Goal: Task Accomplishment & Management: Complete application form

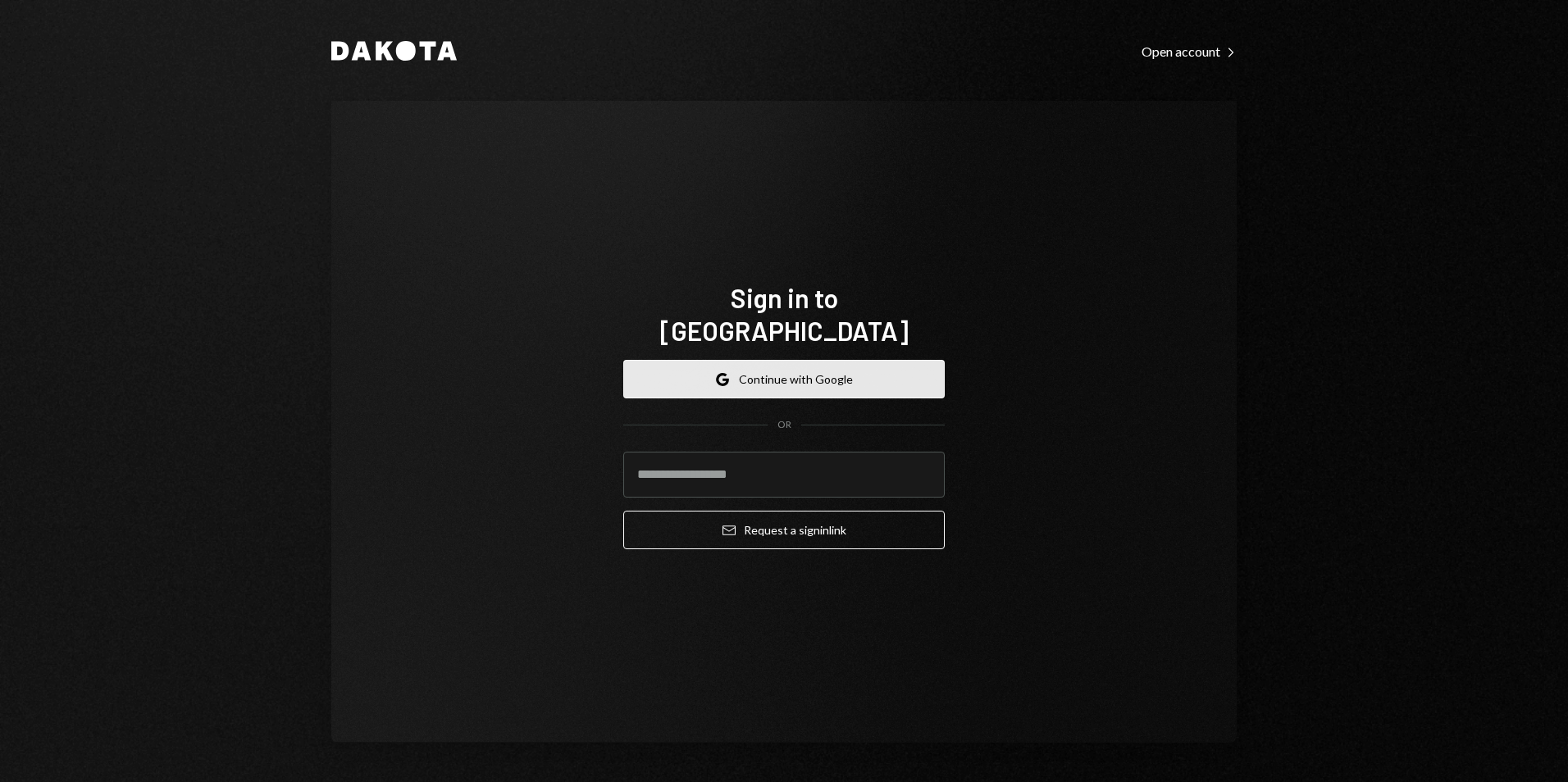
click at [757, 360] on button "Google Continue with Google" at bounding box center [784, 379] width 321 height 38
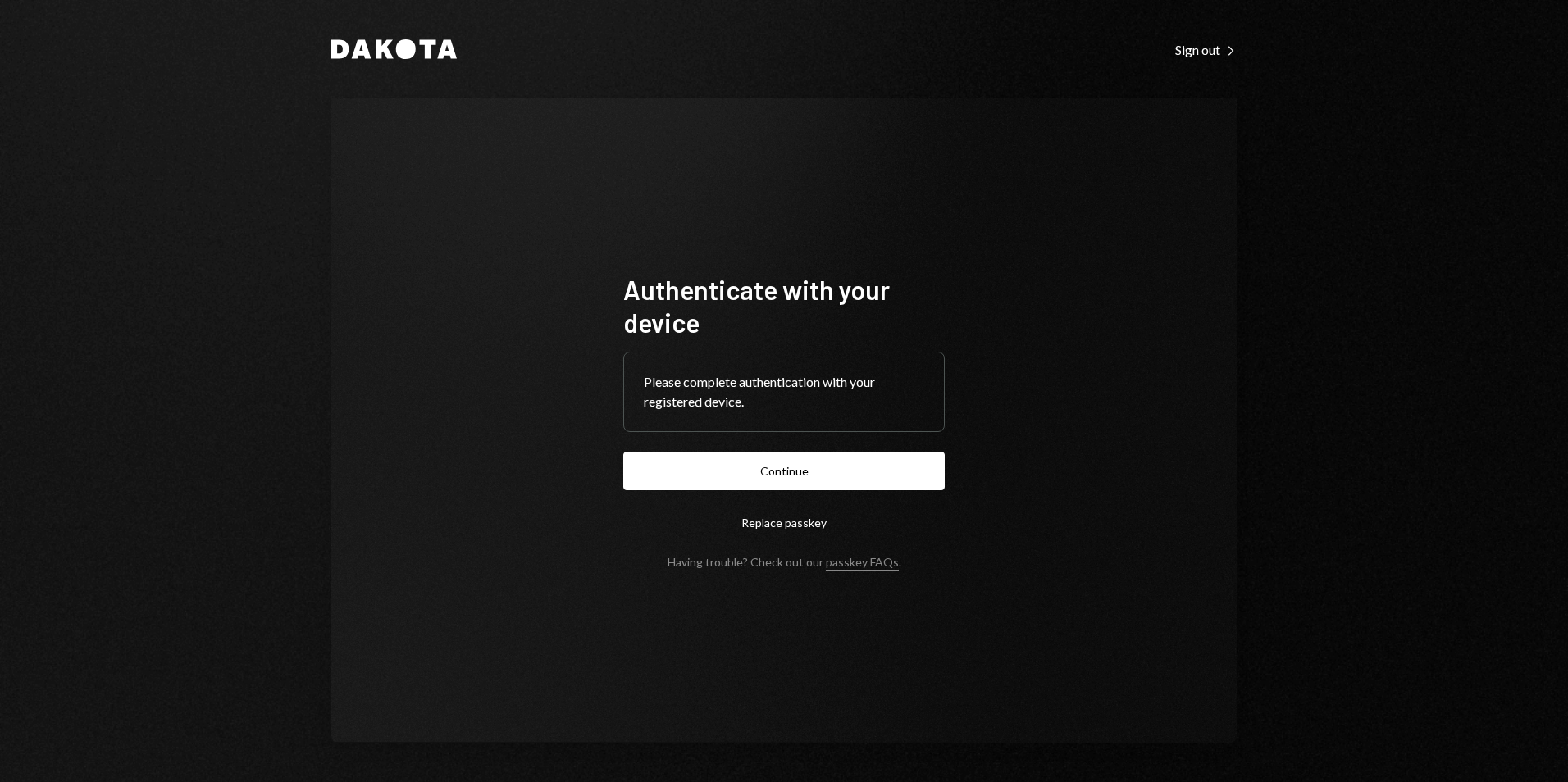
click at [774, 475] on button "Continue" at bounding box center [784, 470] width 321 height 38
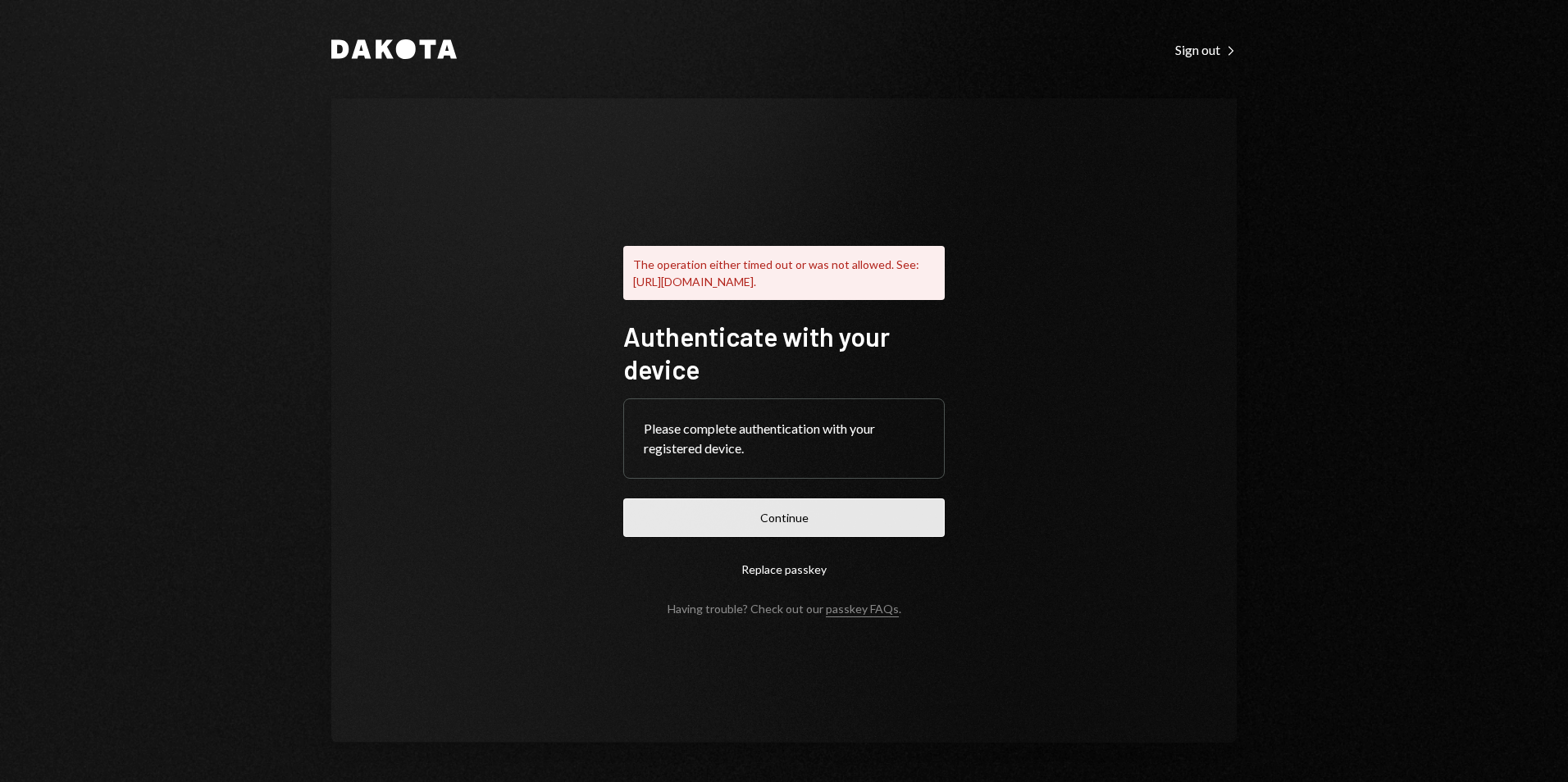
click at [801, 522] on button "Continue" at bounding box center [784, 517] width 321 height 38
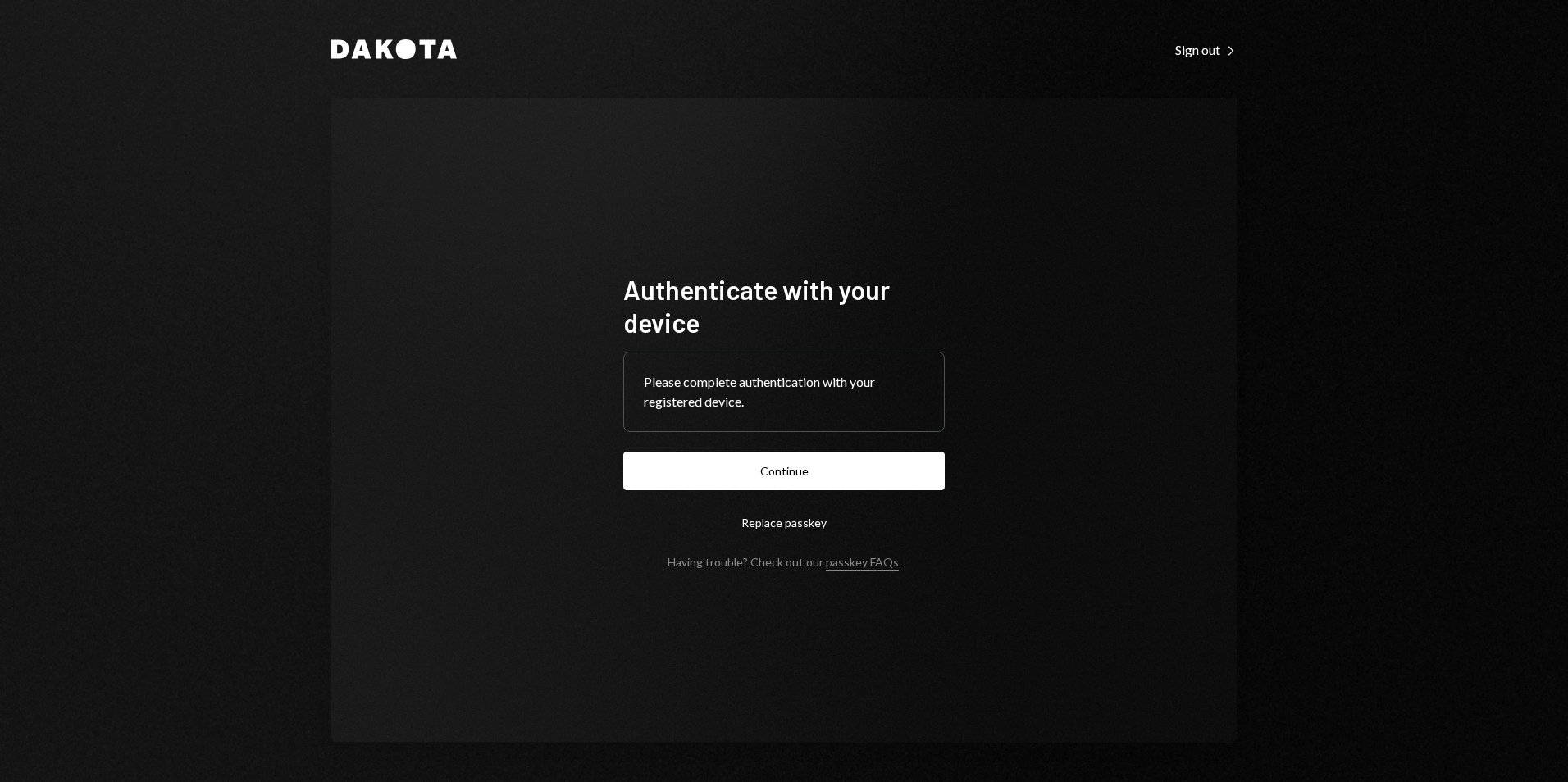
click at [822, 467] on button "Continue" at bounding box center [784, 470] width 321 height 38
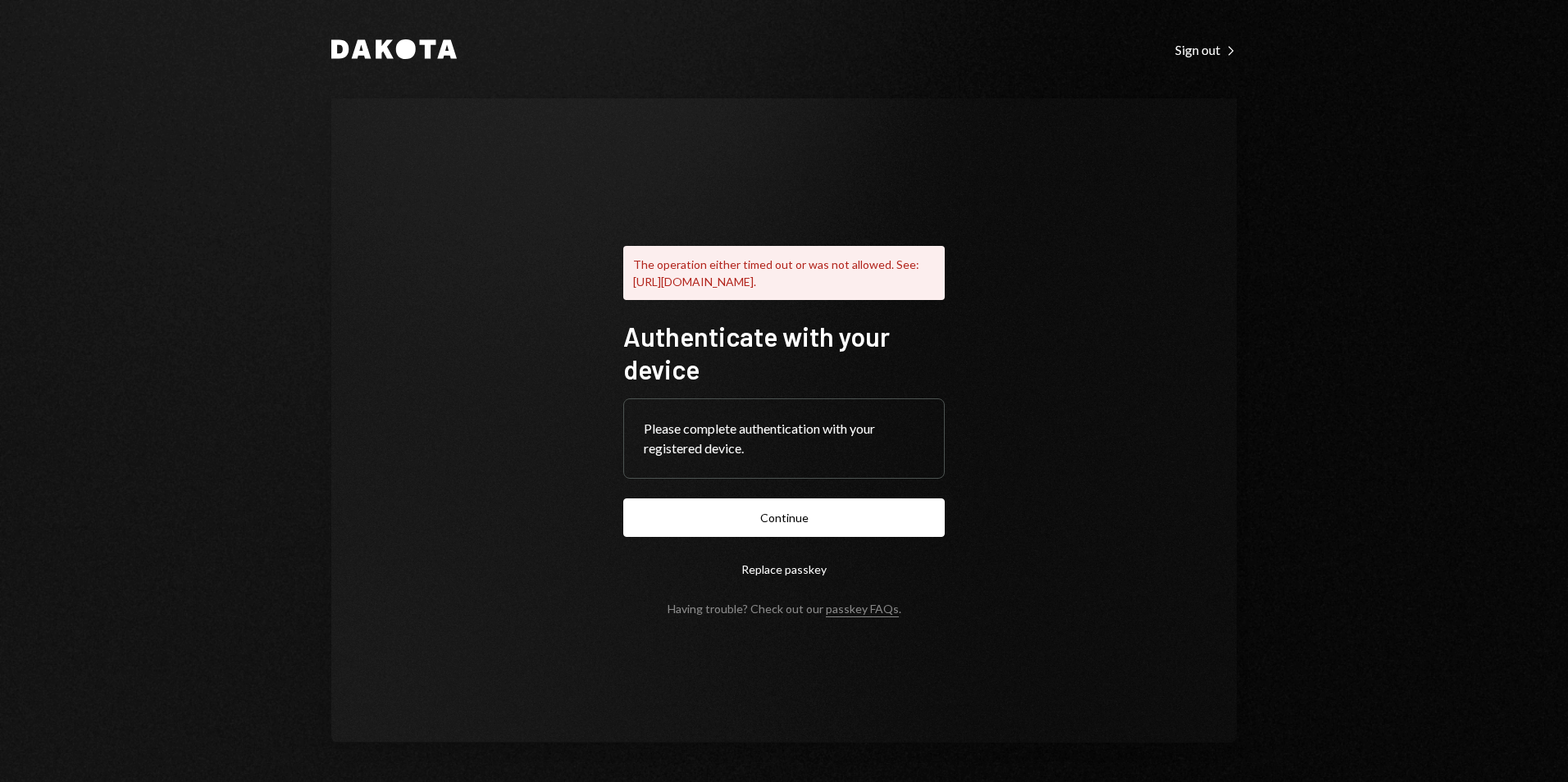
click at [1469, 196] on div "Dakota Sign out Right Caret The operation either timed out or was not allowed. …" at bounding box center [784, 391] width 1568 height 782
click at [816, 531] on button "Continue" at bounding box center [784, 517] width 321 height 38
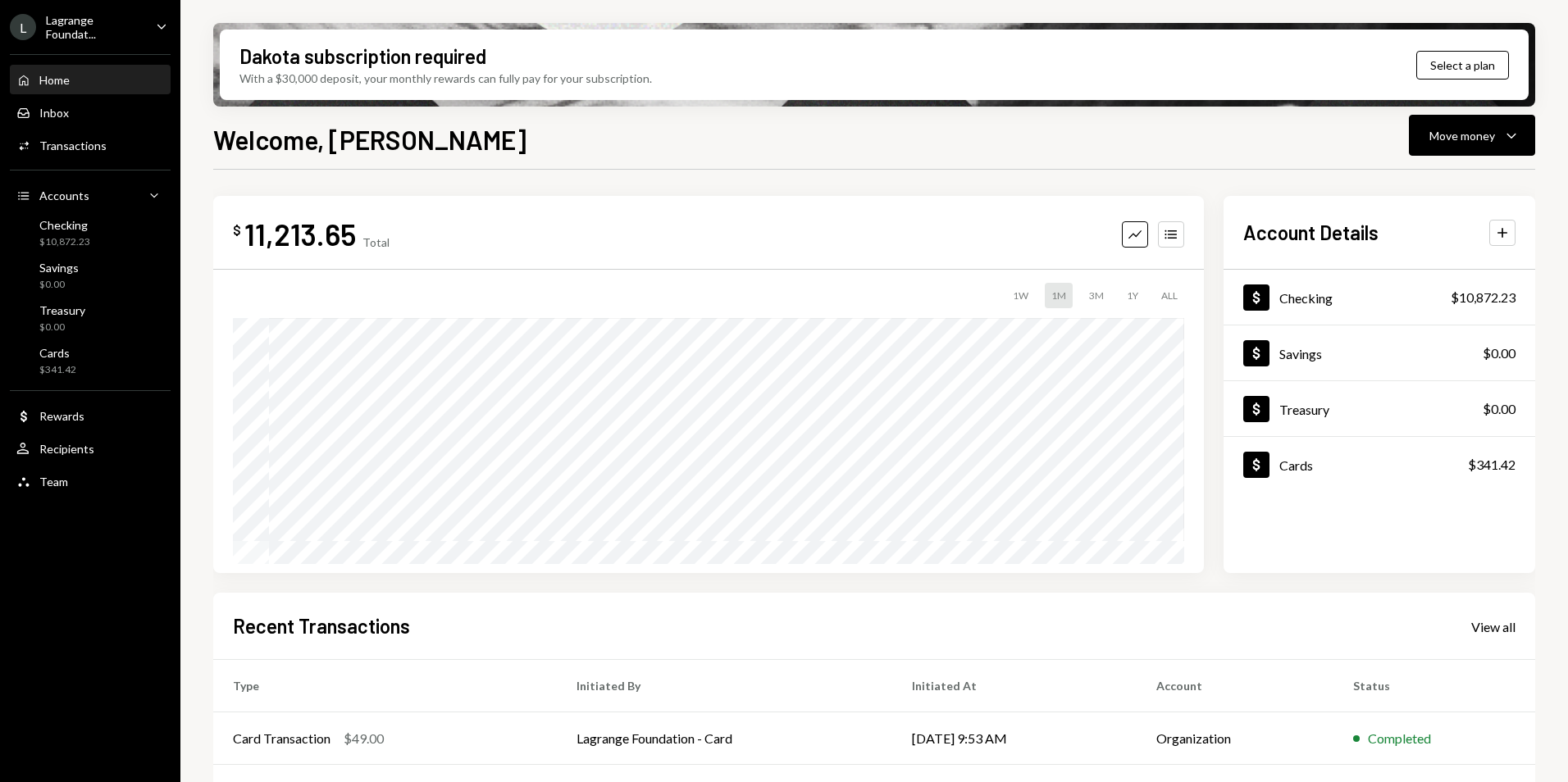
click at [91, 24] on div "Lagrange Foundat..." at bounding box center [94, 26] width 97 height 28
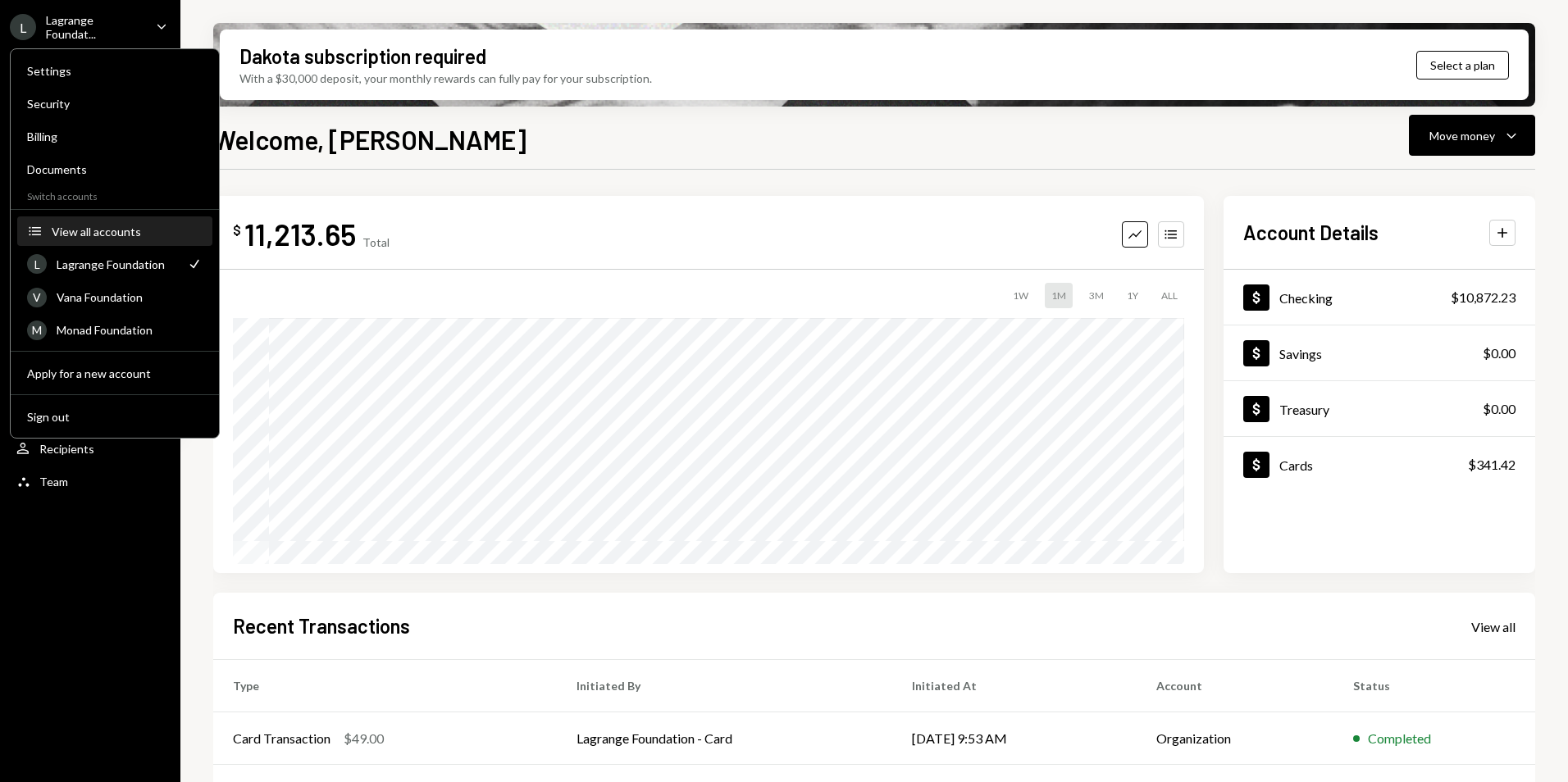
click at [82, 230] on div "View all accounts" at bounding box center [127, 232] width 150 height 14
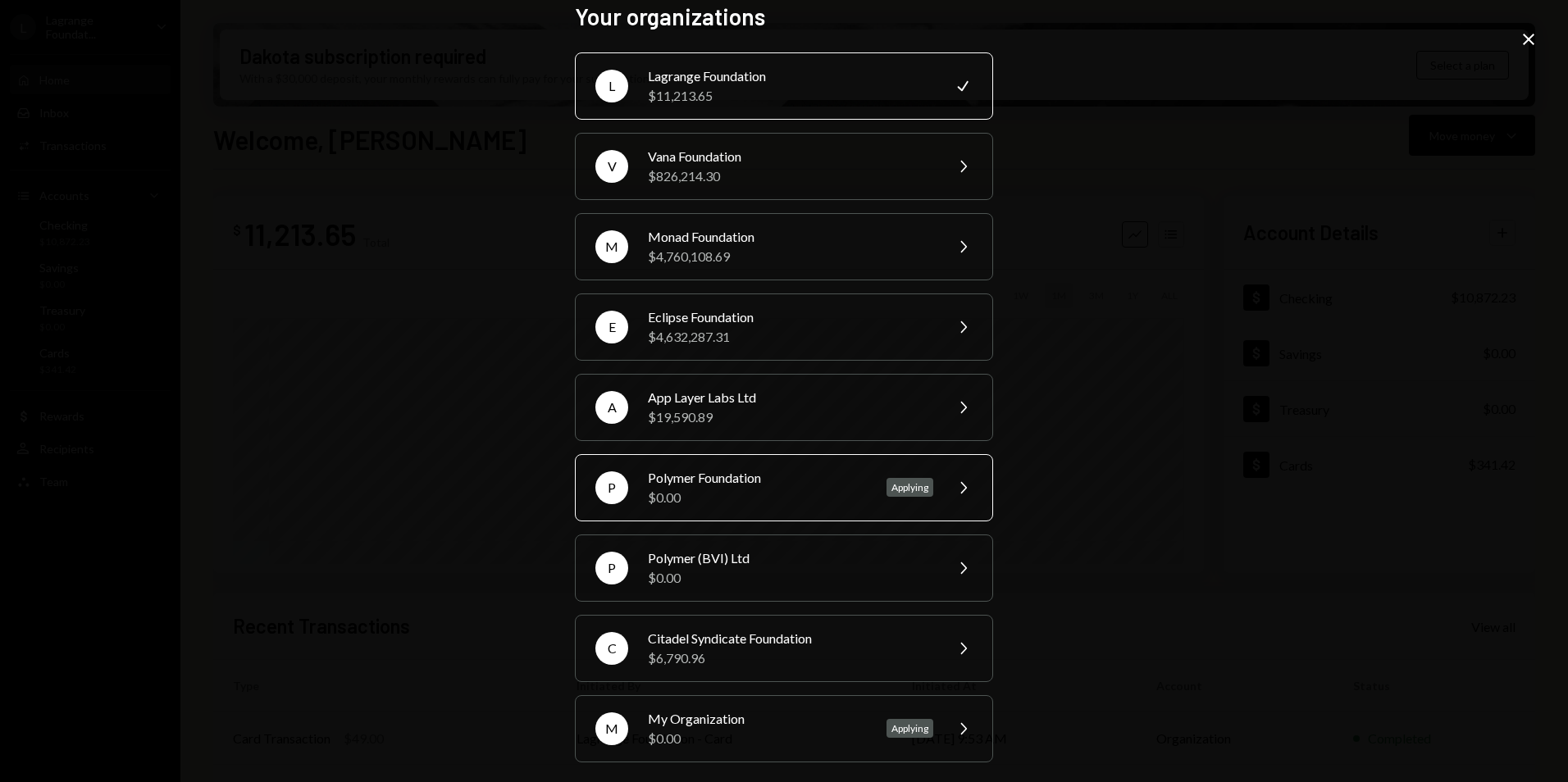
scroll to position [24, 0]
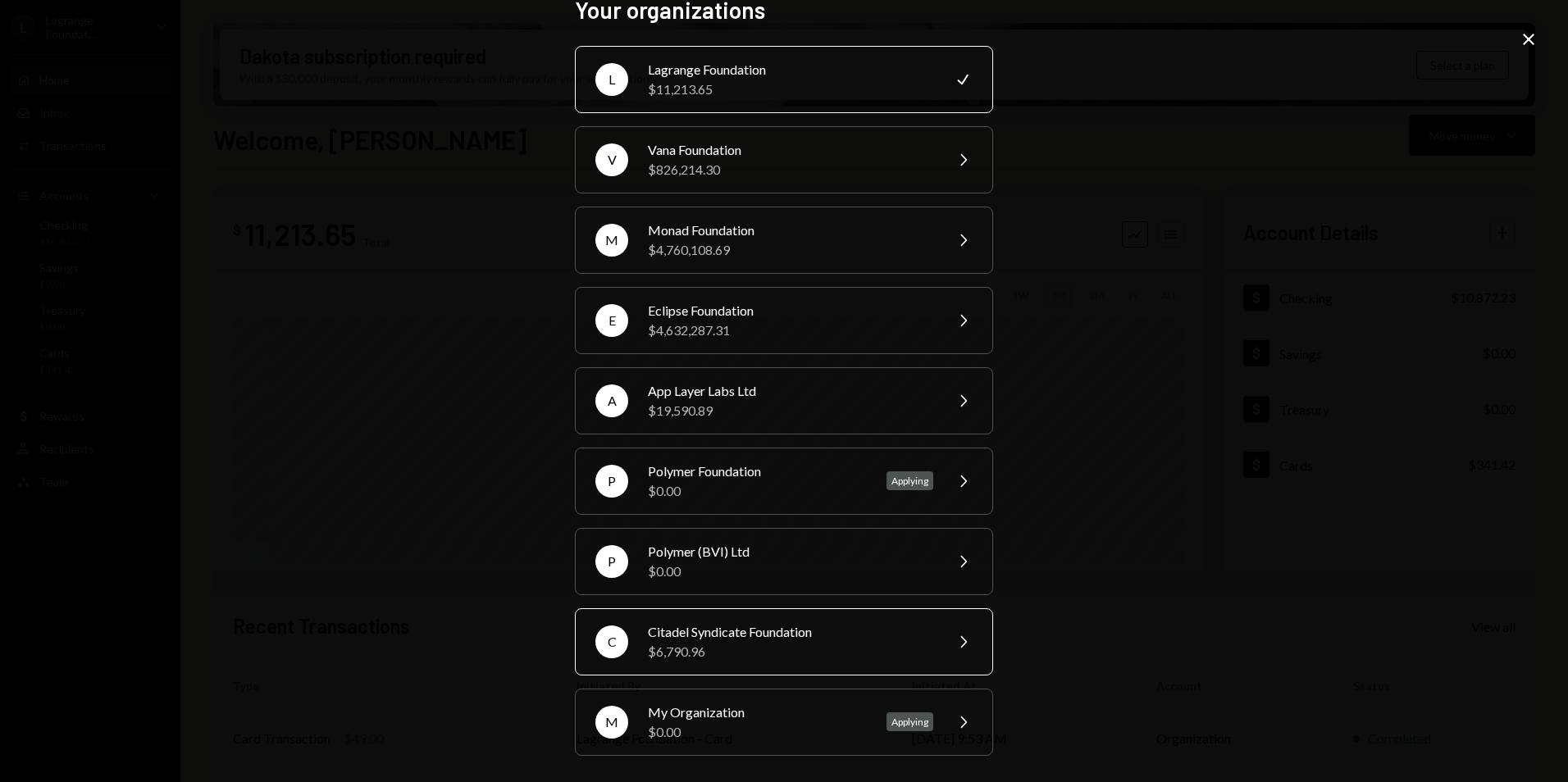
click at [745, 650] on div "$6,790.96" at bounding box center [791, 651] width 286 height 20
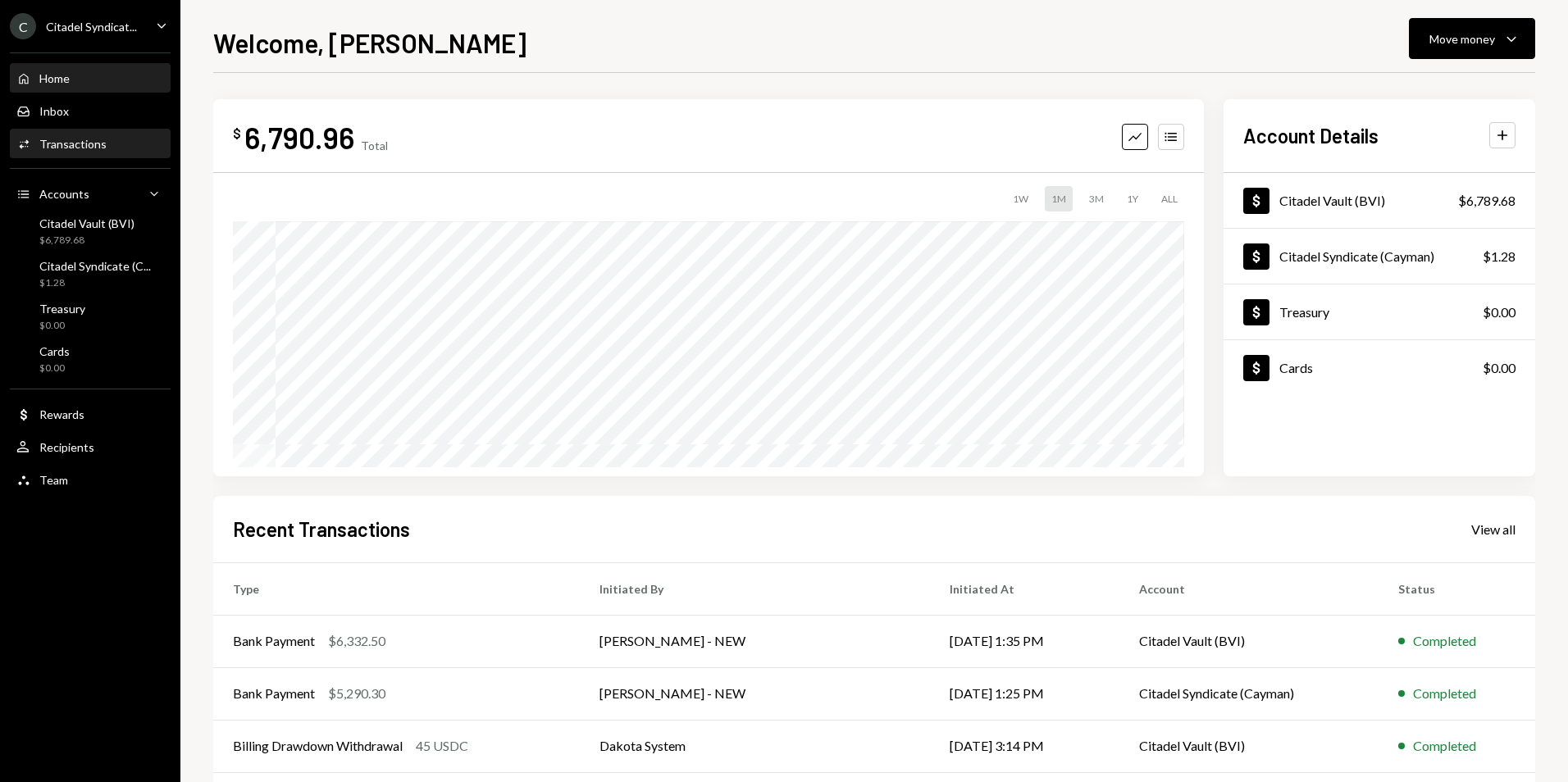
click at [87, 150] on div "Activities Transactions" at bounding box center [61, 144] width 90 height 15
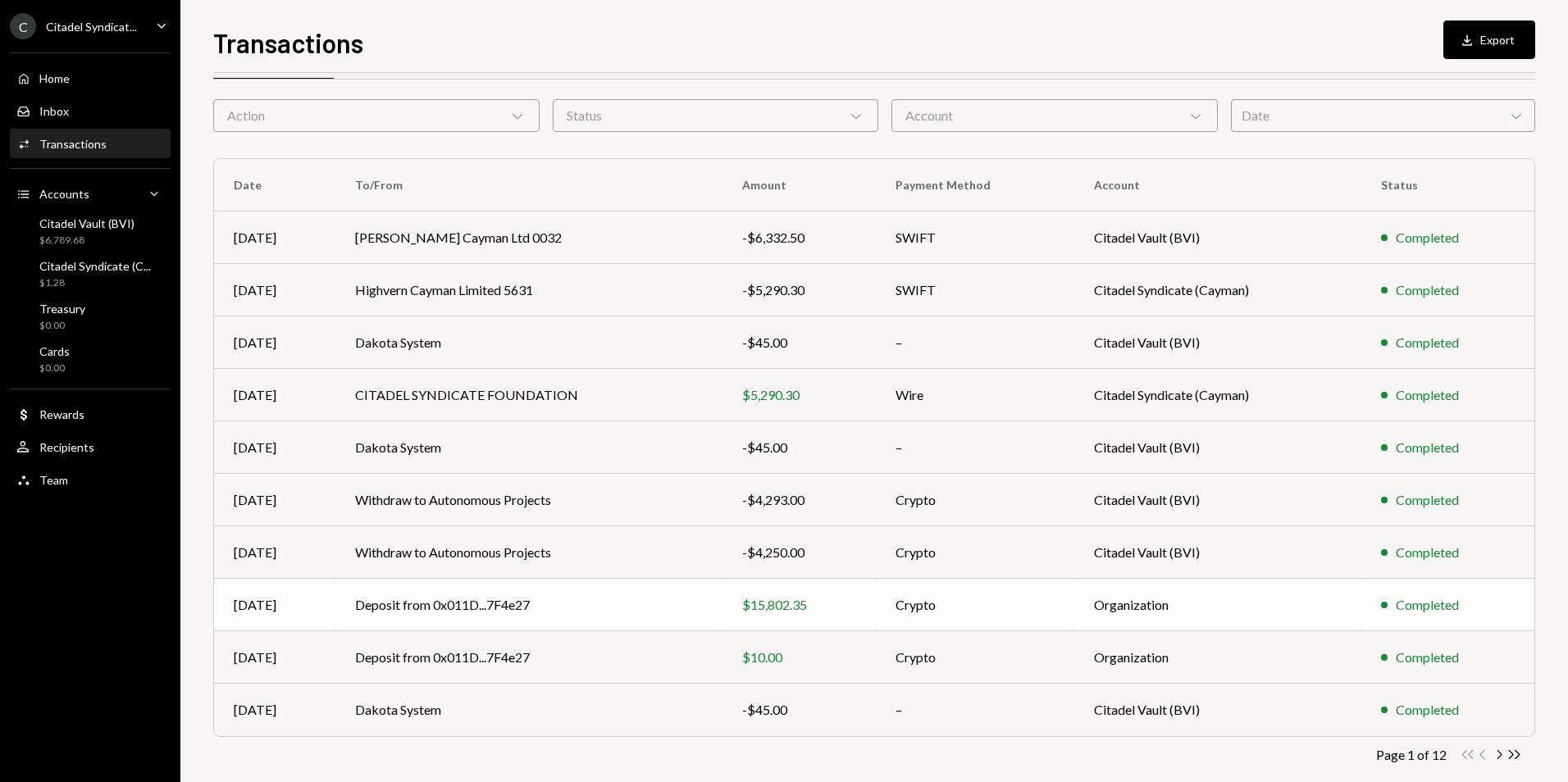
scroll to position [73, 0]
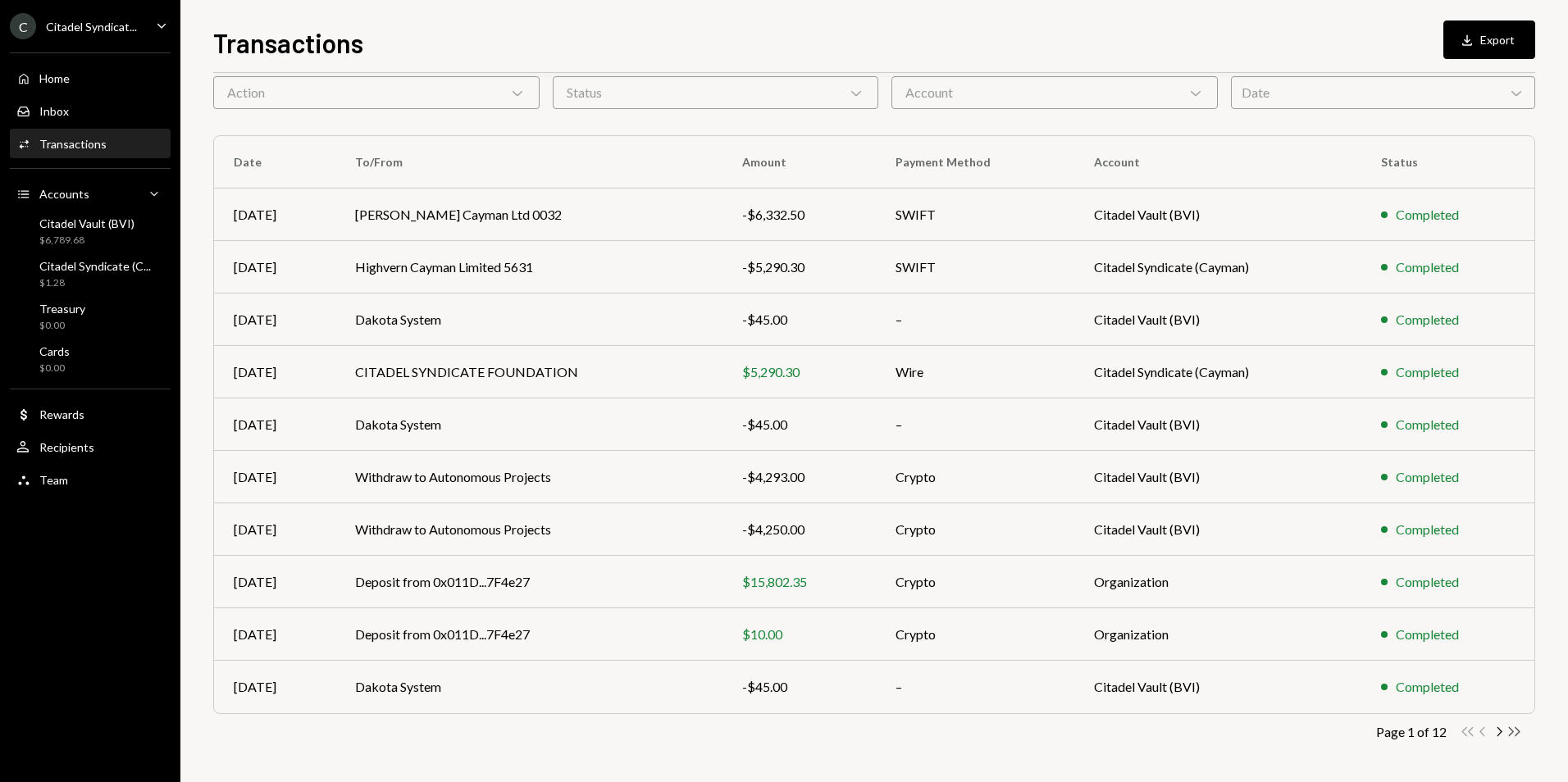
click at [1518, 735] on icon "Double Arrow Right" at bounding box center [1514, 732] width 15 height 15
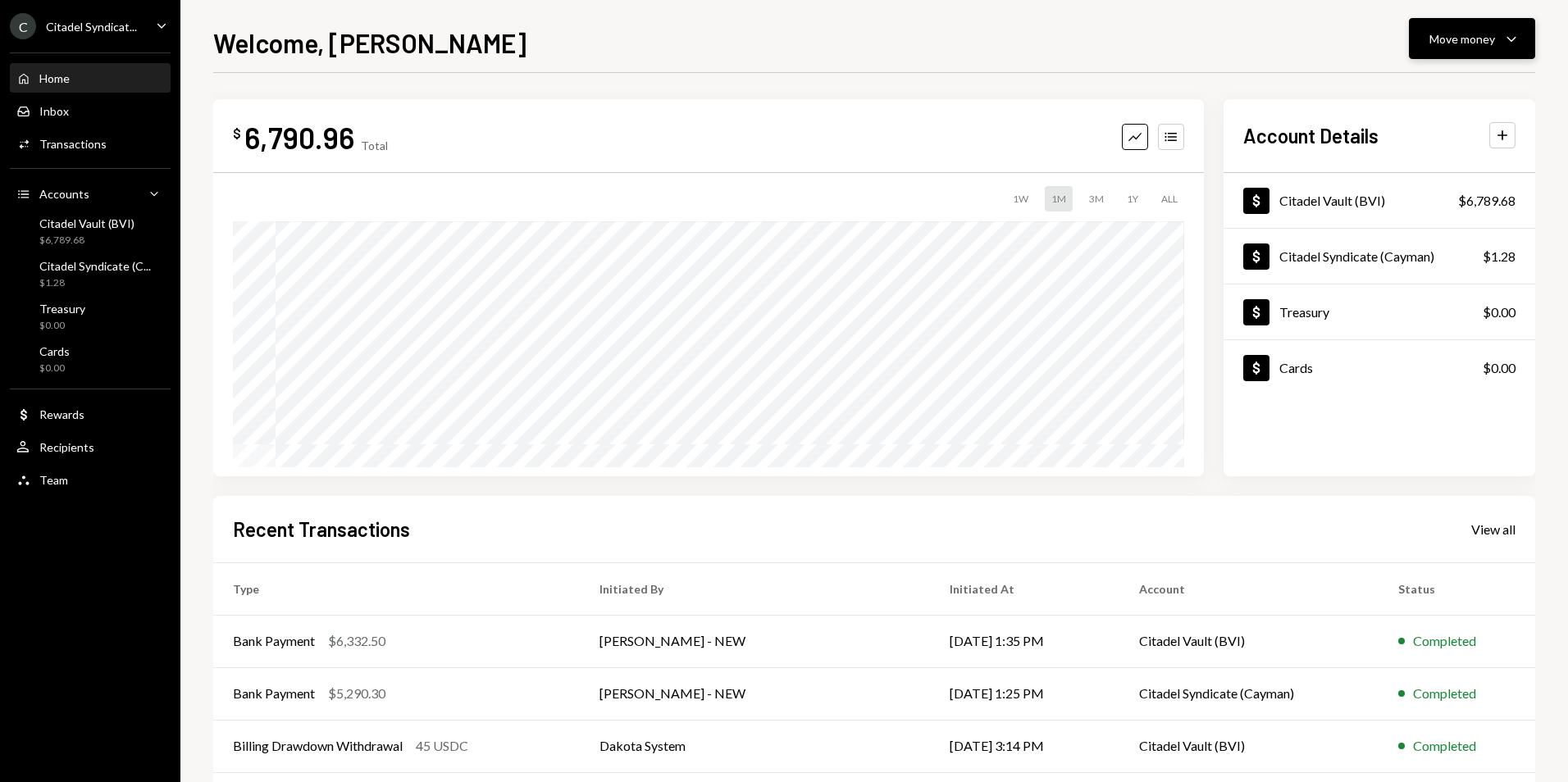
click at [1477, 36] on div "Move money" at bounding box center [1461, 38] width 66 height 17
click at [1455, 85] on div "Send" at bounding box center [1459, 88] width 120 height 17
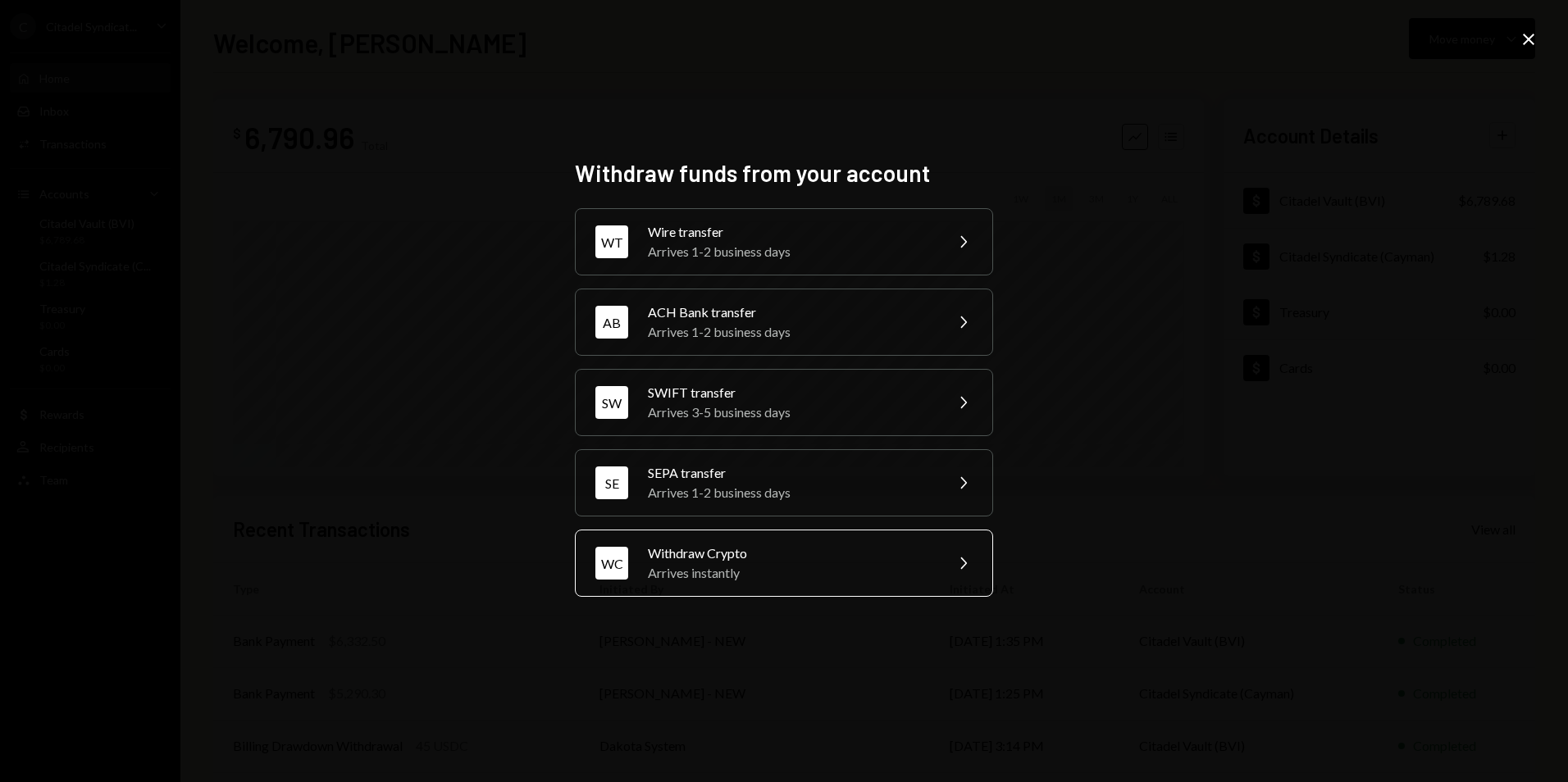
click at [780, 555] on div "Withdraw Crypto" at bounding box center [791, 553] width 286 height 20
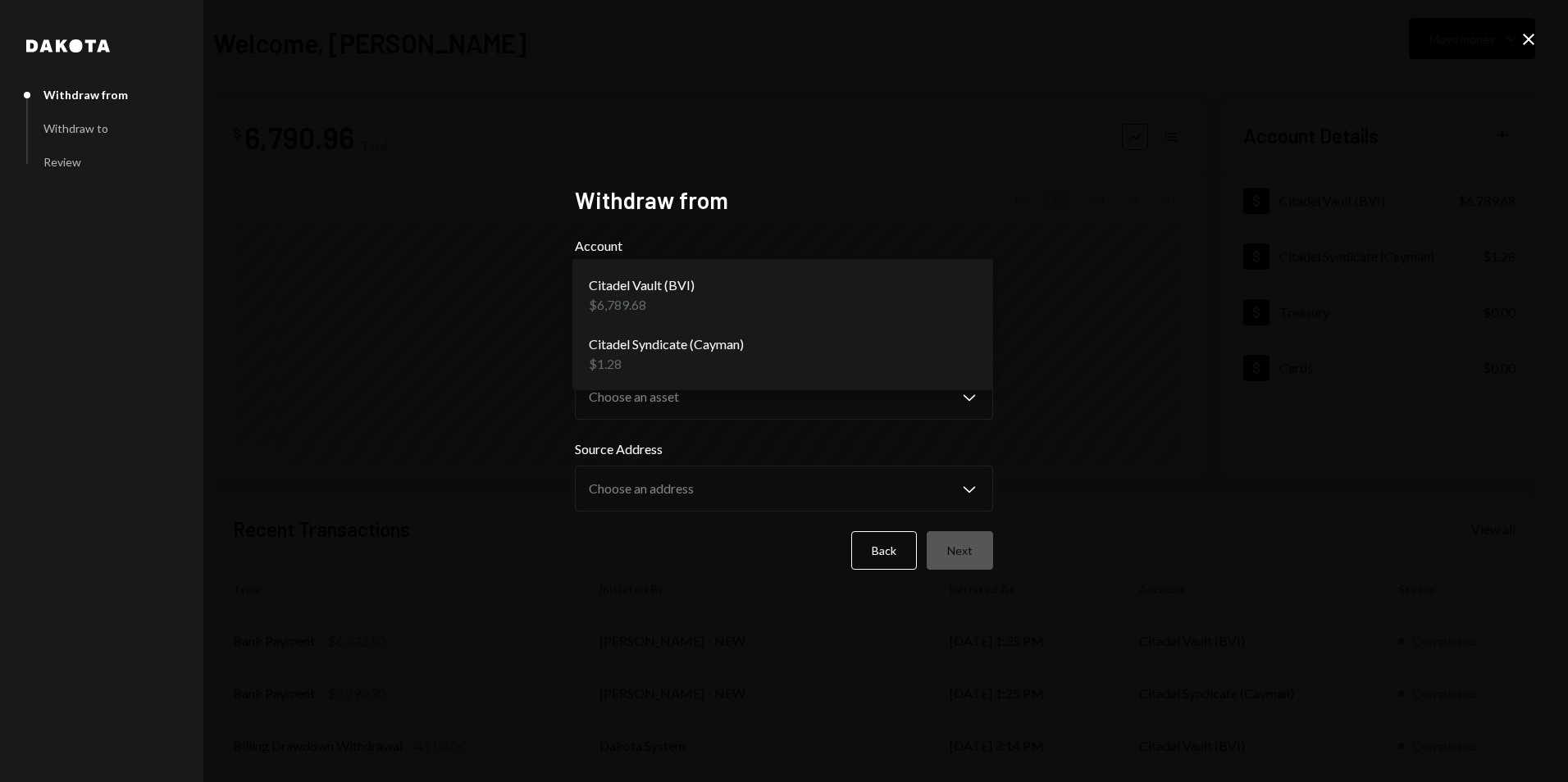
click at [764, 287] on body "C Citadel Syndicat... Caret Down Home Home Inbox Inbox Activities Transactions …" at bounding box center [784, 391] width 1568 height 782
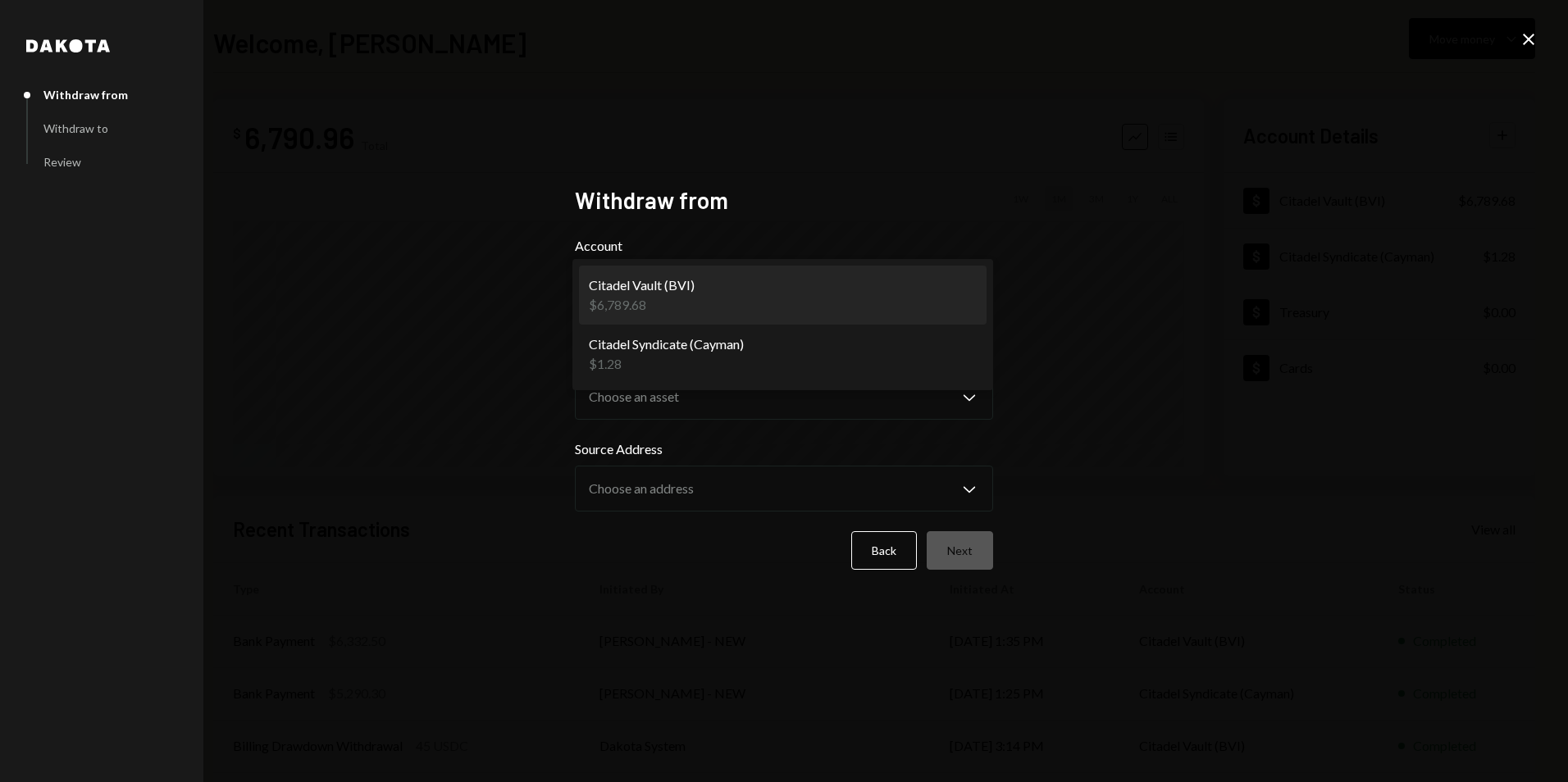
select select "**********"
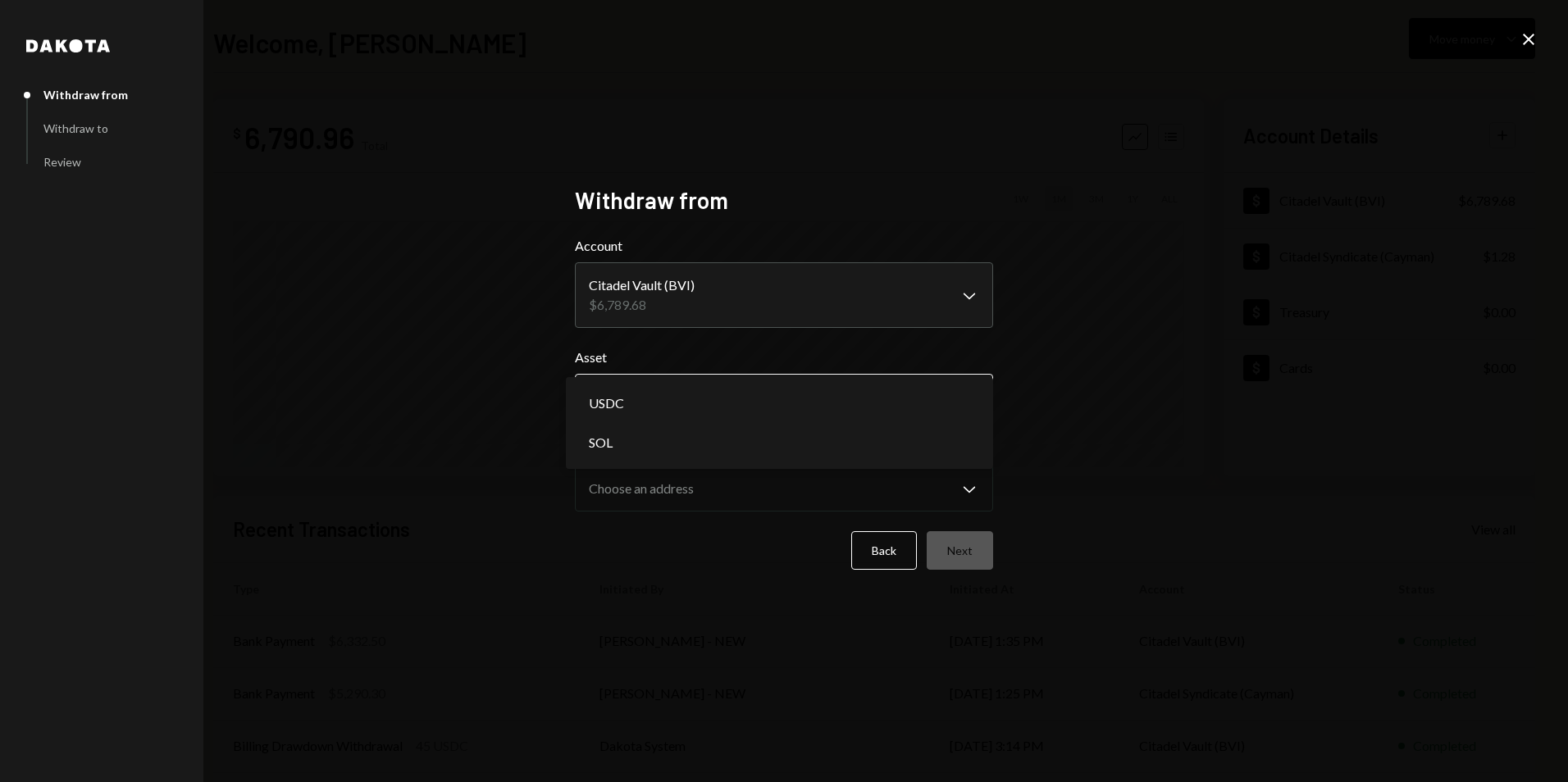
click at [701, 392] on body "C Citadel Syndicat... Caret Down Home Home Inbox Inbox Activities Transactions …" at bounding box center [784, 391] width 1568 height 782
select select "****"
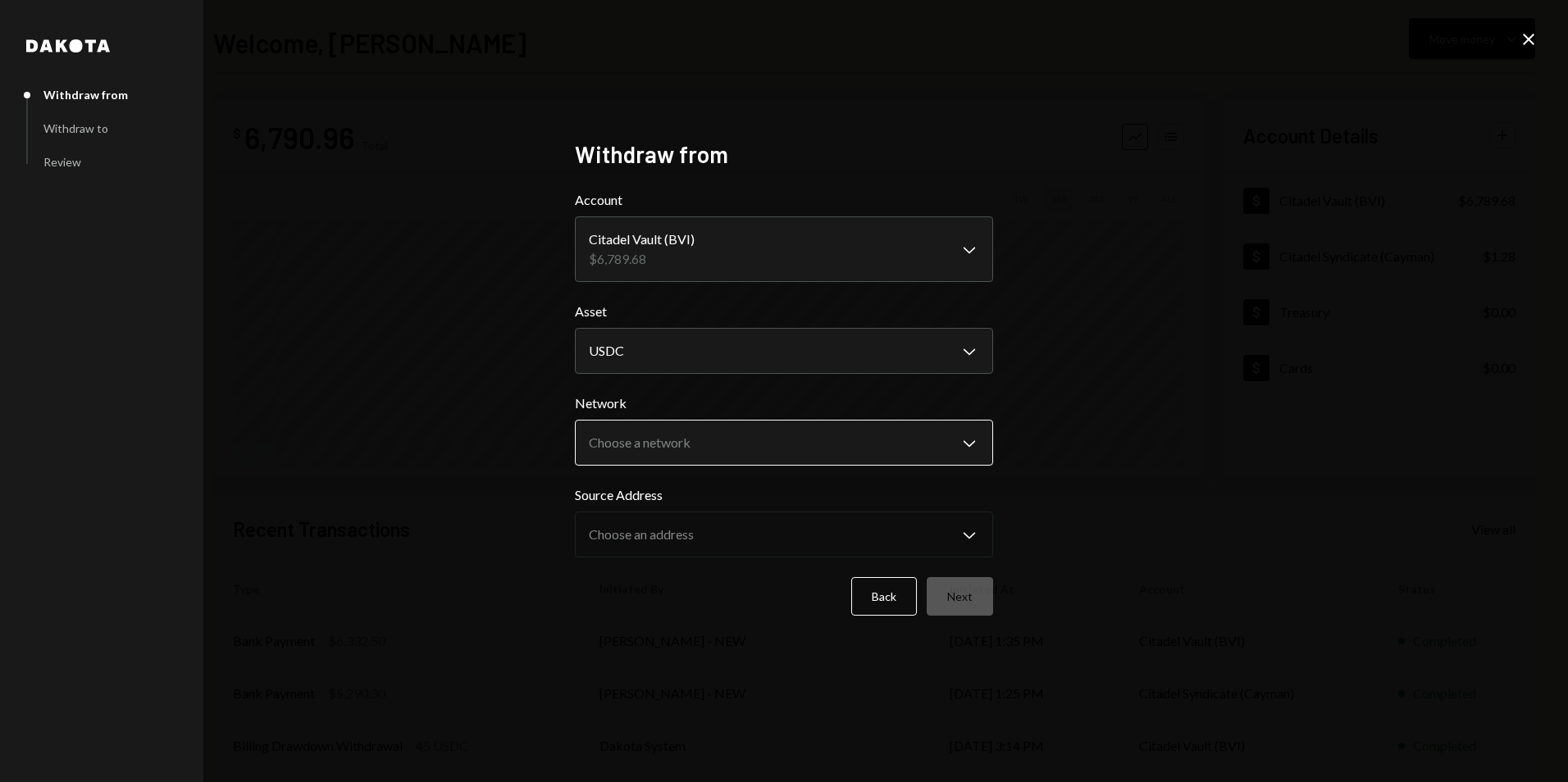
click at [681, 450] on body "C Citadel Syndicat... Caret Down Home Home Inbox Inbox Activities Transactions …" at bounding box center [784, 391] width 1568 height 782
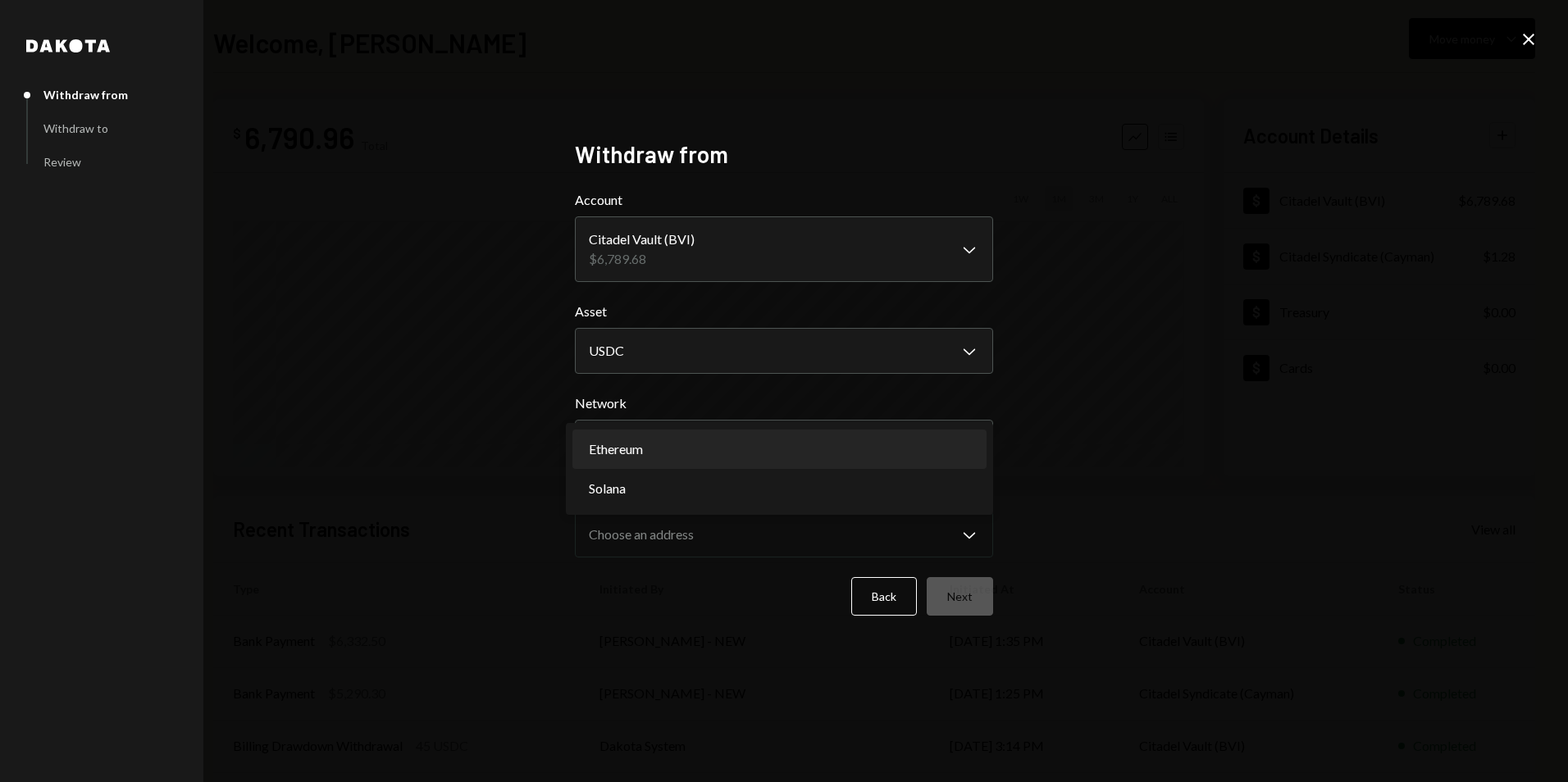
select select "**********"
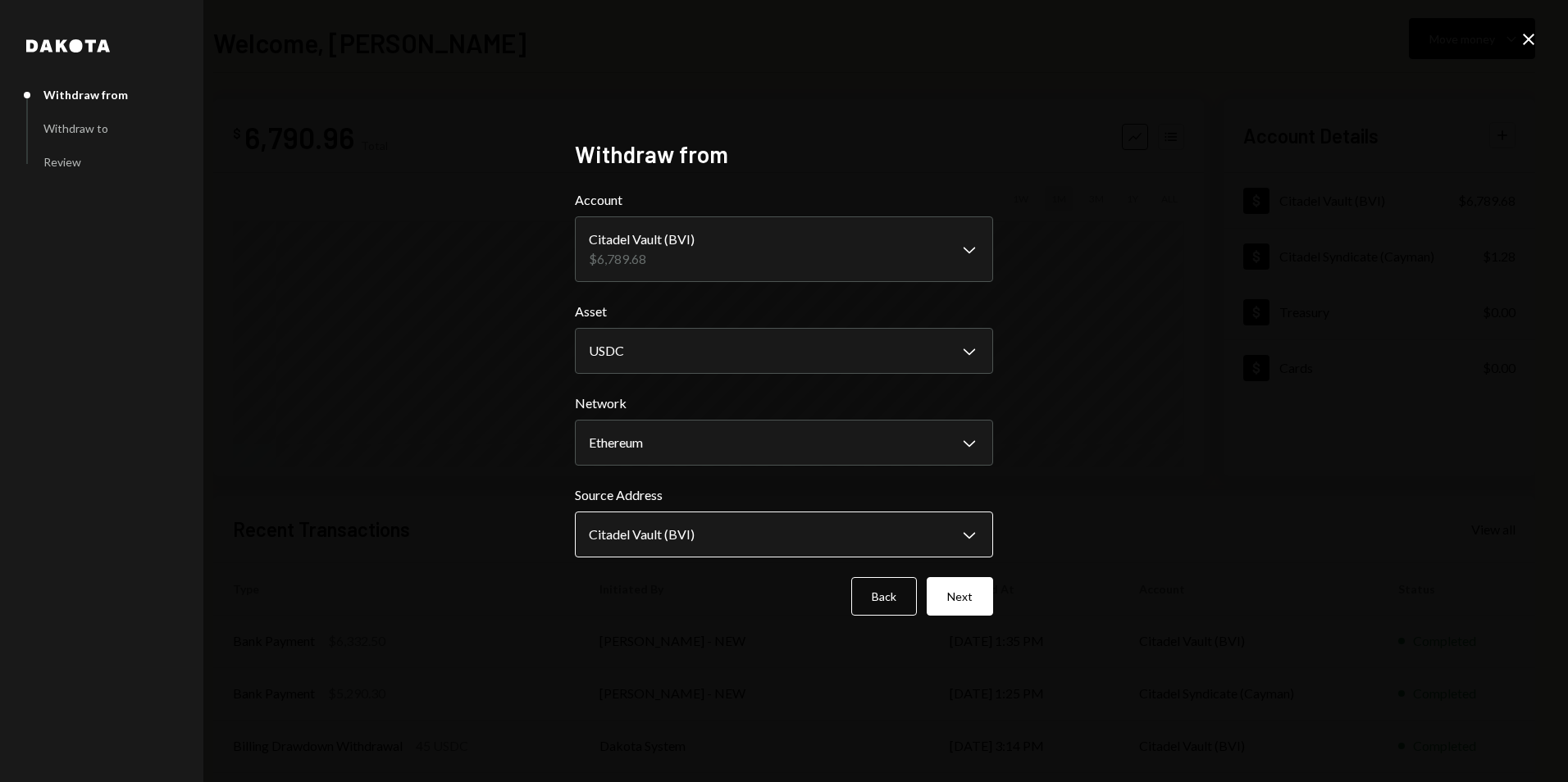
click at [682, 535] on body "C Citadel Syndicat... Caret Down Home Home Inbox Inbox Activities Transactions …" at bounding box center [784, 391] width 1568 height 782
click at [1133, 472] on div "**********" at bounding box center [784, 391] width 1568 height 782
click at [969, 588] on button "Next" at bounding box center [960, 596] width 67 height 38
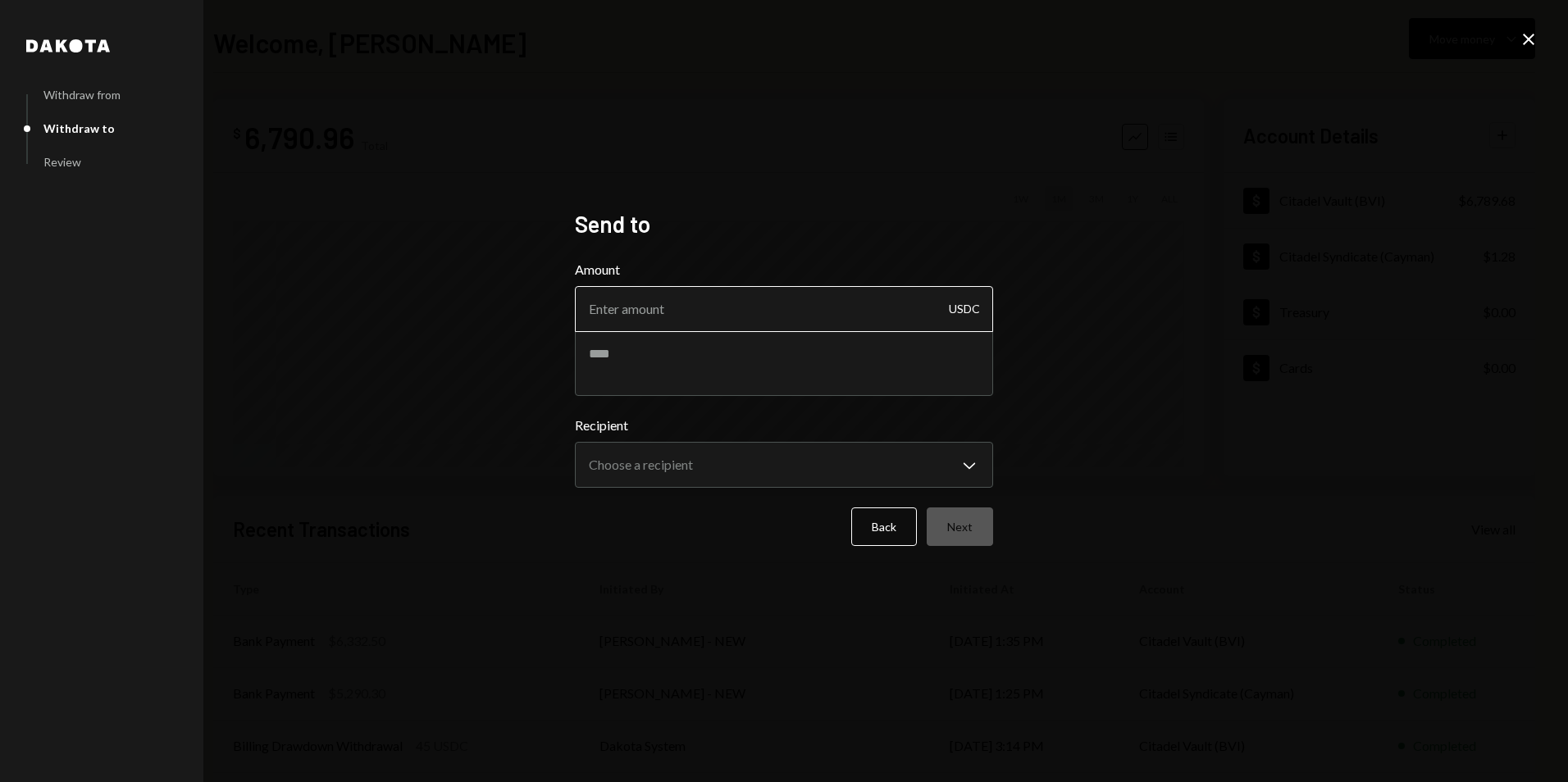
click at [661, 306] on input "Amount" at bounding box center [783, 309] width 418 height 46
type input "4250"
click at [703, 363] on textarea at bounding box center [783, 362] width 418 height 66
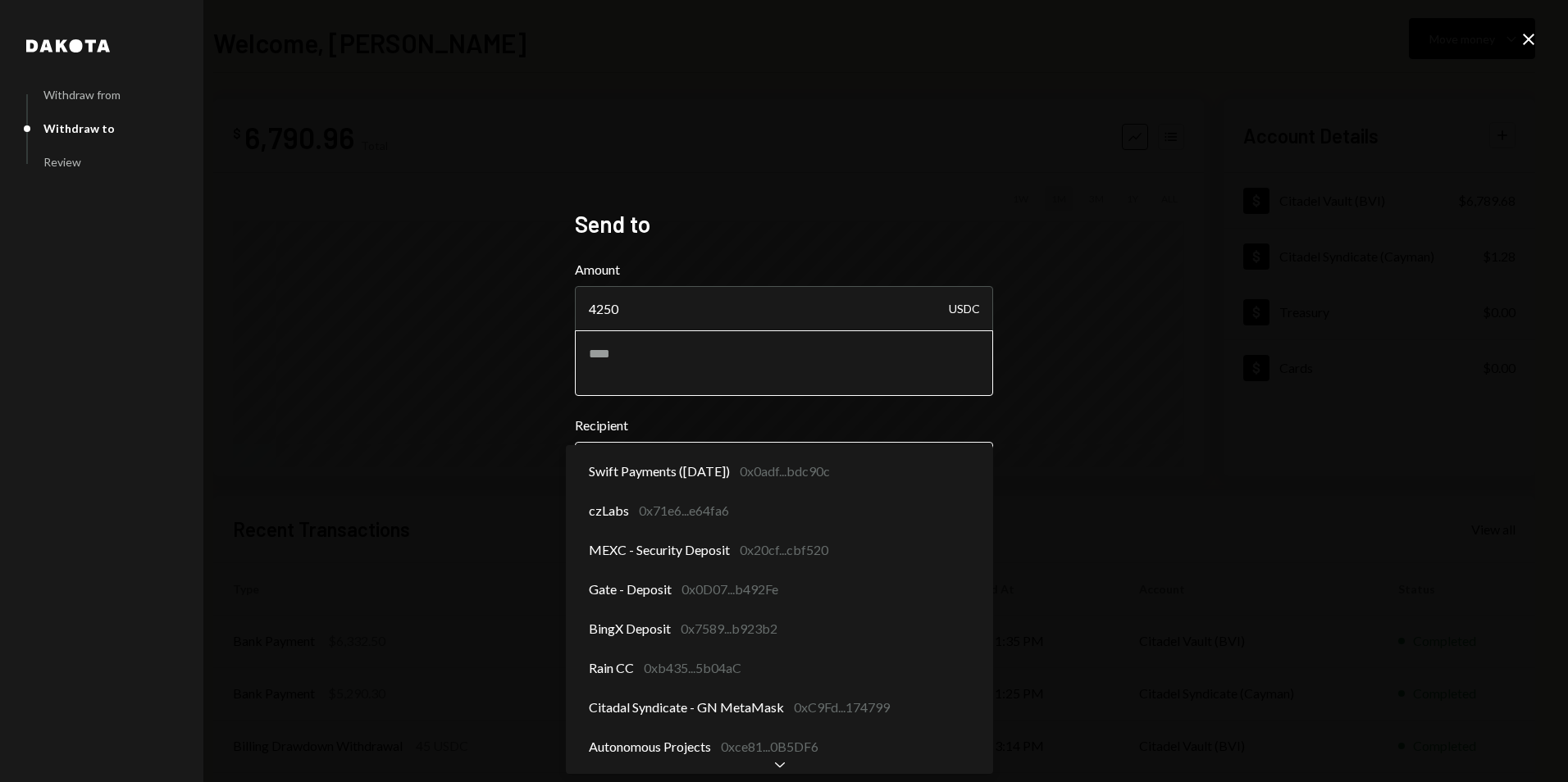
click at [687, 475] on body "C Citadel Syndicat... Caret Down Home Home Inbox Inbox Activities Transactions …" at bounding box center [784, 391] width 1568 height 782
select select "**********"
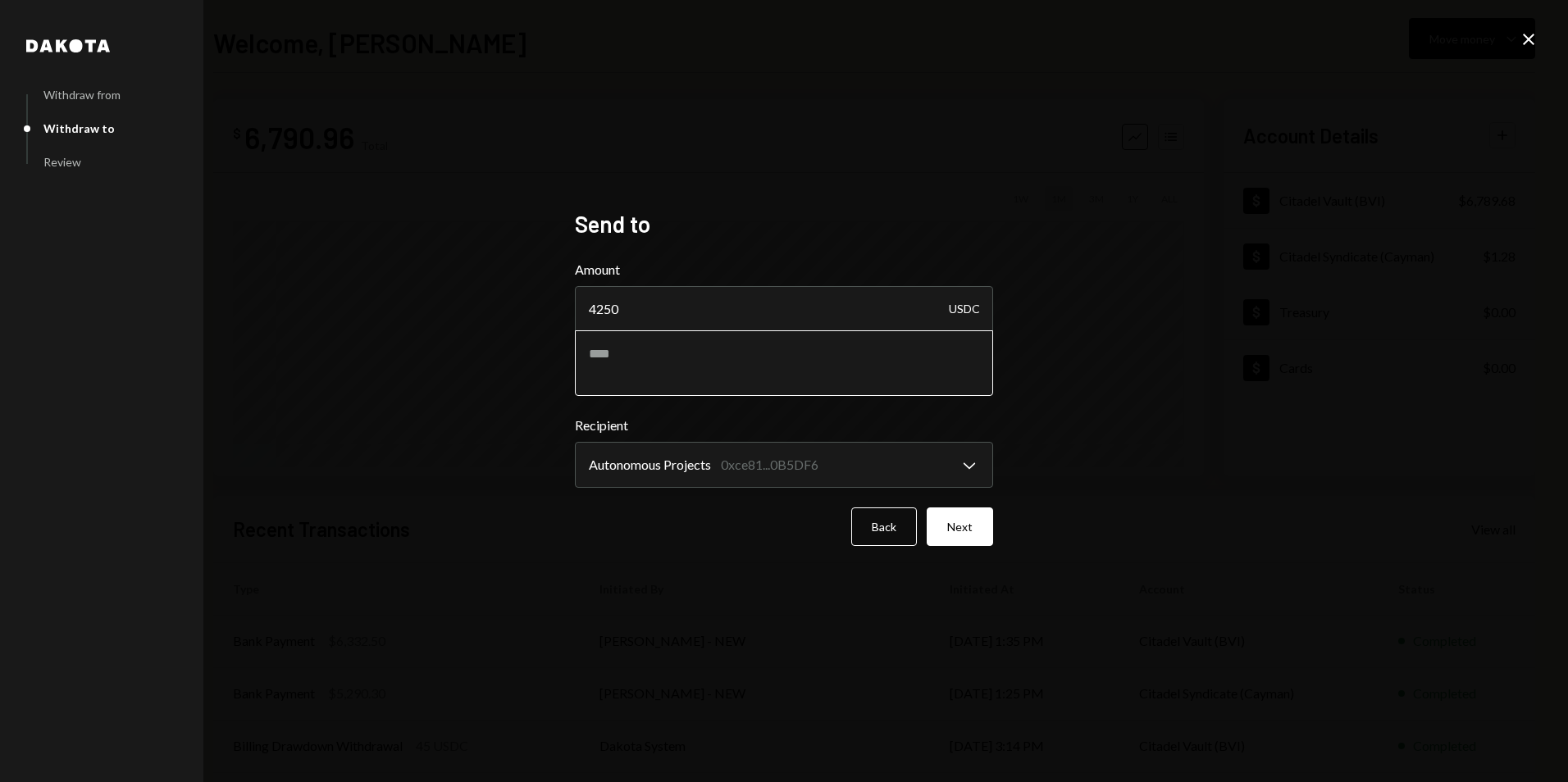
click at [731, 359] on textarea at bounding box center [783, 362] width 418 height 66
type textarea "**********"
click at [970, 521] on button "Next" at bounding box center [960, 526] width 67 height 38
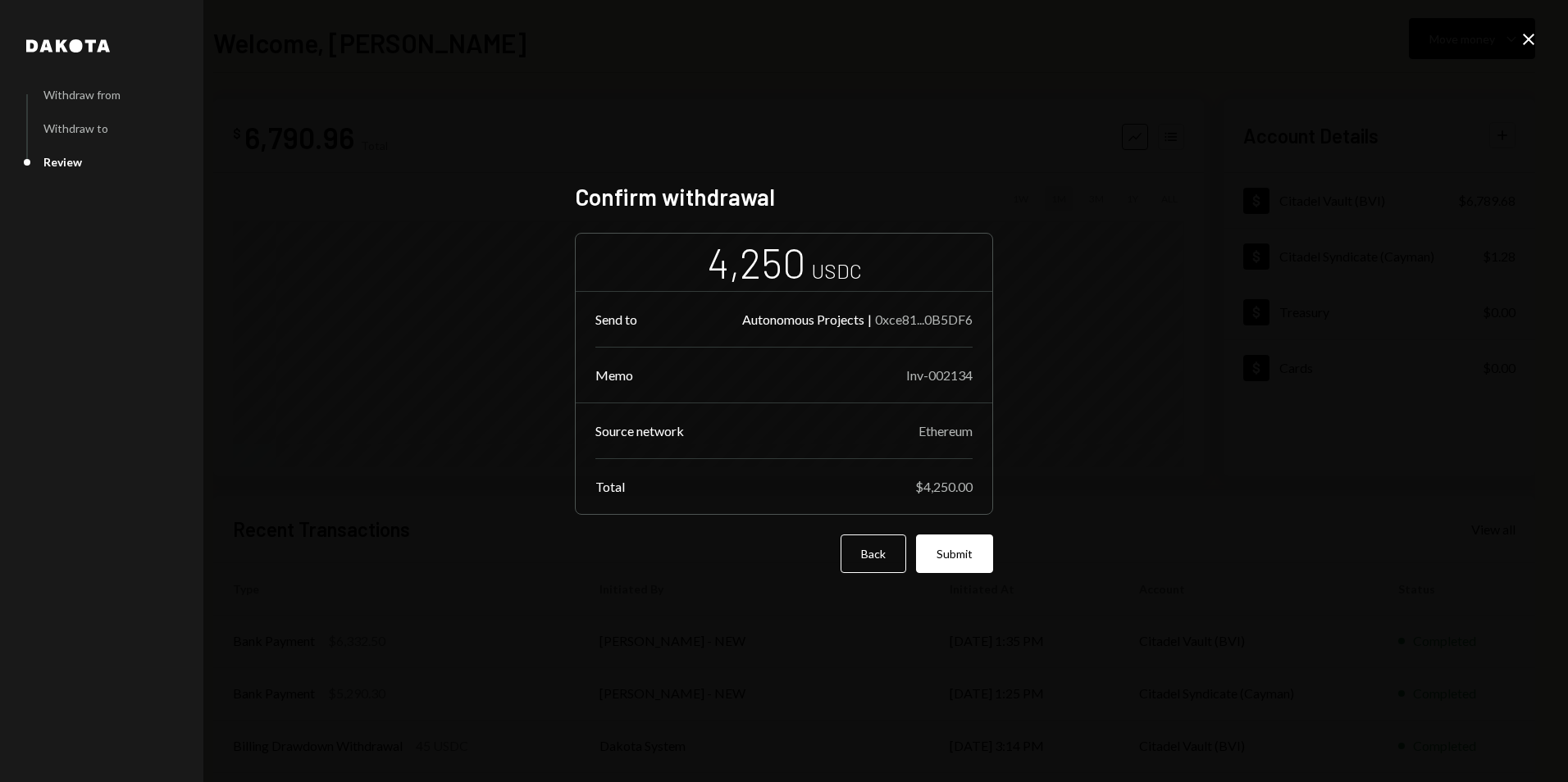
click at [952, 550] on button "Submit" at bounding box center [954, 553] width 77 height 38
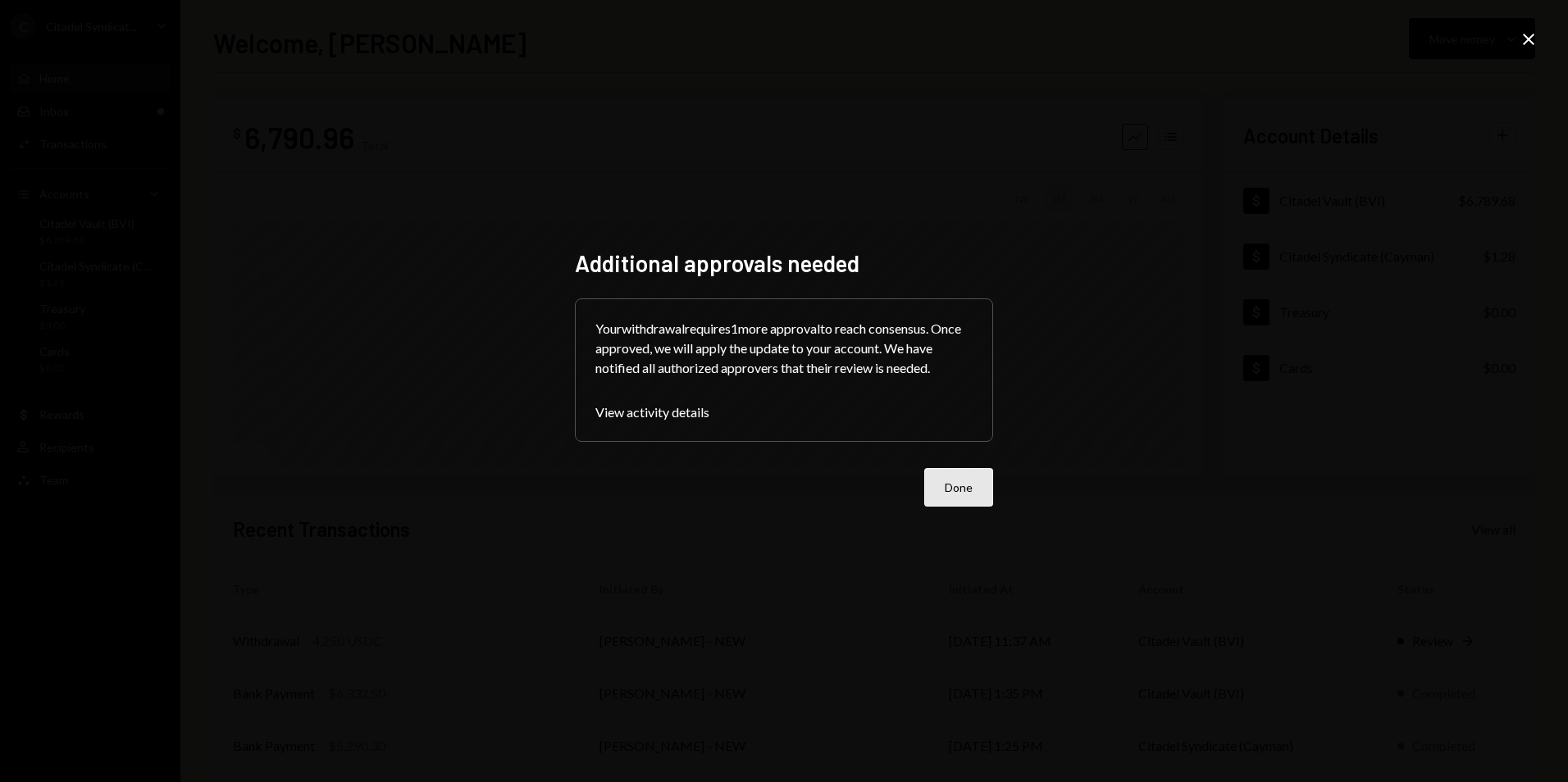
click at [949, 473] on button "Done" at bounding box center [958, 487] width 69 height 38
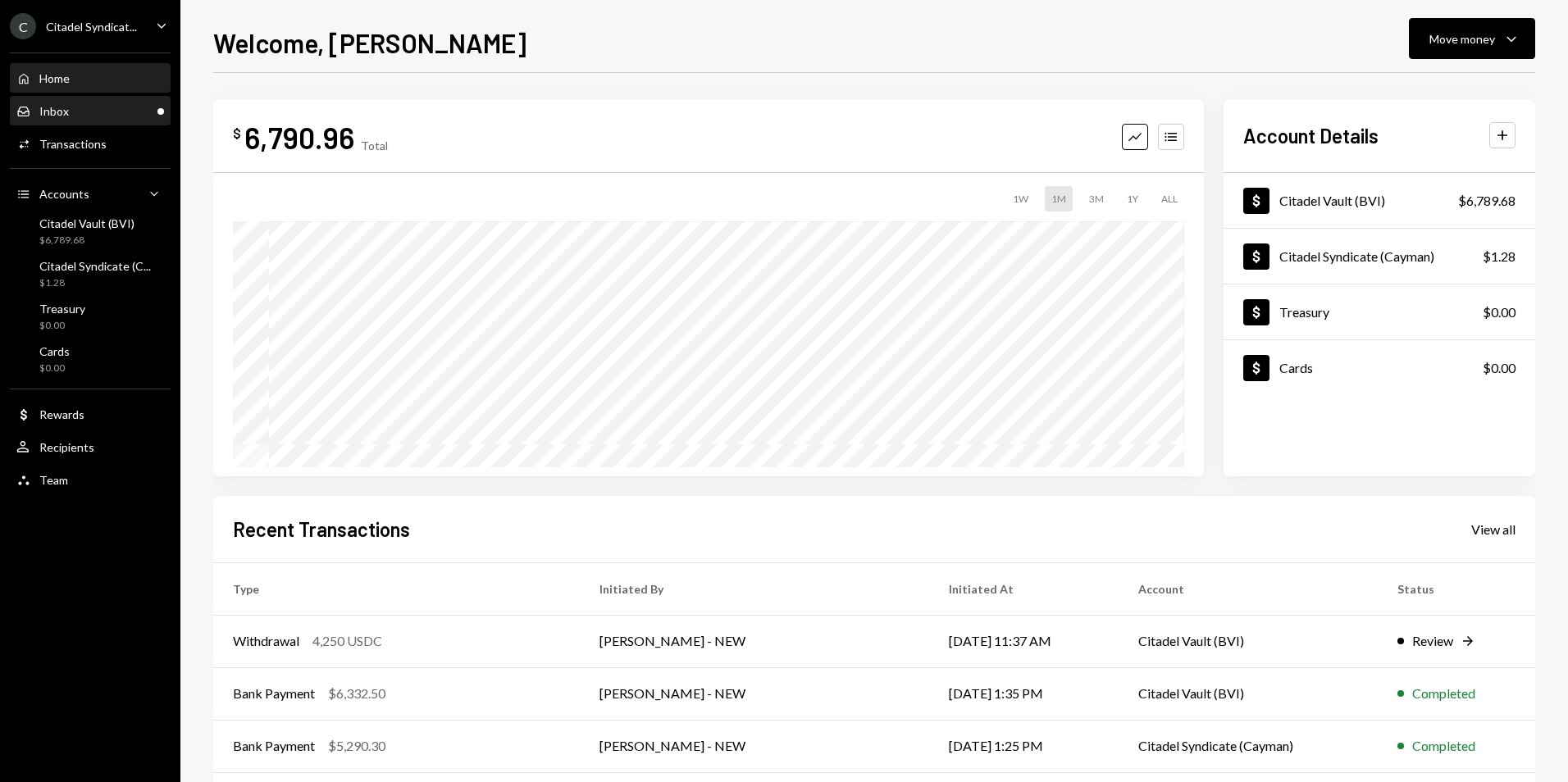
click at [136, 109] on div "Inbox Inbox" at bounding box center [90, 111] width 148 height 15
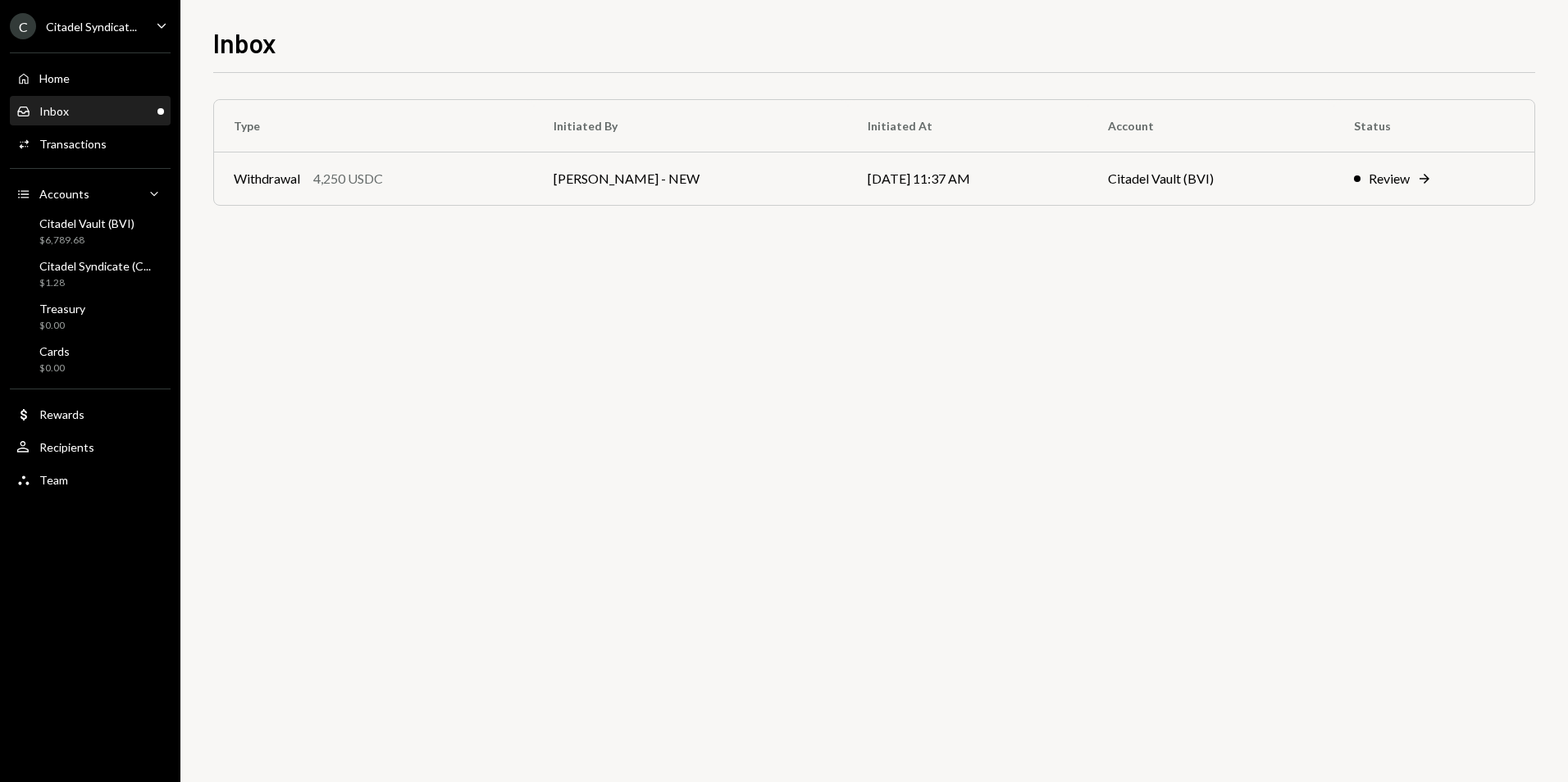
click at [616, 539] on div "Type Initiated By Initiated At Account Status Withdrawal 4,250 USDC George Norr…" at bounding box center [874, 427] width 1322 height 709
click at [331, 373] on div "Type Initiated By Initiated At Account Status Withdrawal 4,250 USDC George Norr…" at bounding box center [874, 427] width 1322 height 709
click at [103, 38] on div "C Citadel Syndicat..." at bounding box center [74, 26] width 127 height 26
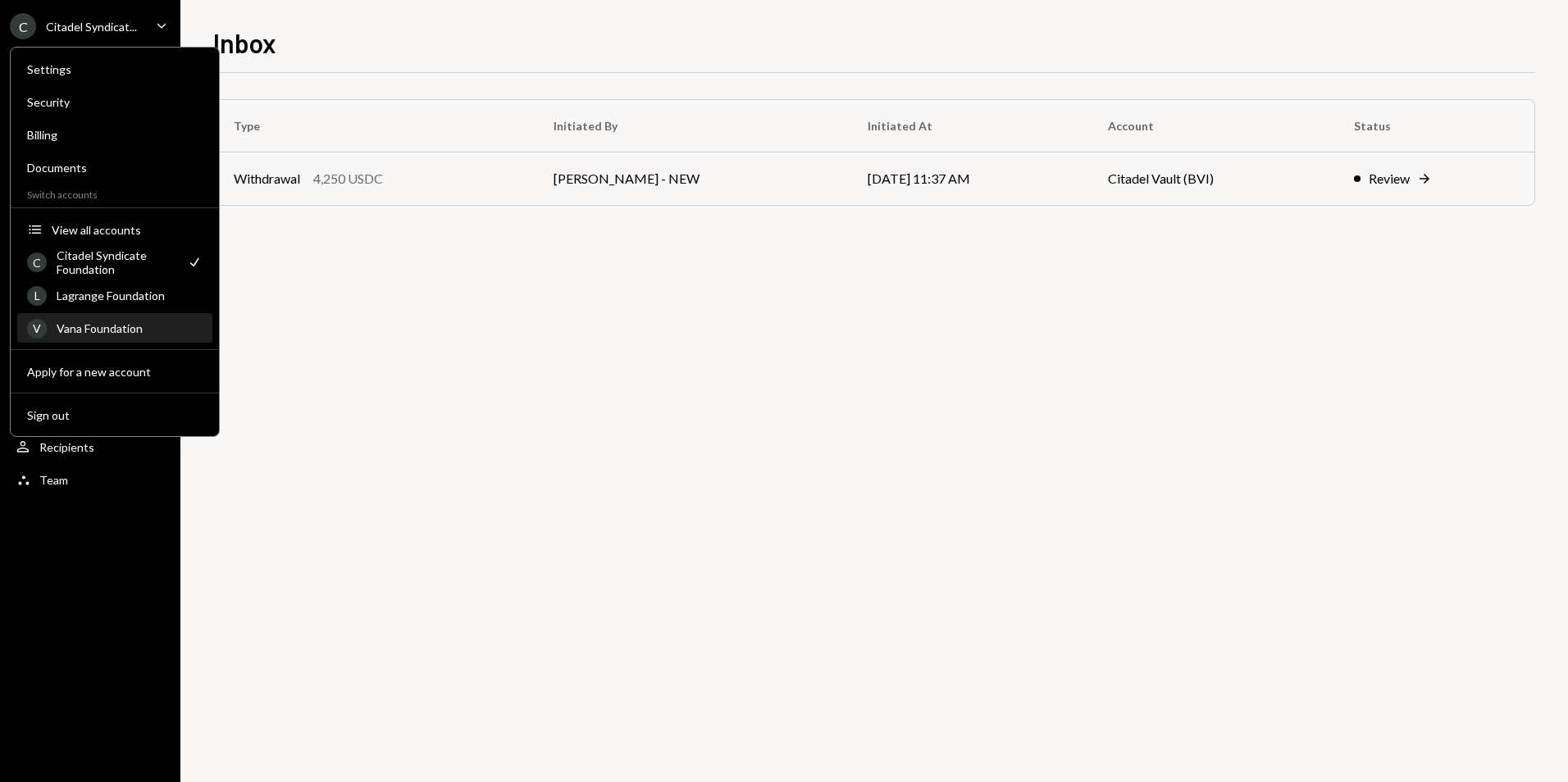
click at [110, 332] on div "Vana Foundation" at bounding box center [129, 328] width 146 height 14
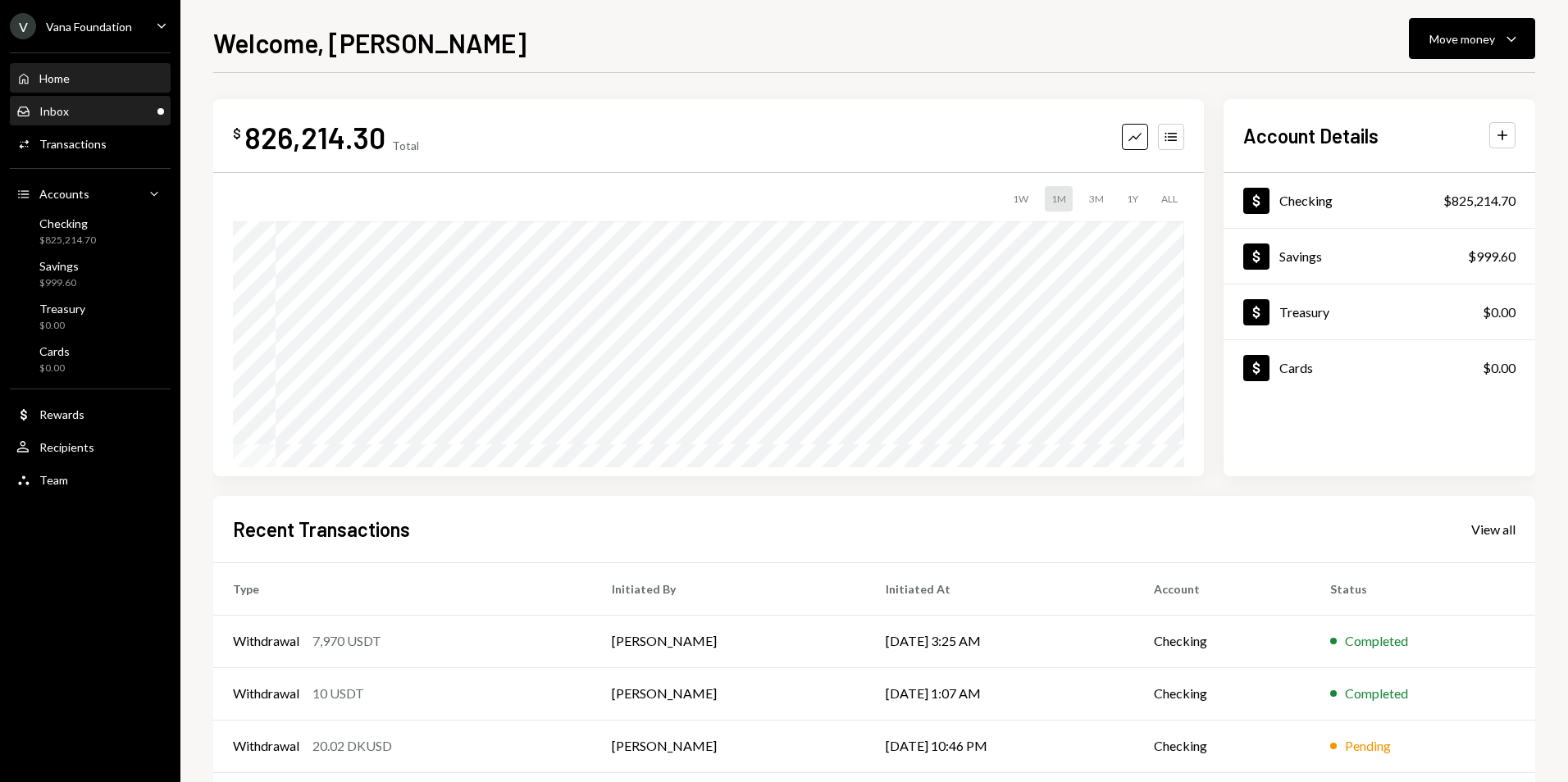
click at [93, 103] on div "Inbox Inbox" at bounding box center [90, 111] width 148 height 28
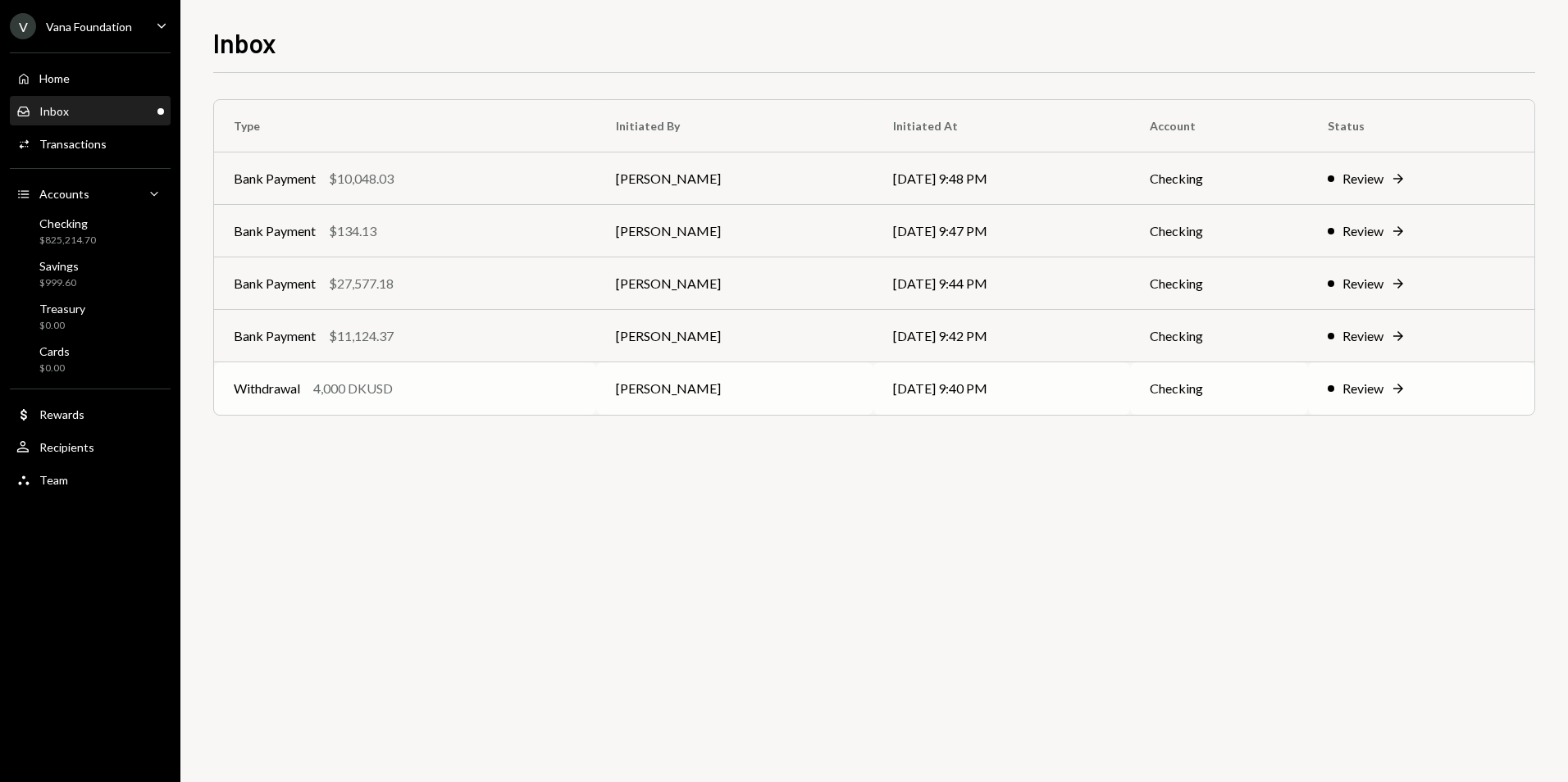
click at [436, 393] on div "Withdrawal 4,000 DKUSD" at bounding box center [404, 388] width 343 height 20
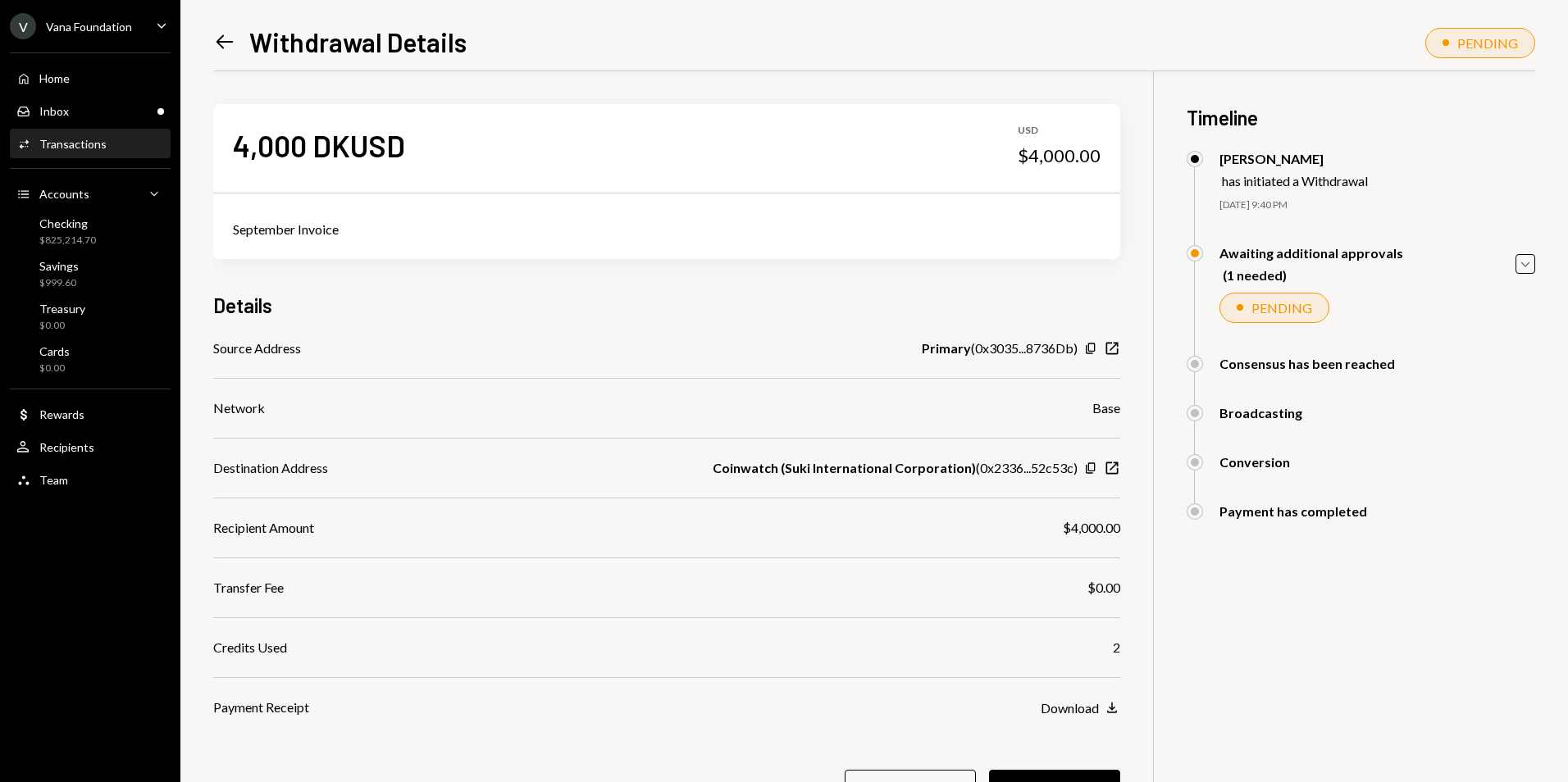
scroll to position [79, 0]
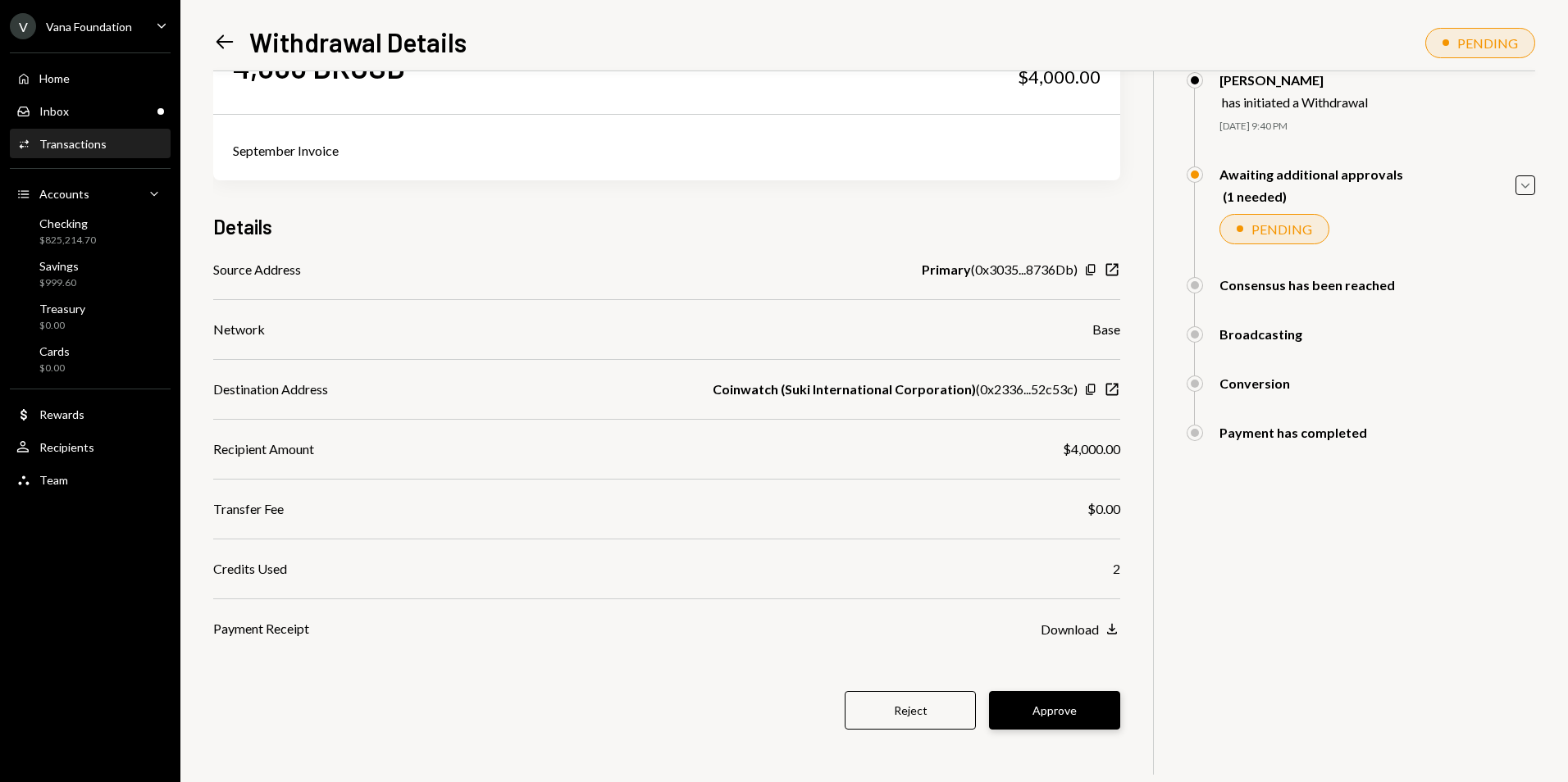
click at [1082, 700] on button "Approve" at bounding box center [1054, 709] width 131 height 38
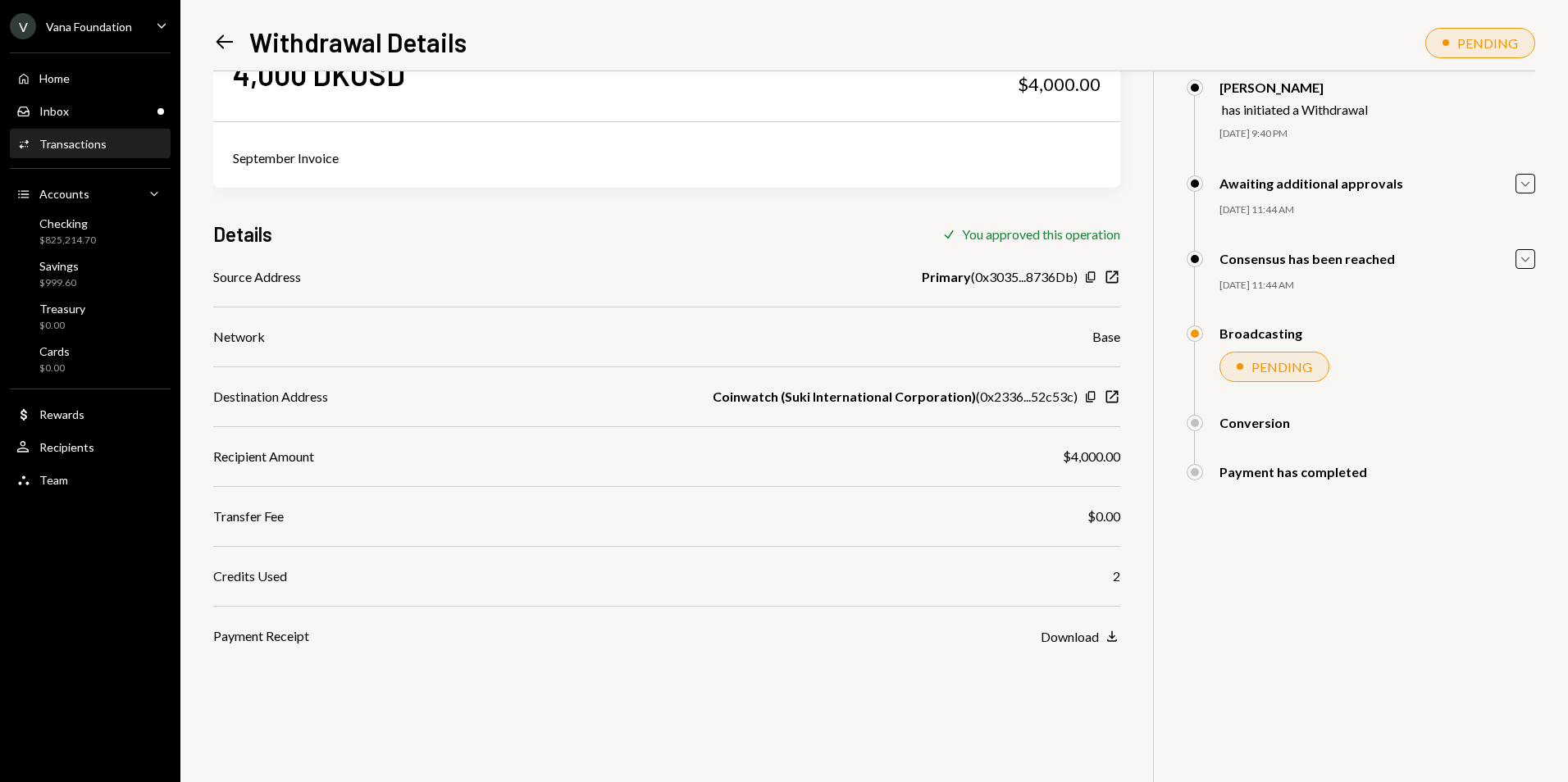
scroll to position [71, 0]
click at [227, 37] on icon "Left Arrow" at bounding box center [224, 41] width 23 height 23
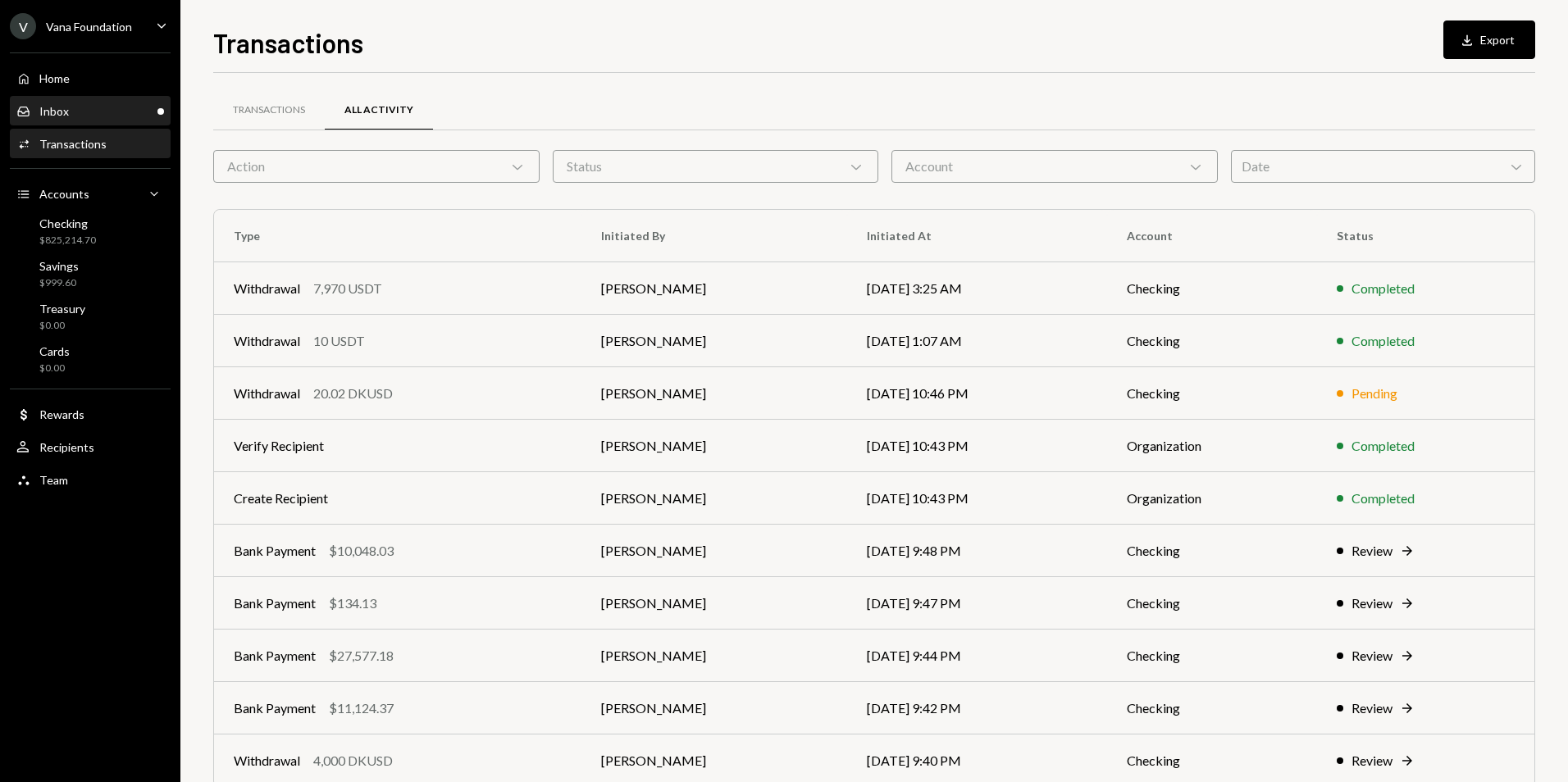
click at [121, 117] on div "Inbox Inbox" at bounding box center [90, 111] width 148 height 15
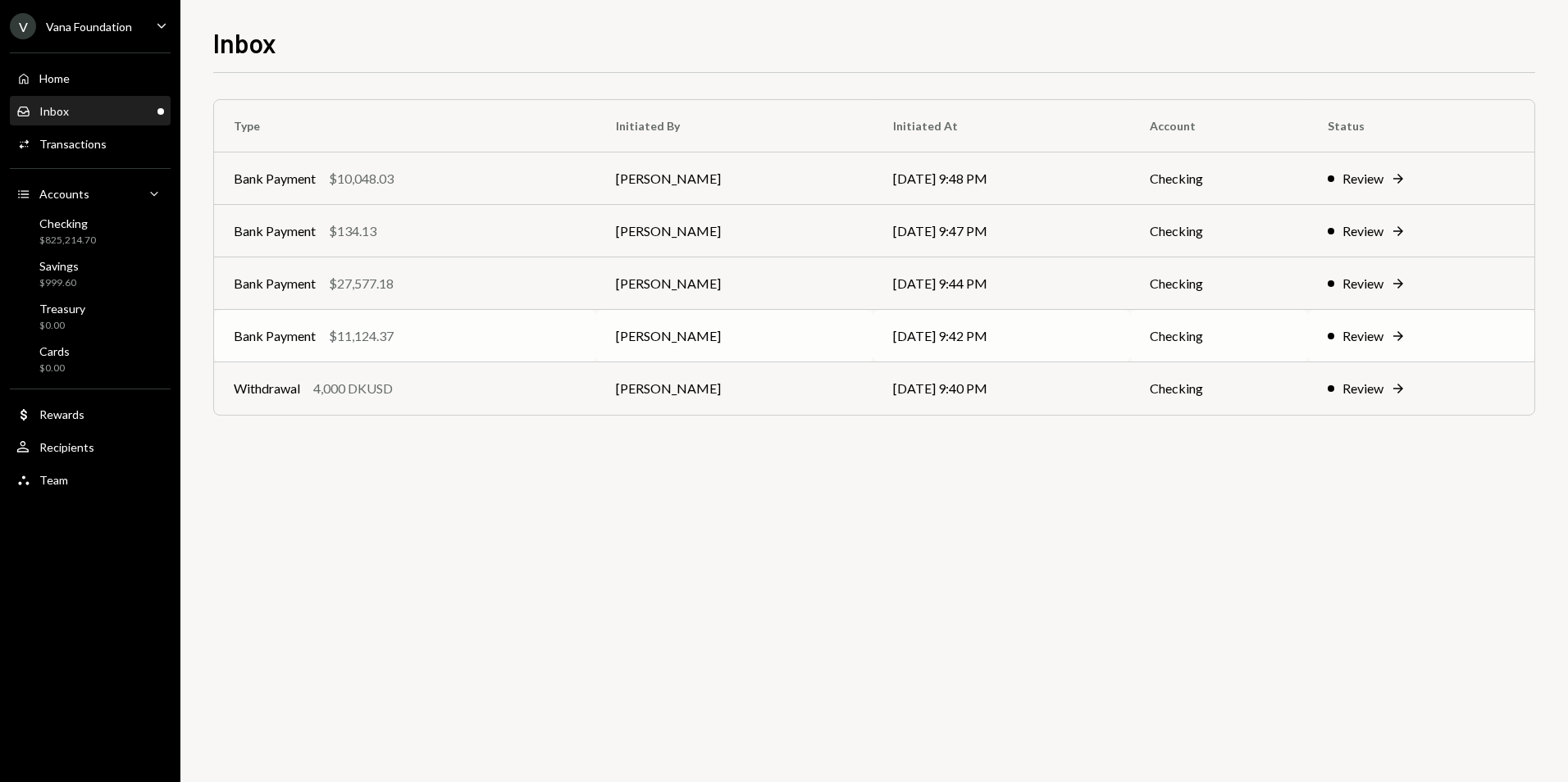
click at [437, 325] on td "Bank Payment $11,124.37" at bounding box center [404, 335] width 382 height 52
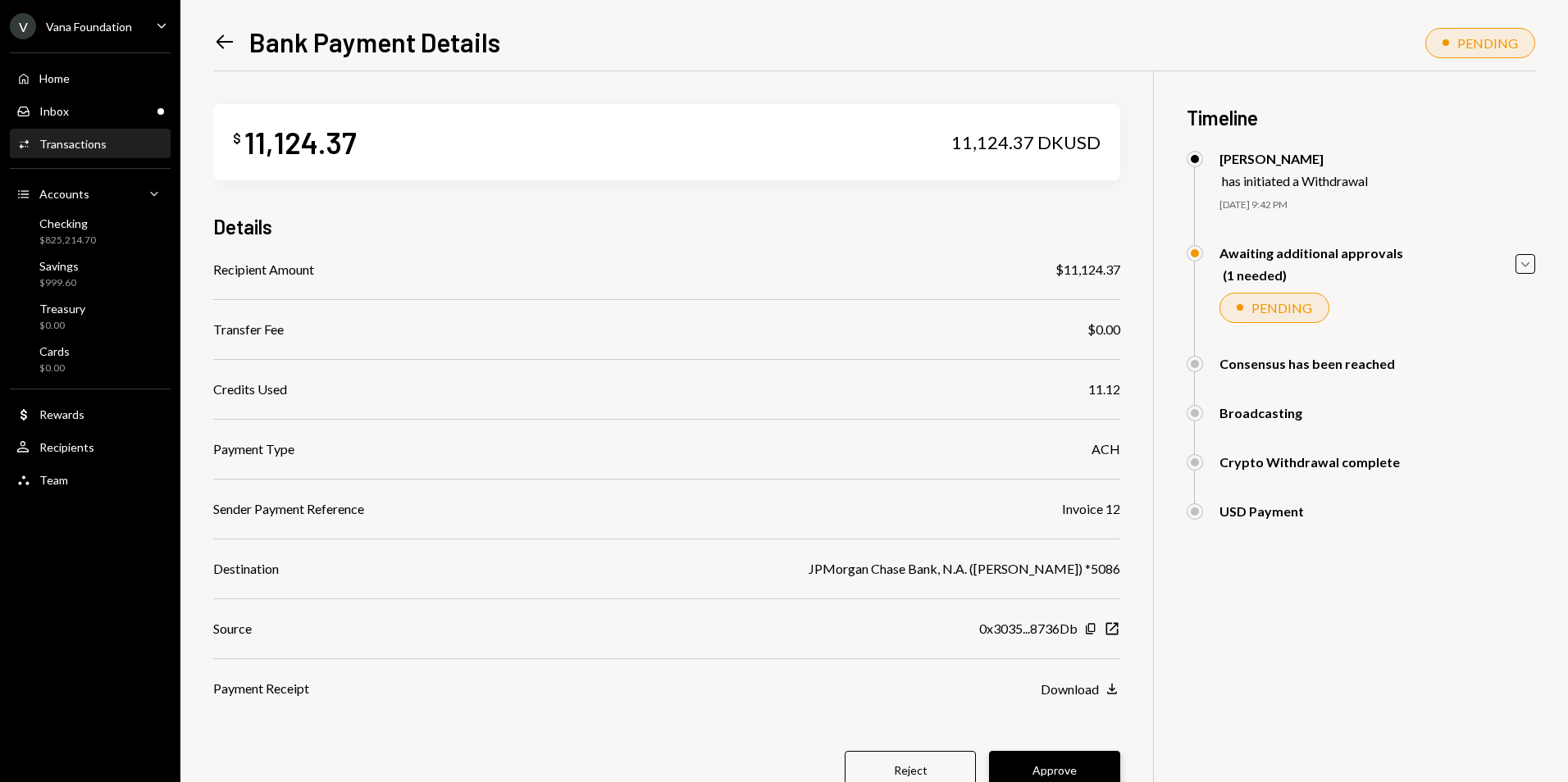
click at [1085, 765] on button "Approve" at bounding box center [1054, 769] width 131 height 38
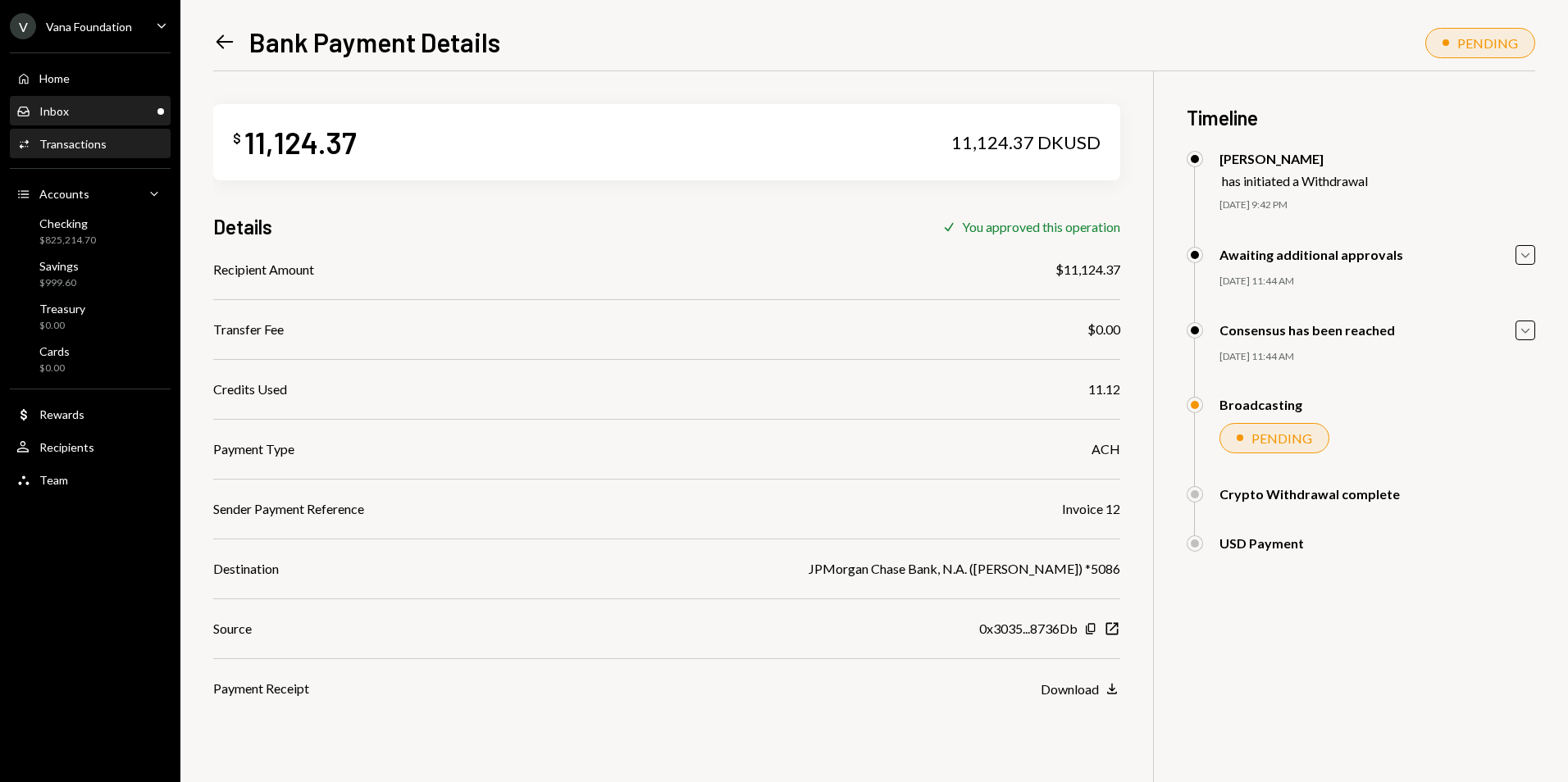
click at [111, 109] on div "Inbox Inbox" at bounding box center [90, 111] width 148 height 15
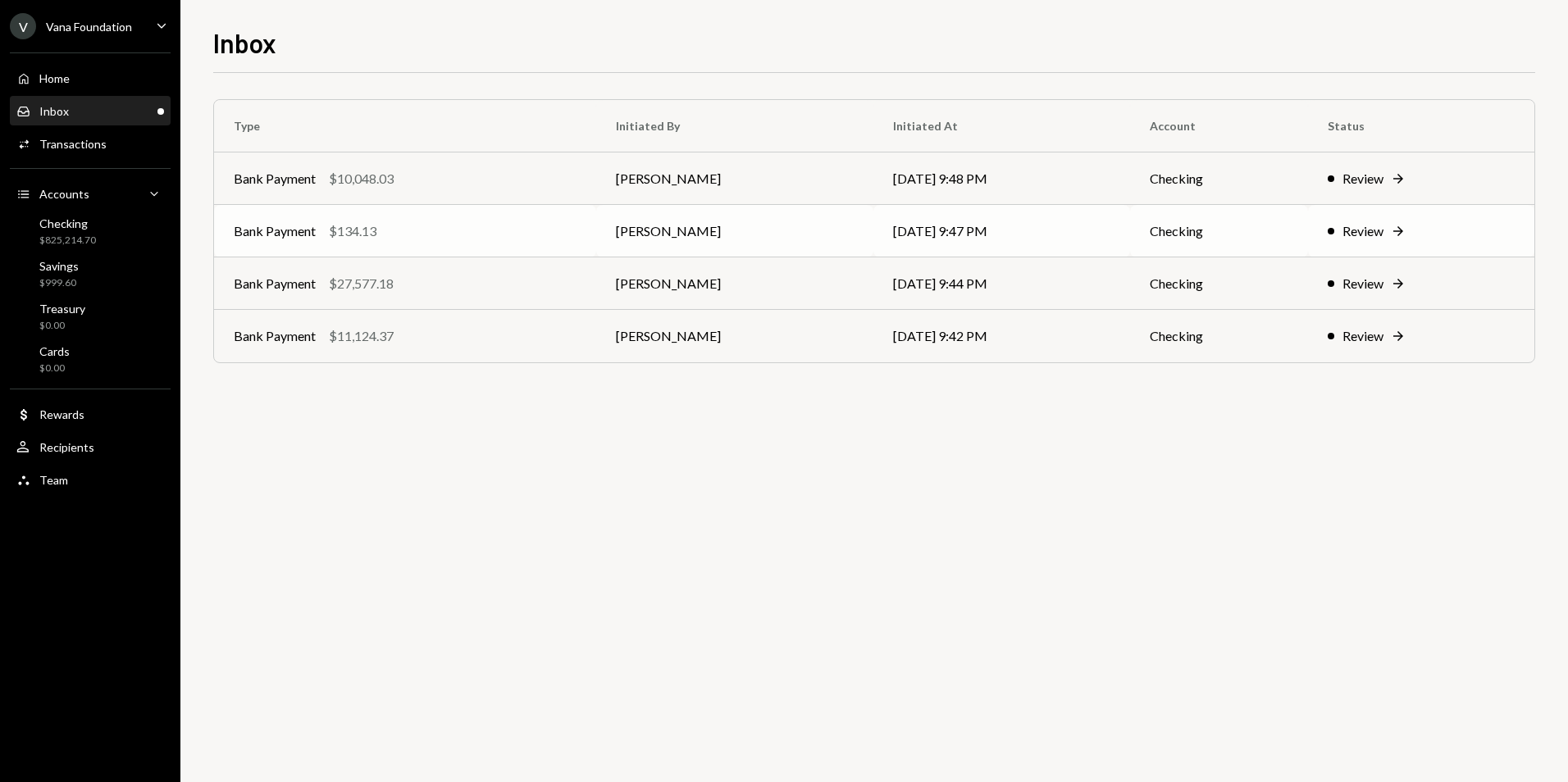
click at [441, 222] on div "Bank Payment $134.13" at bounding box center [404, 231] width 343 height 20
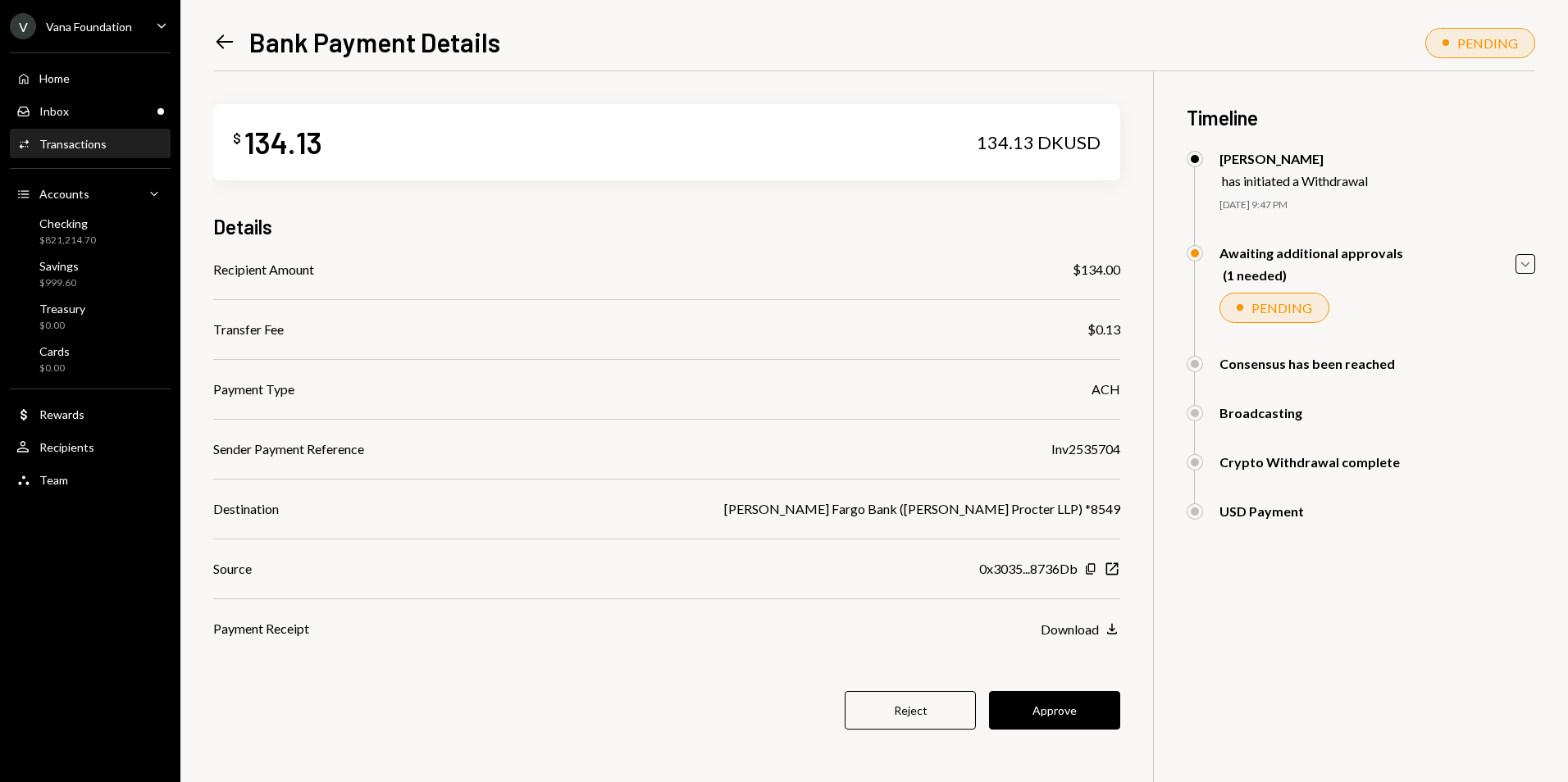
click at [1064, 702] on button "Approve" at bounding box center [1054, 709] width 131 height 38
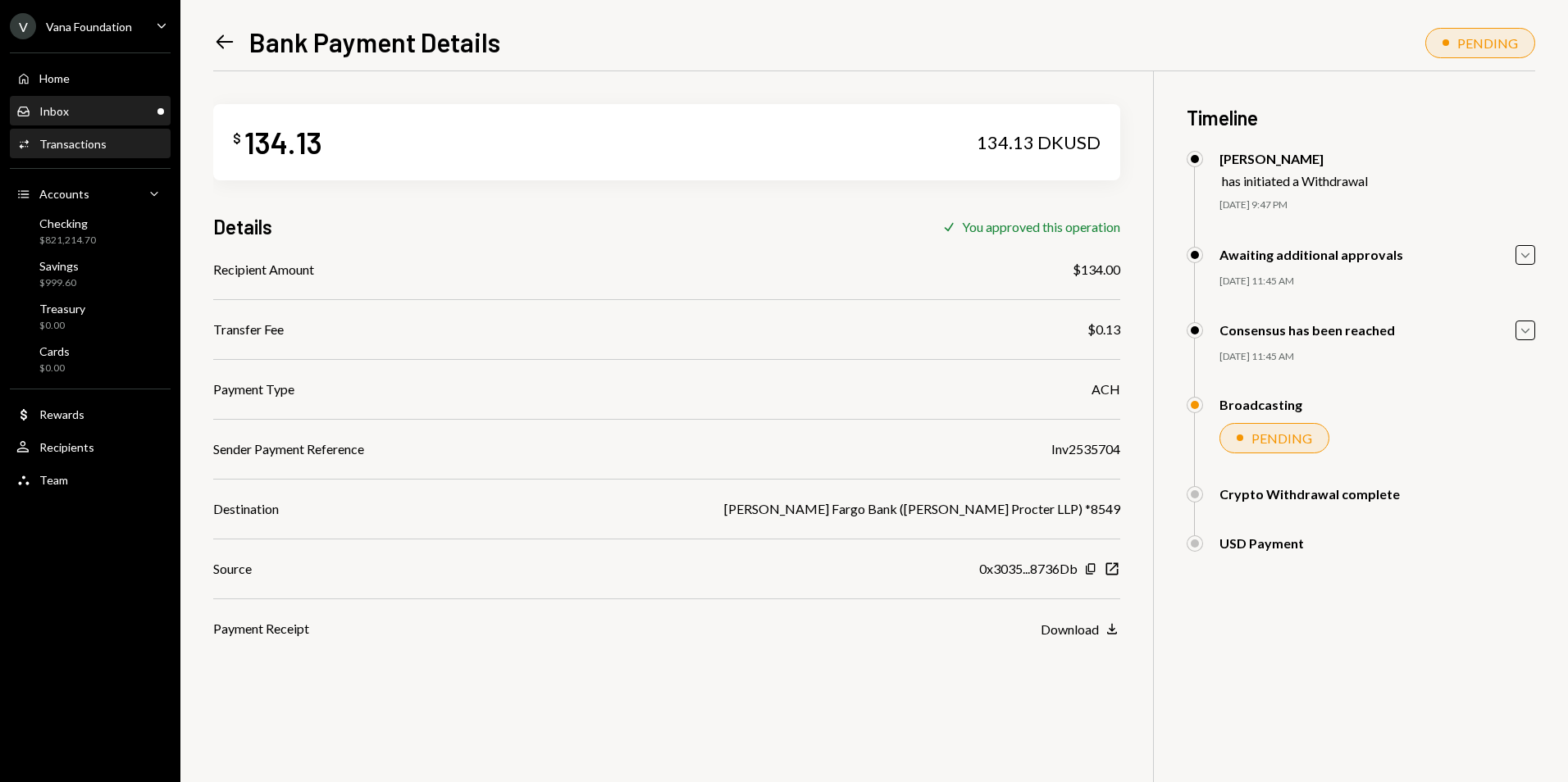
click at [125, 112] on div "Inbox Inbox" at bounding box center [90, 111] width 148 height 15
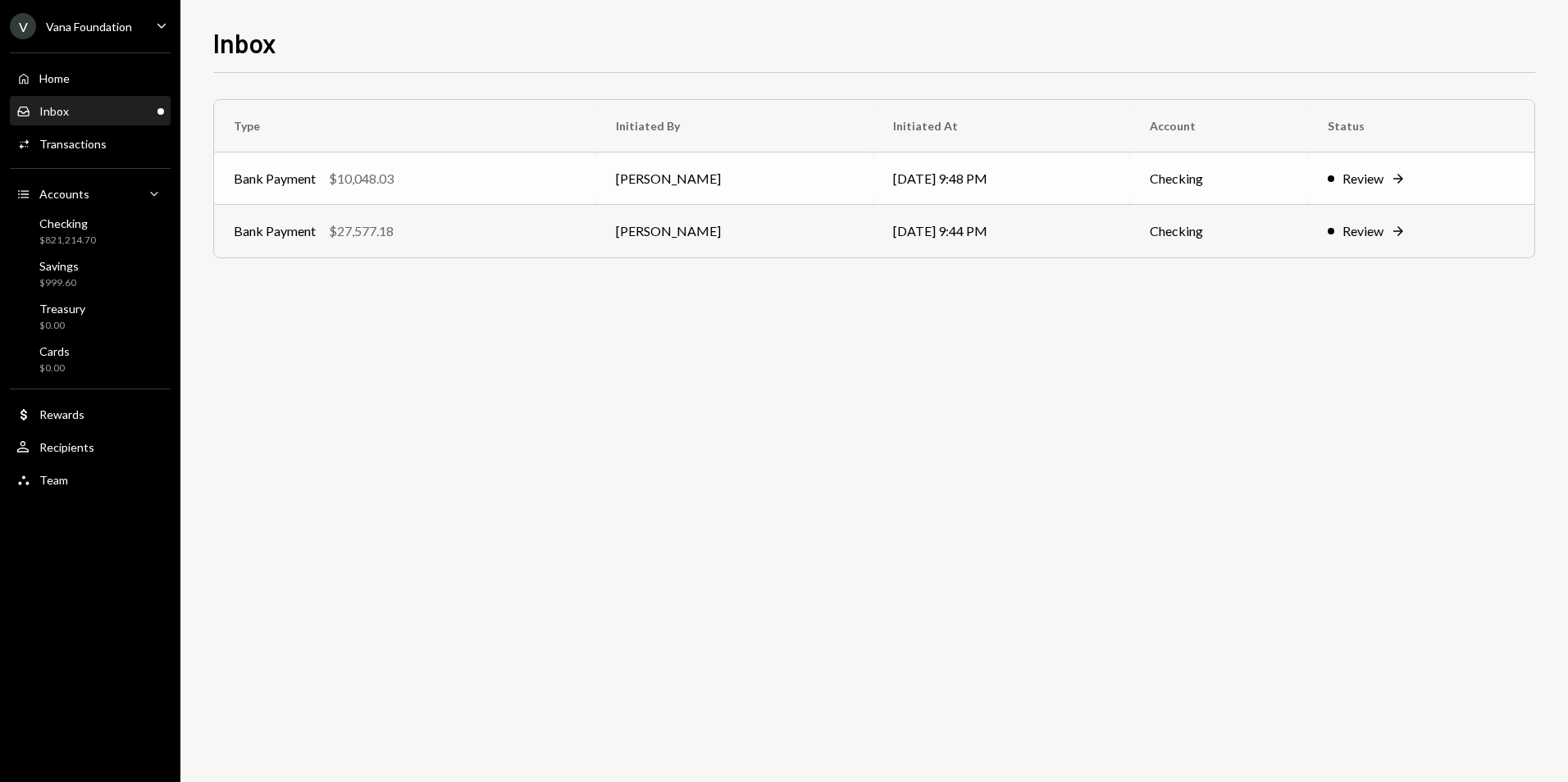
click at [454, 178] on div "Bank Payment $10,048.03" at bounding box center [404, 179] width 343 height 20
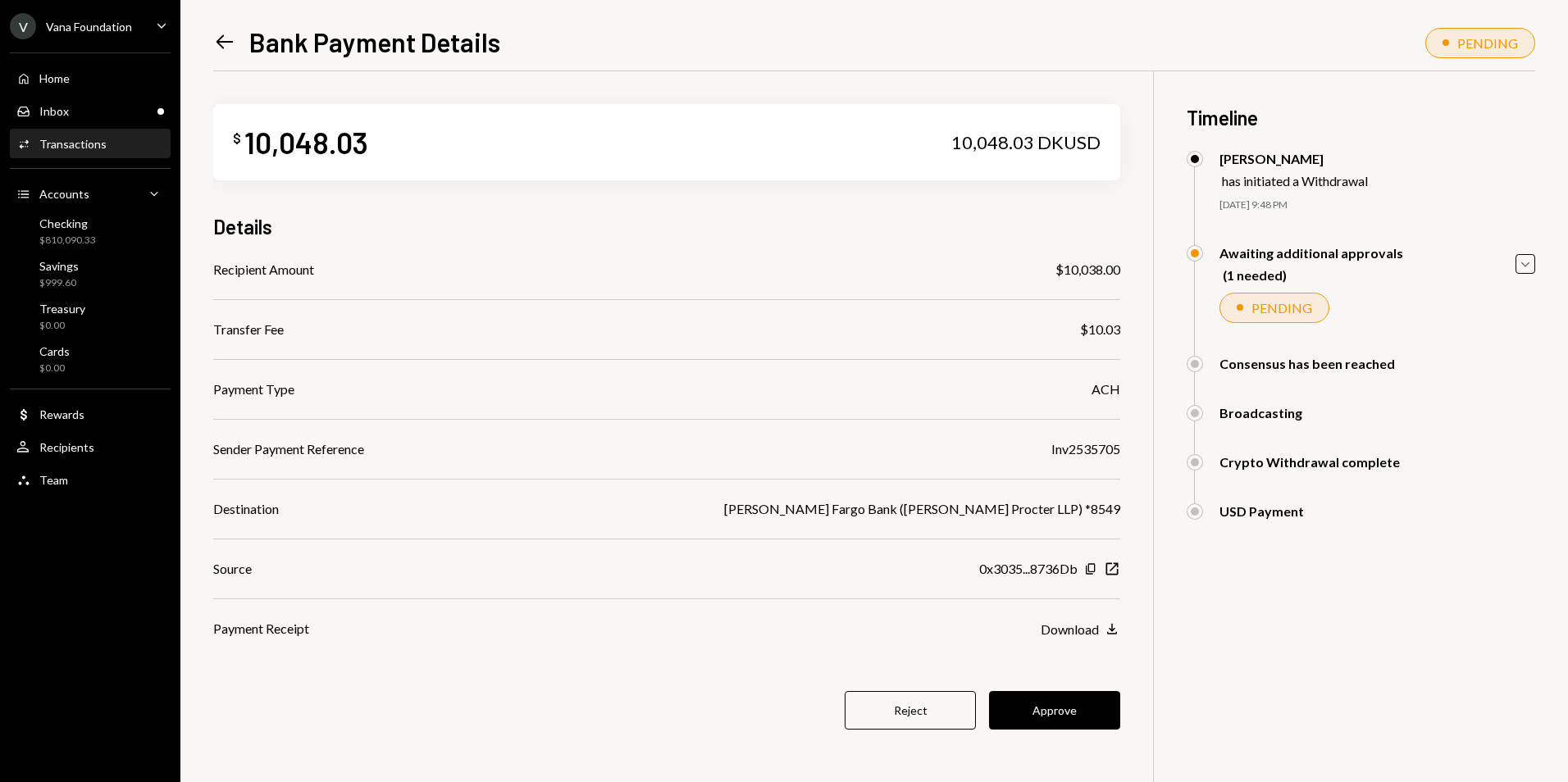
click at [1075, 705] on button "Approve" at bounding box center [1054, 709] width 131 height 38
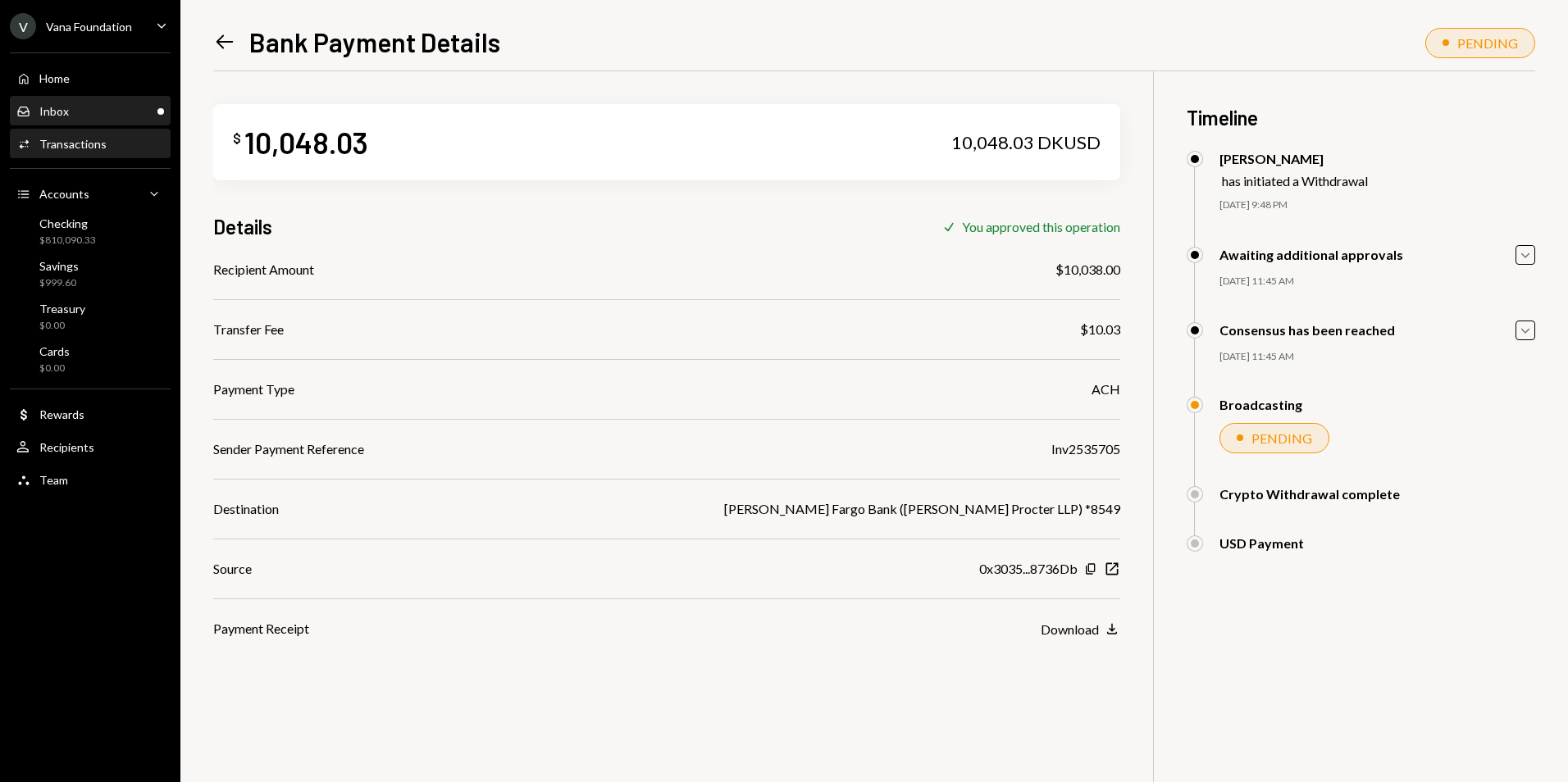
click at [106, 113] on div "Inbox Inbox" at bounding box center [90, 111] width 148 height 15
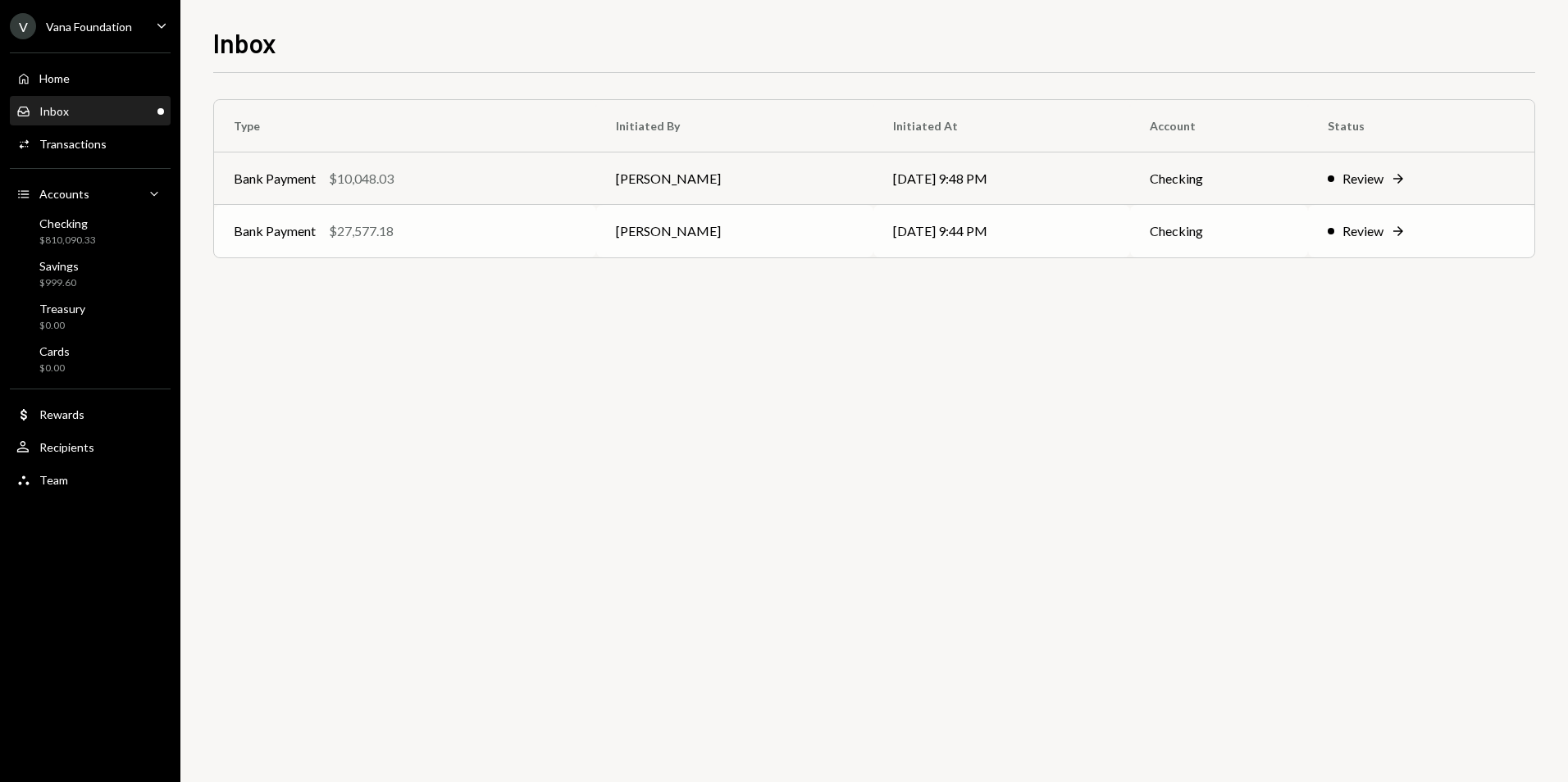
click at [557, 221] on div "Bank Payment $27,577.18" at bounding box center [404, 231] width 343 height 20
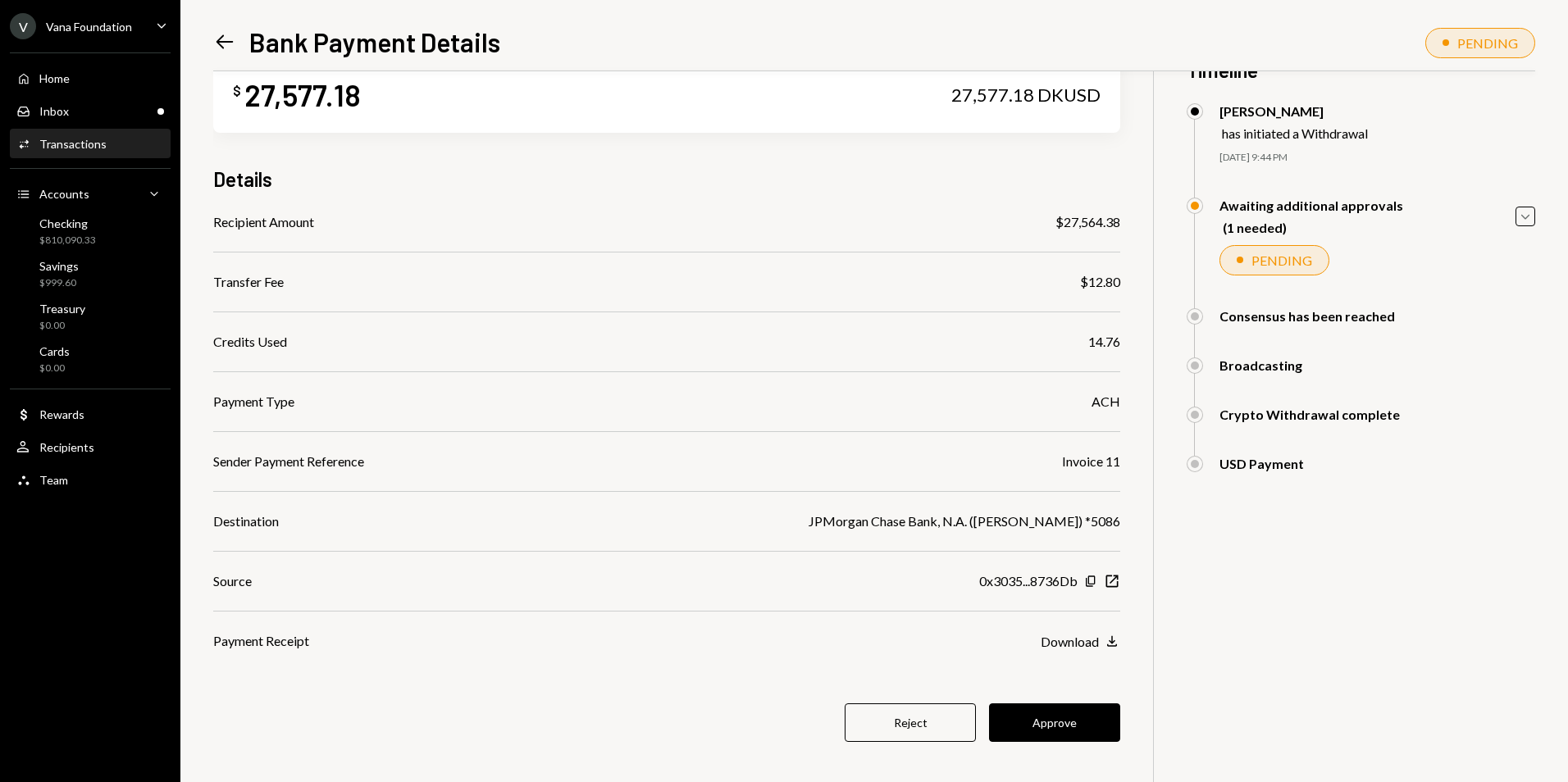
scroll to position [71, 0]
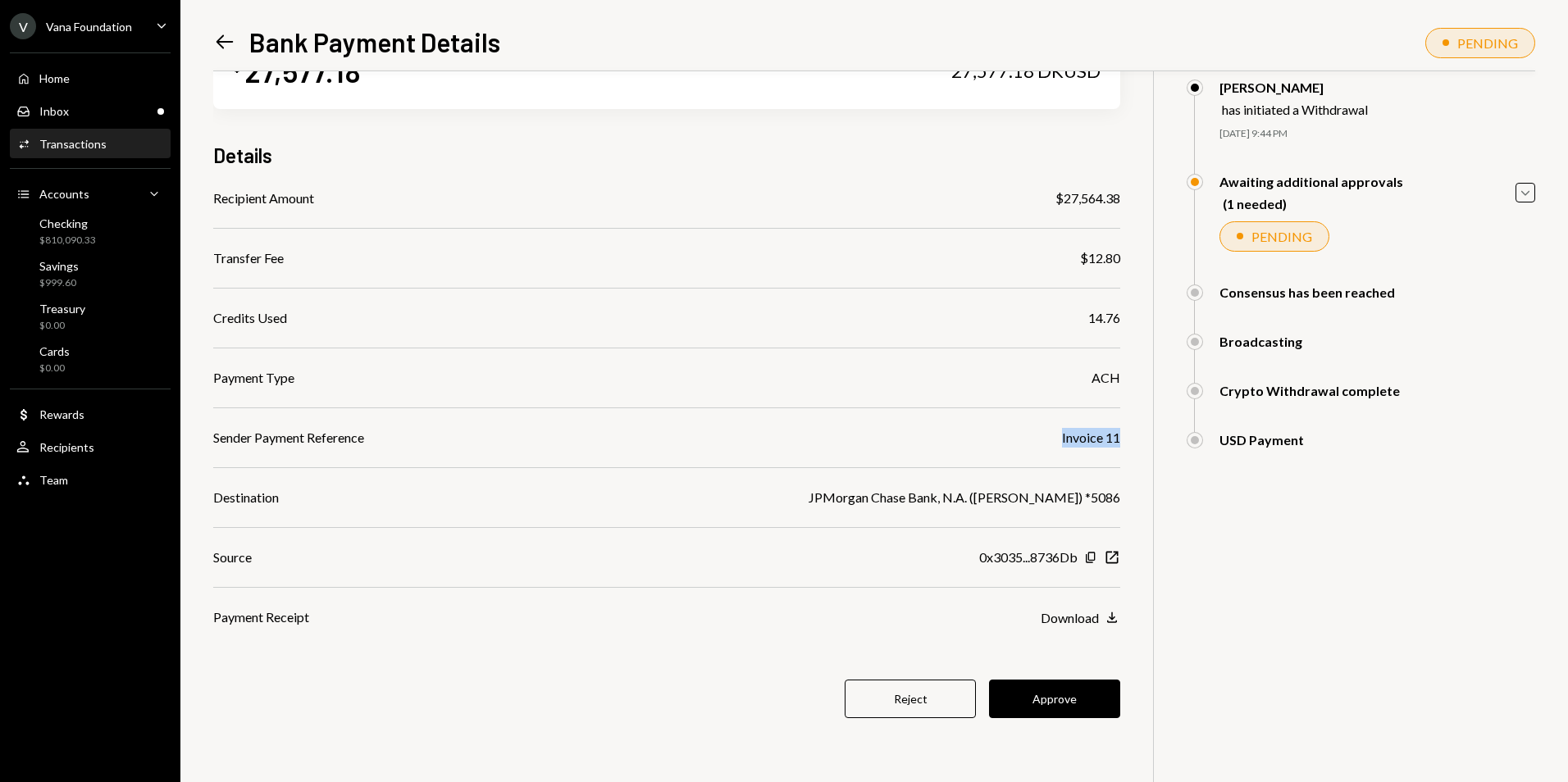
drag, startPoint x: 1121, startPoint y: 438, endPoint x: 1141, endPoint y: 437, distance: 20.0
click at [1141, 437] on div "$ 27,577.18 27,577.18 DKUSD Details Recipient Amount $27,564.38 Transfer Fee $1…" at bounding box center [874, 391] width 1322 height 782
drag, startPoint x: 1141, startPoint y: 437, endPoint x: 1225, endPoint y: 541, distance: 133.7
click at [1225, 541] on div "$ 27,577.18 27,577.18 DKUSD Details Recipient Amount $27,564.38 Transfer Fee $1…" at bounding box center [874, 391] width 1322 height 782
click at [1089, 698] on button "Approve" at bounding box center [1054, 698] width 131 height 38
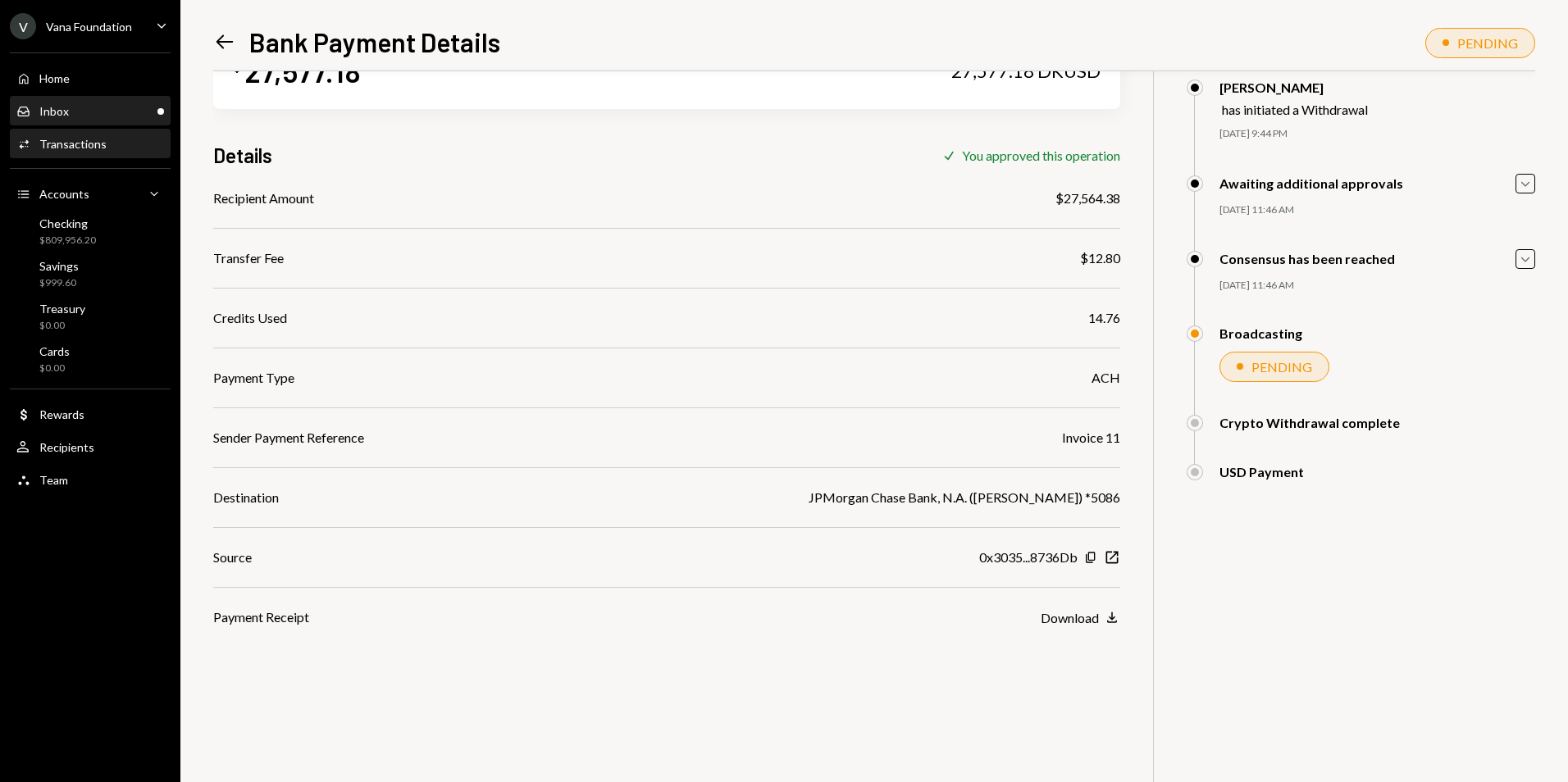
click at [133, 97] on link "Inbox Inbox" at bounding box center [91, 110] width 161 height 30
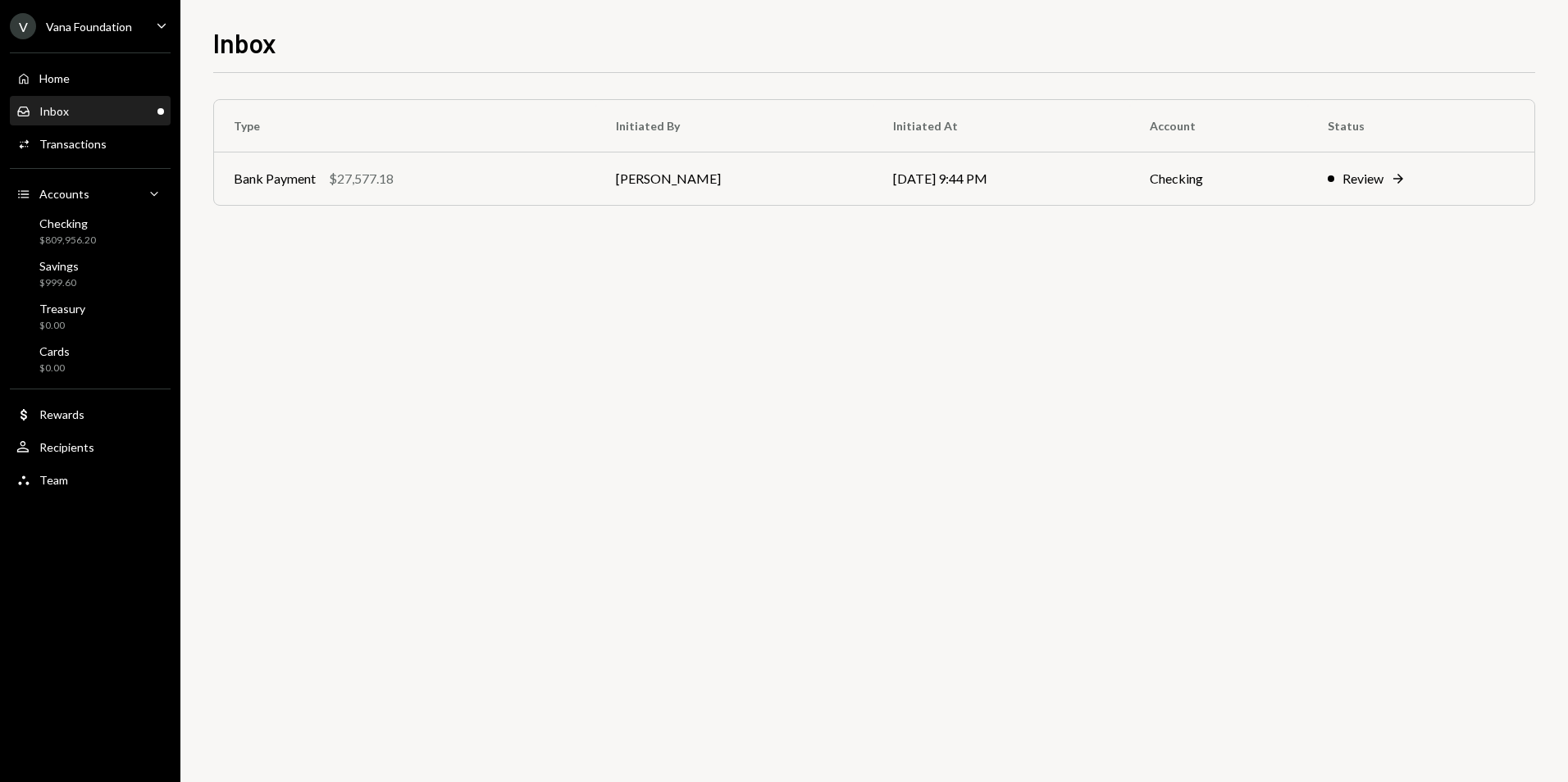
click at [133, 109] on div "Inbox Inbox" at bounding box center [90, 111] width 148 height 15
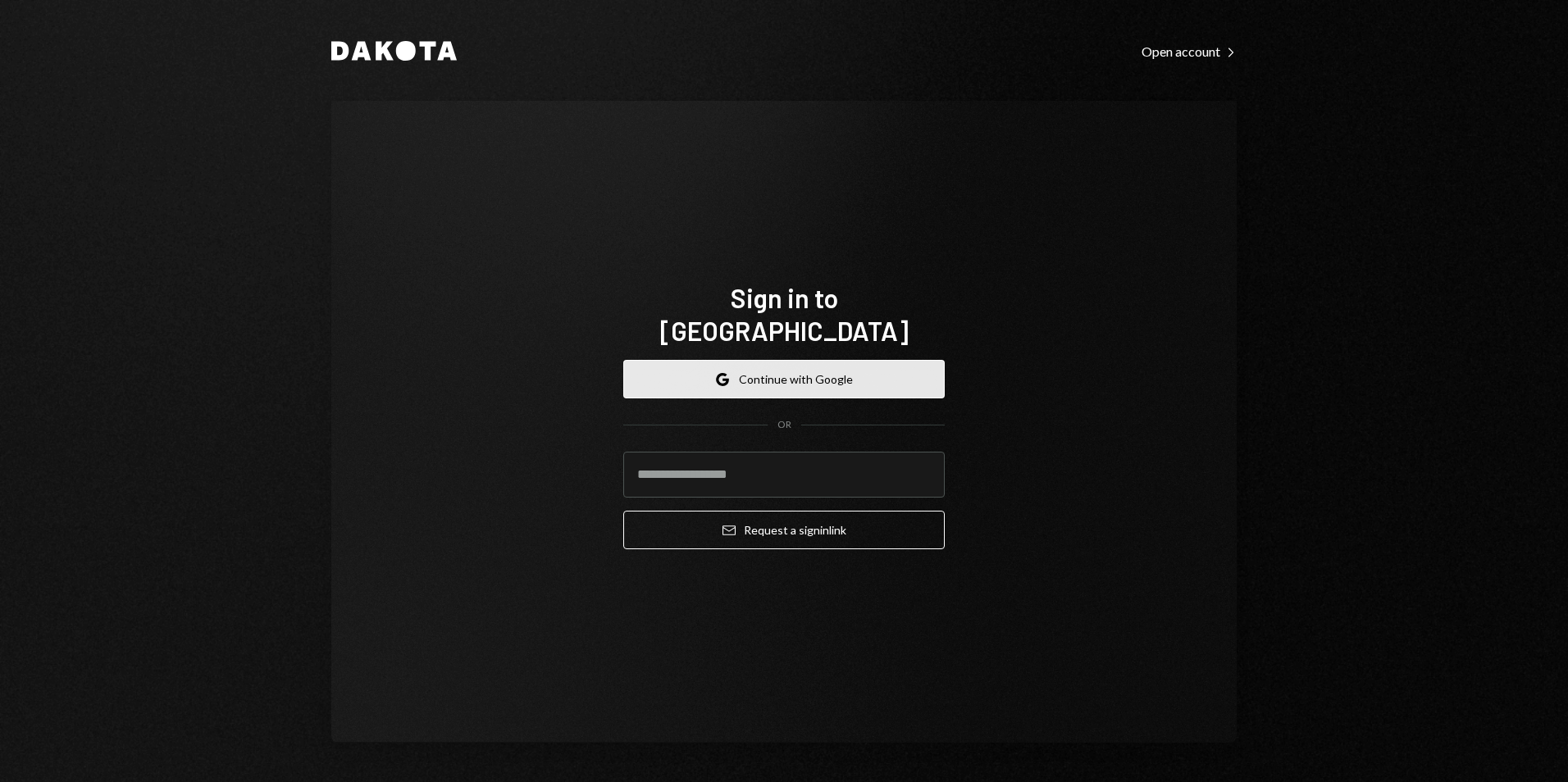
click at [781, 372] on button "Google Continue with Google" at bounding box center [784, 379] width 321 height 38
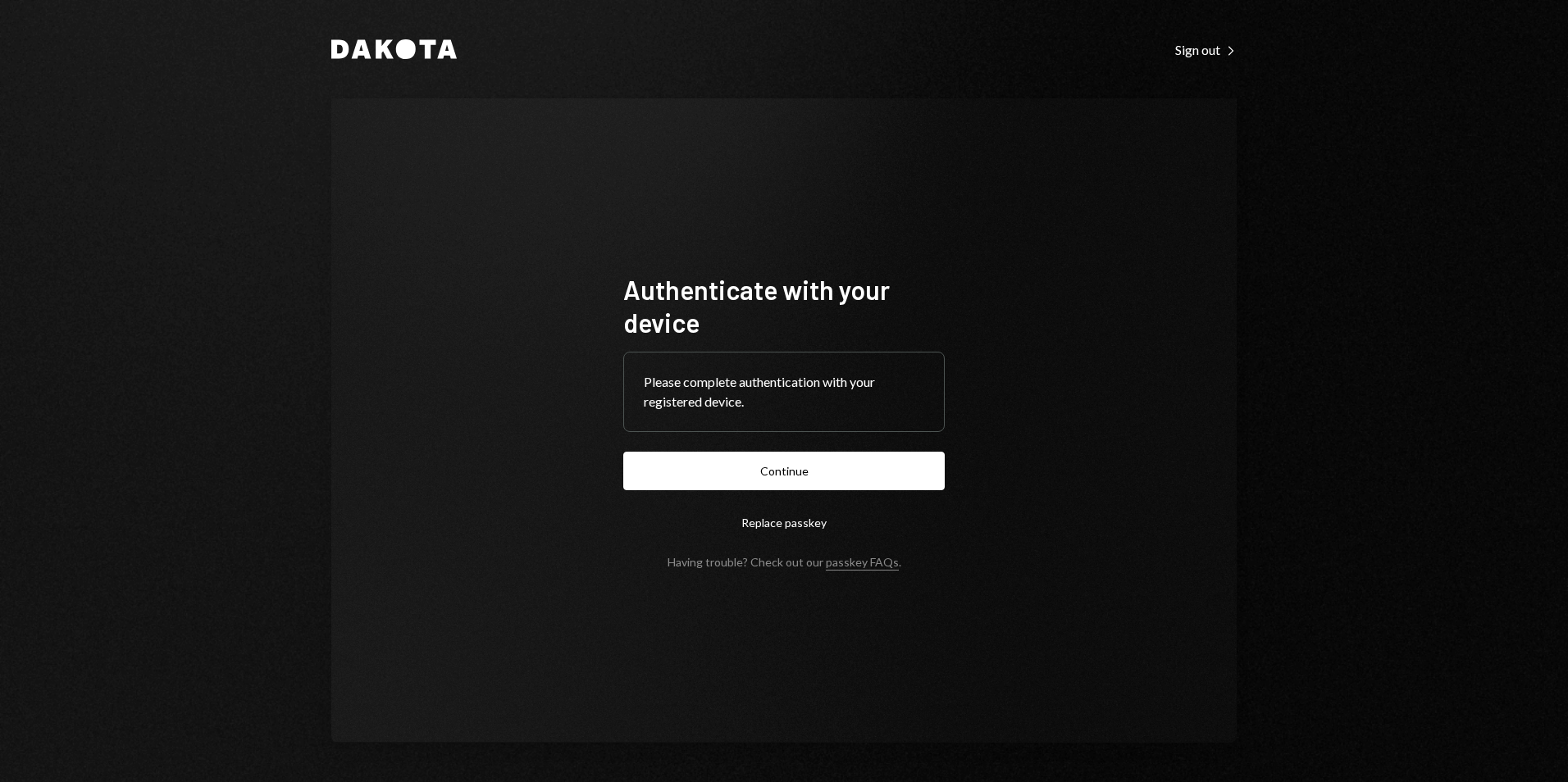
click at [858, 466] on button "Continue" at bounding box center [784, 470] width 321 height 38
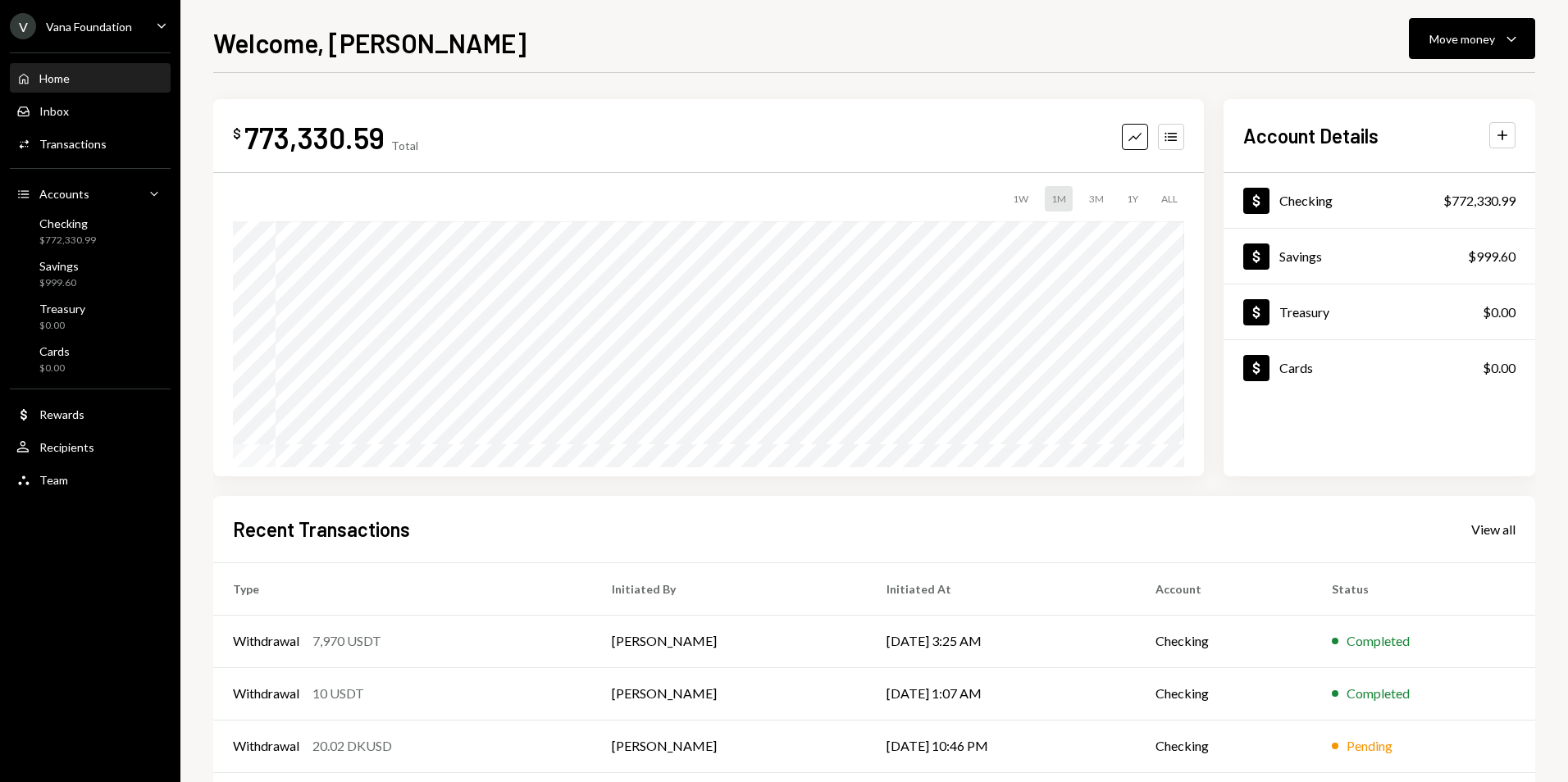
click at [132, 21] on div "V Vana Foundation Caret Down" at bounding box center [90, 26] width 180 height 26
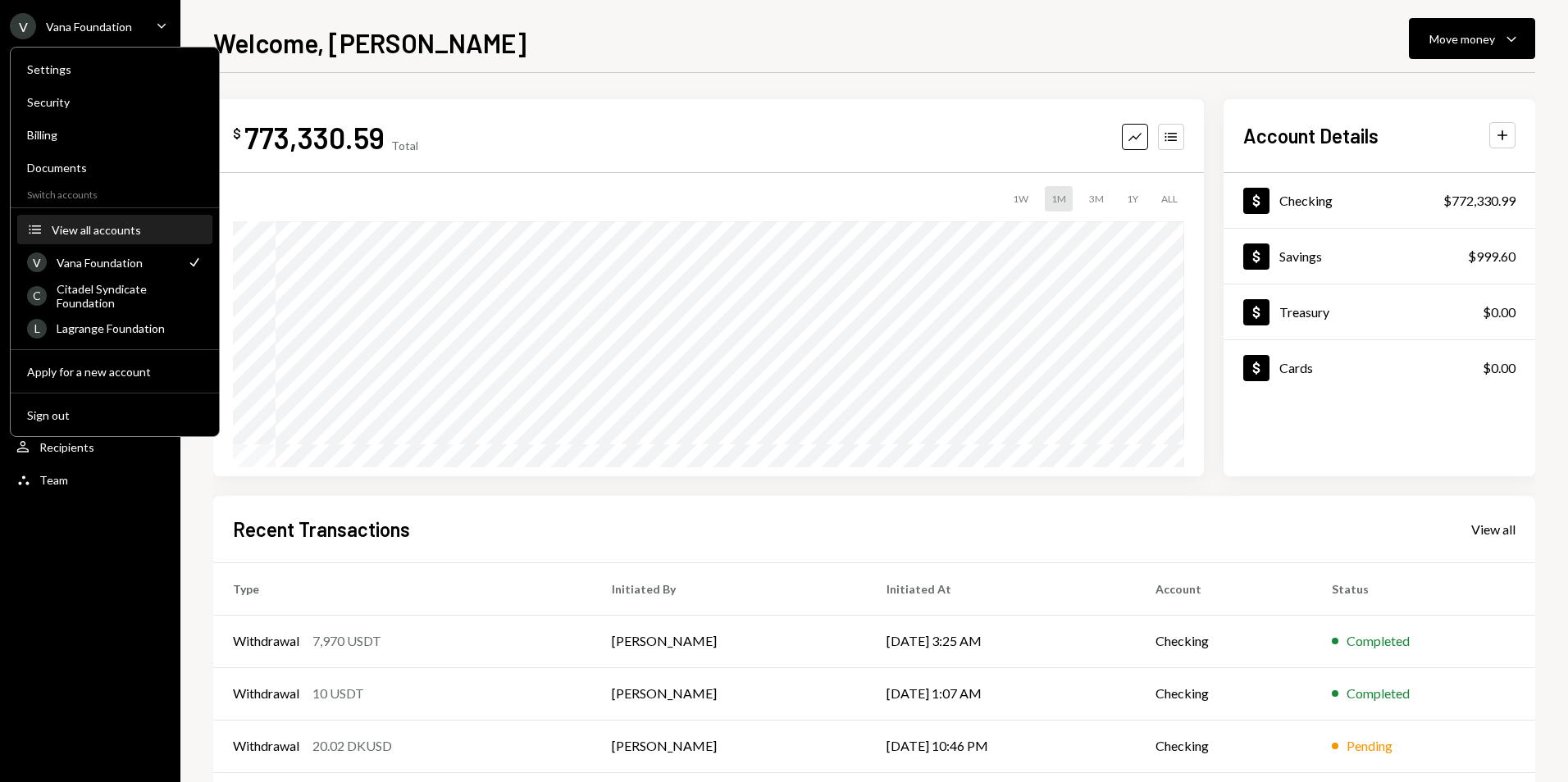
click at [108, 236] on div "View all accounts" at bounding box center [127, 230] width 150 height 14
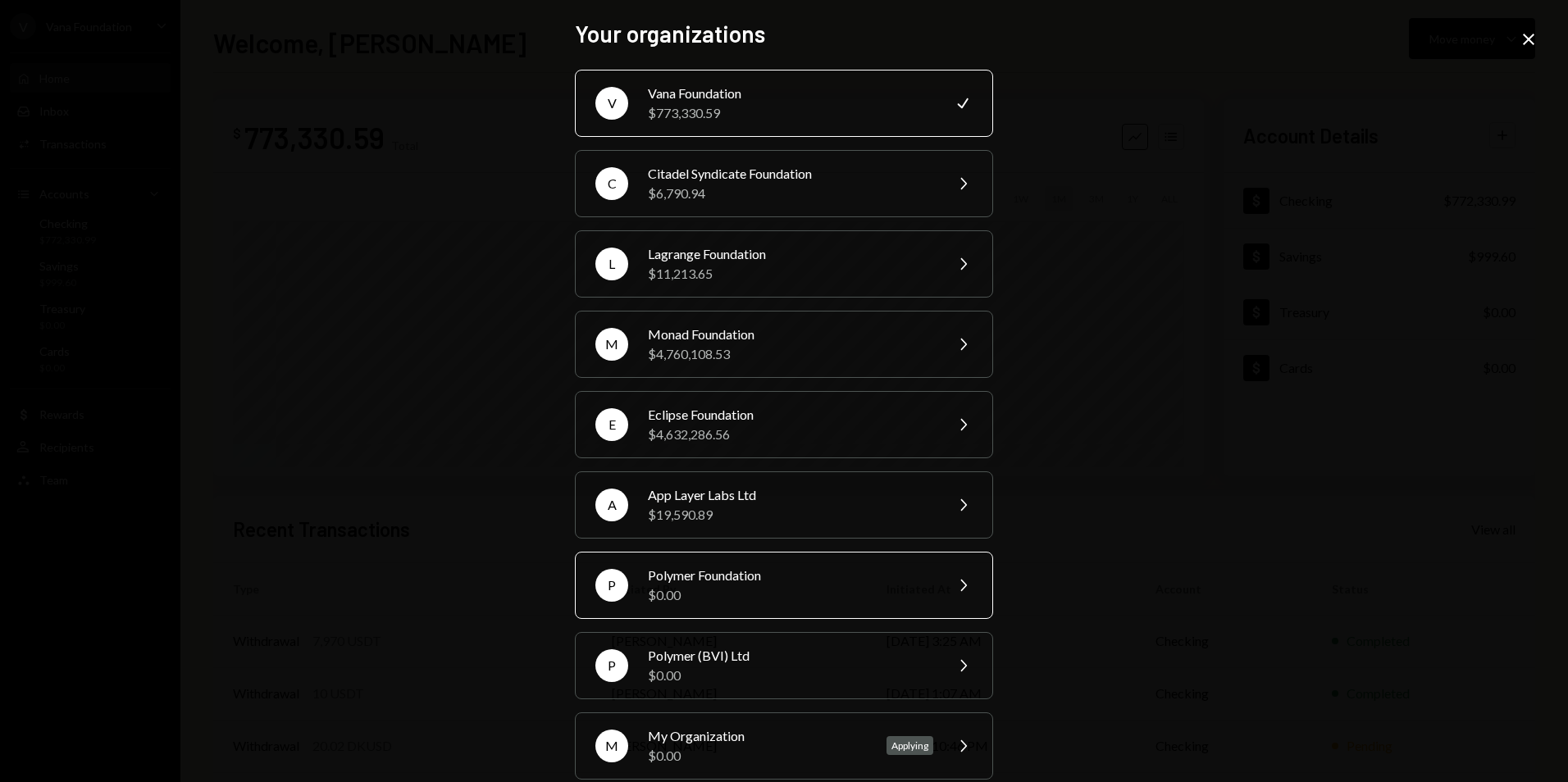
click at [803, 602] on div "$0.00" at bounding box center [791, 595] width 286 height 20
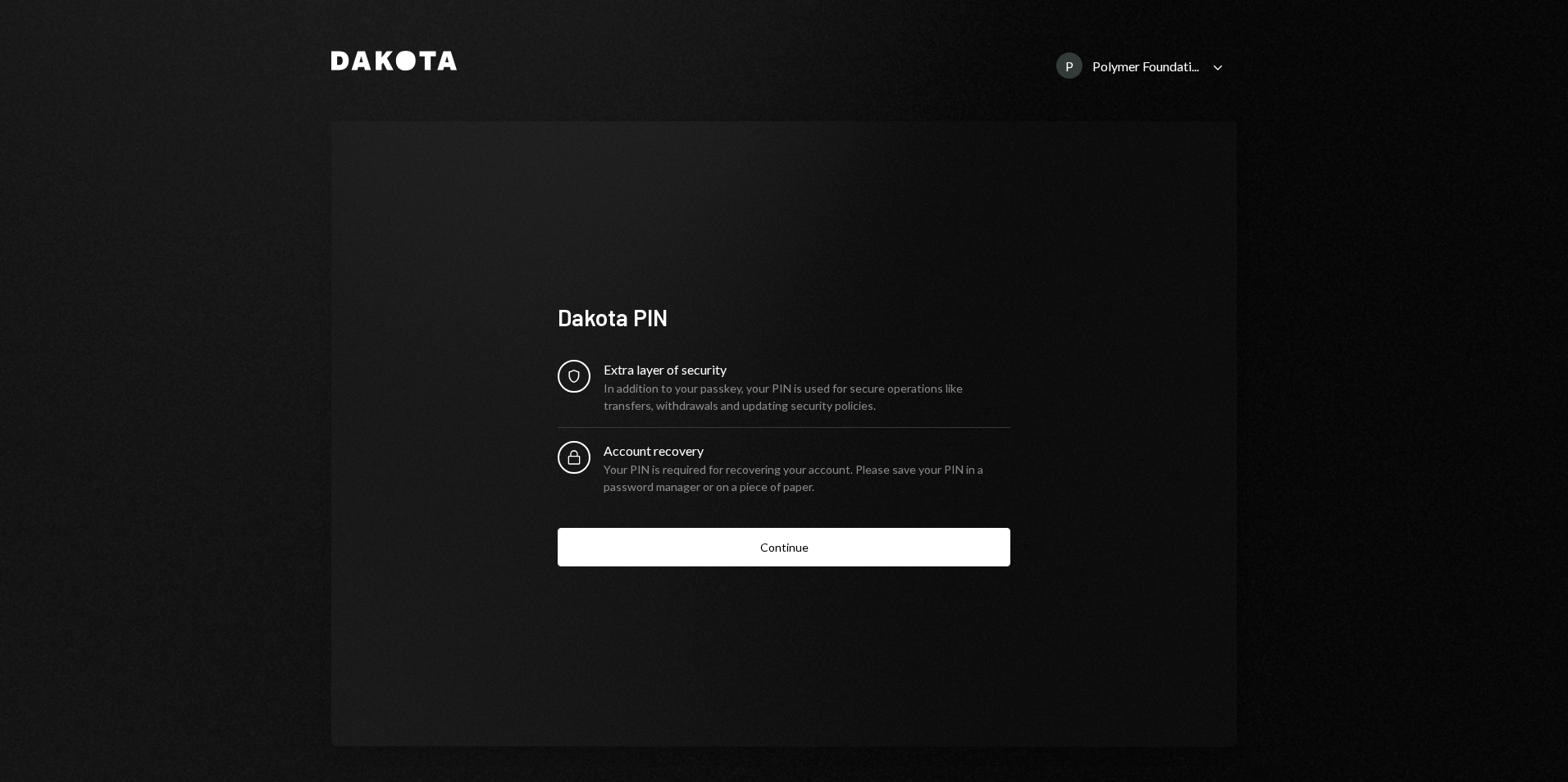
click at [830, 557] on button "Continue" at bounding box center [783, 547] width 452 height 38
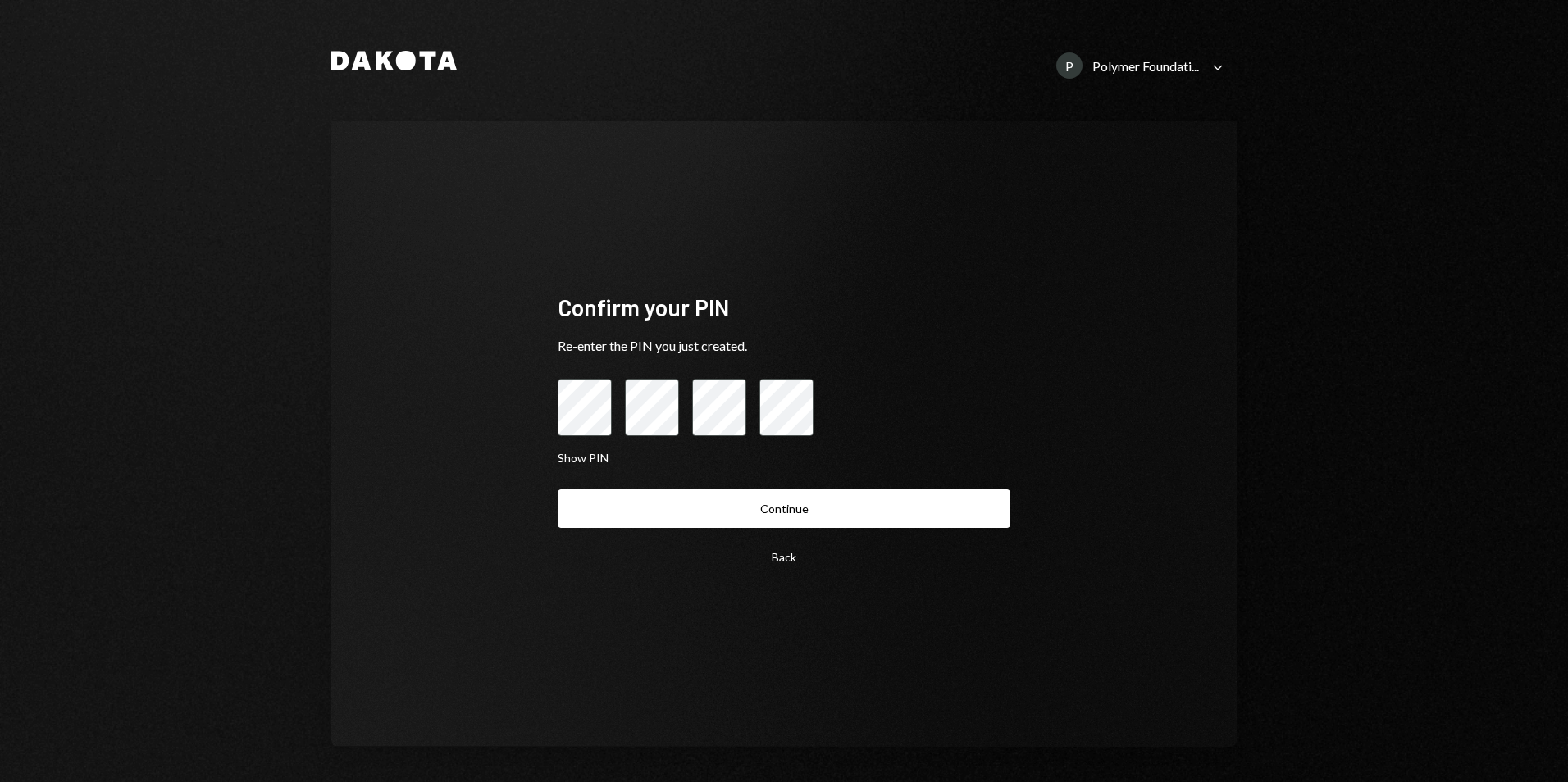
click at [832, 496] on button "Continue" at bounding box center [783, 509] width 452 height 38
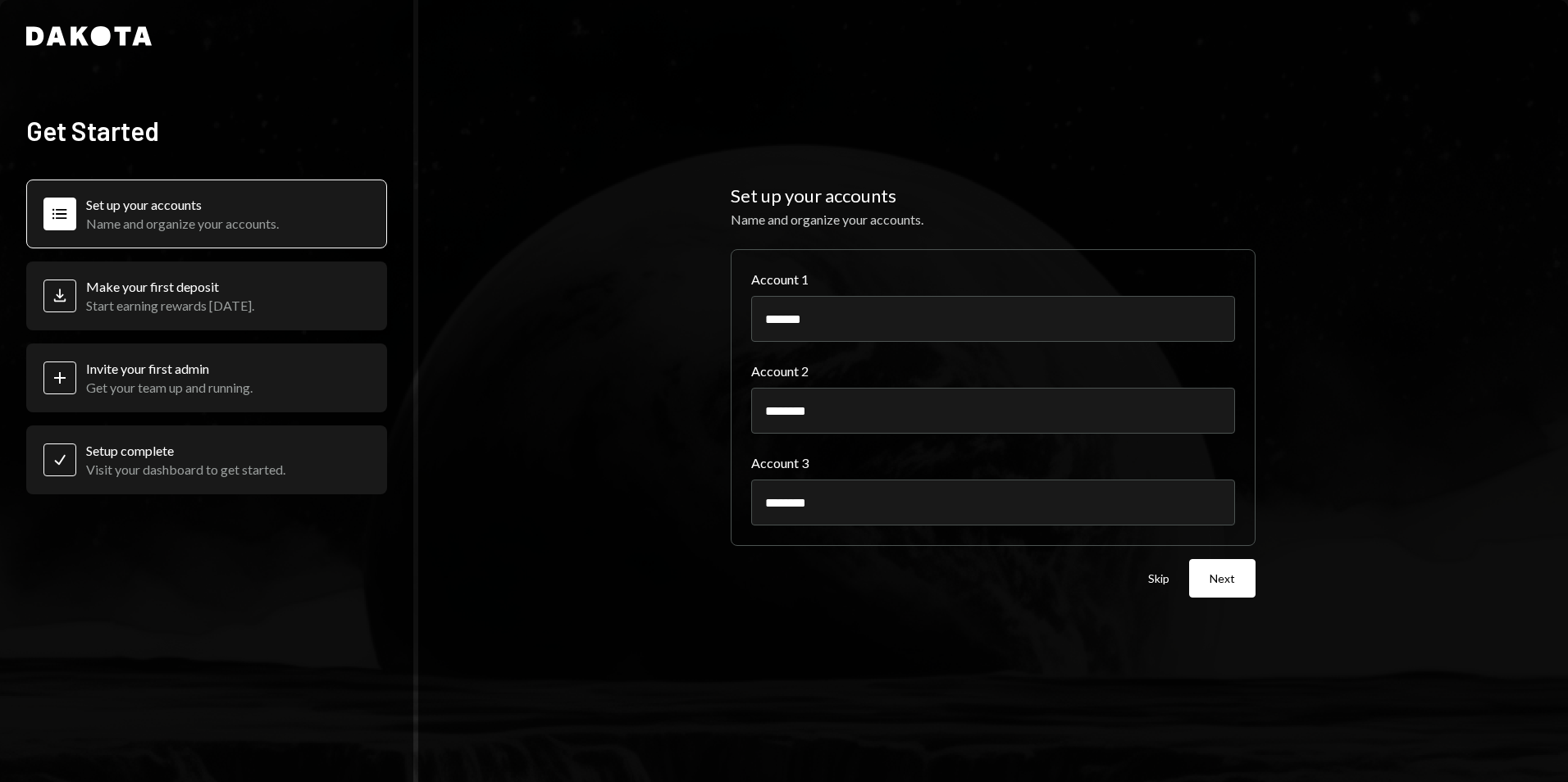
drag, startPoint x: 865, startPoint y: 418, endPoint x: 549, endPoint y: 397, distance: 316.7
click at [549, 397] on div "Set up your accounts Name and organize your accounts. Account 1 ******* Account…" at bounding box center [993, 391] width 1149 height 782
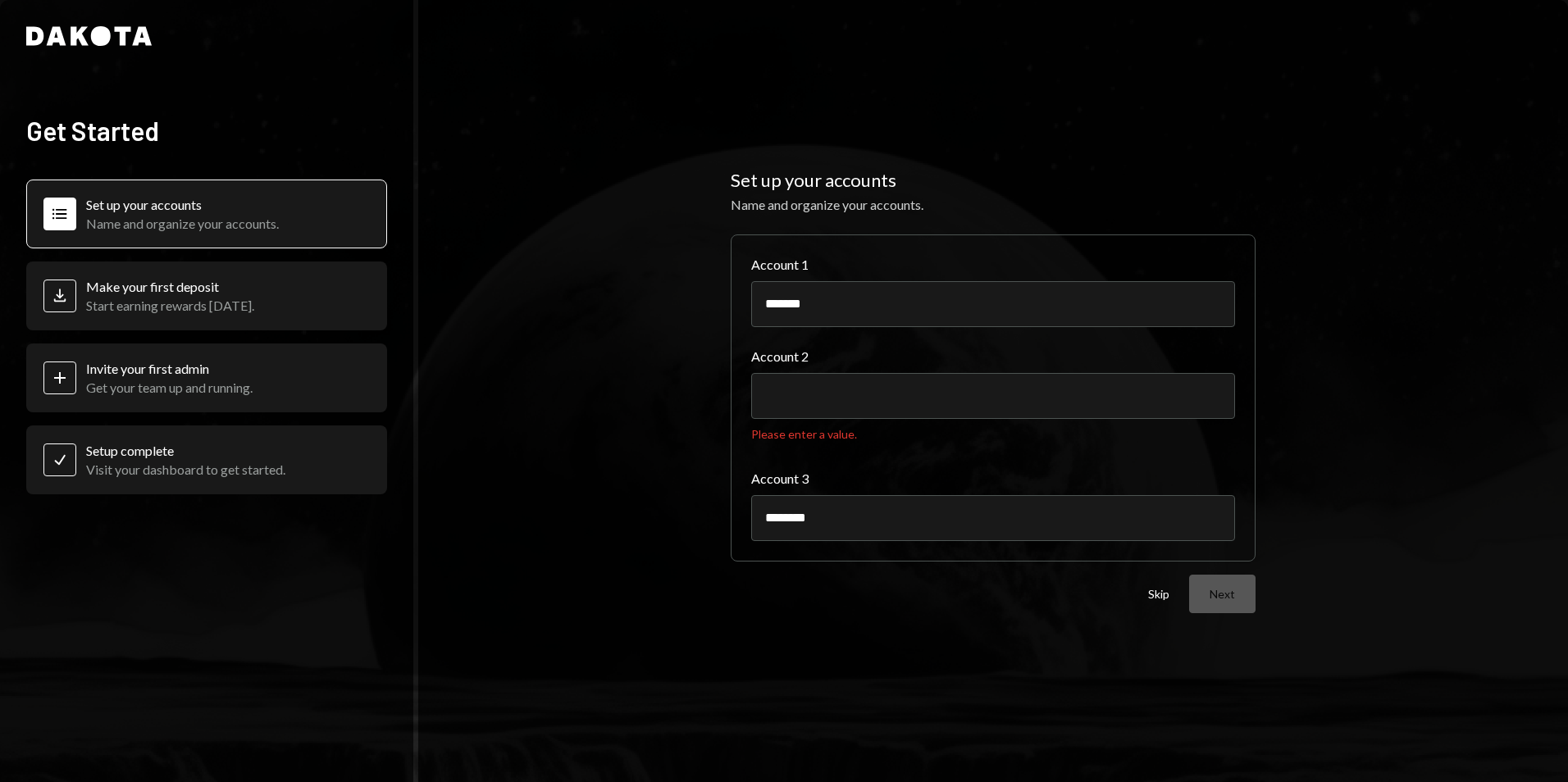
drag, startPoint x: 828, startPoint y: 314, endPoint x: 601, endPoint y: 318, distance: 227.0
click at [601, 318] on div "Set up your accounts Name and organize your accounts. Account 1 ******* Account…" at bounding box center [993, 391] width 1149 height 782
paste input "*"
type input "********"
click at [836, 393] on input "Account 2" at bounding box center [993, 396] width 484 height 46
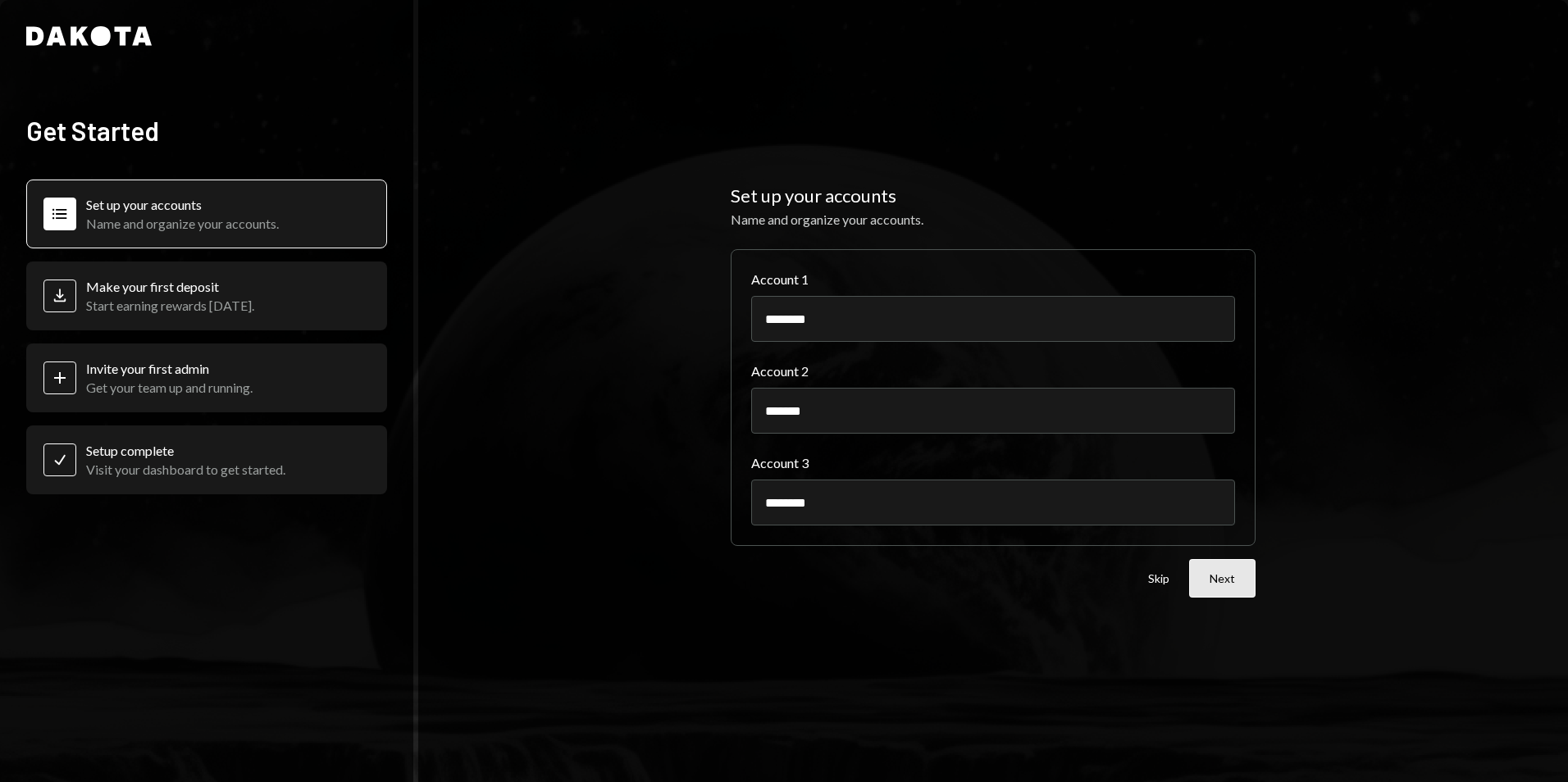
type input "*******"
click at [1249, 579] on button "Next" at bounding box center [1223, 578] width 67 height 38
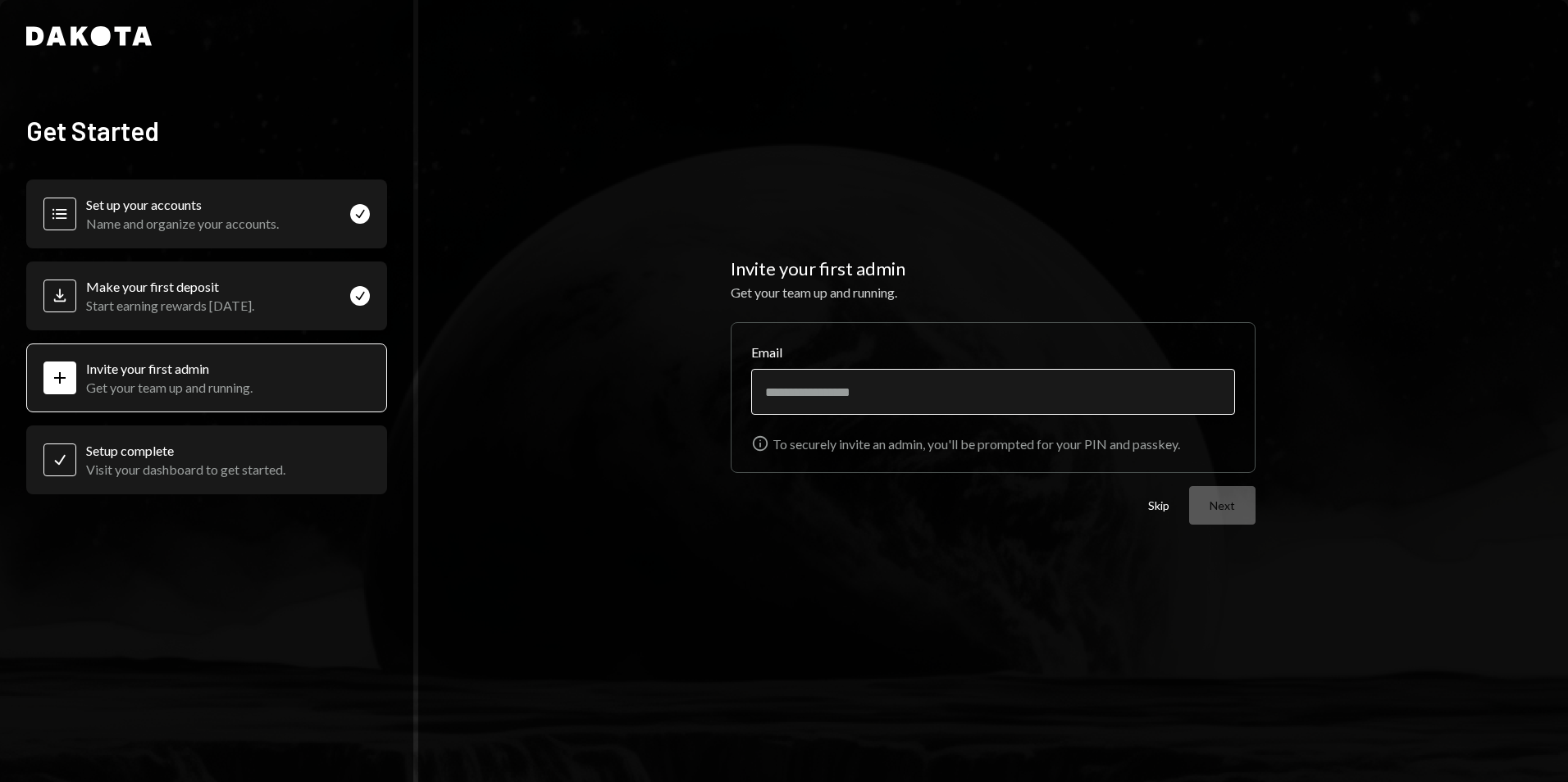
click at [876, 387] on input "Email" at bounding box center [993, 392] width 484 height 46
drag, startPoint x: 1021, startPoint y: 382, endPoint x: 1023, endPoint y: 395, distance: 13.2
click at [1021, 379] on input "Email" at bounding box center [993, 392] width 484 height 46
paste input "**********"
type input "**********"
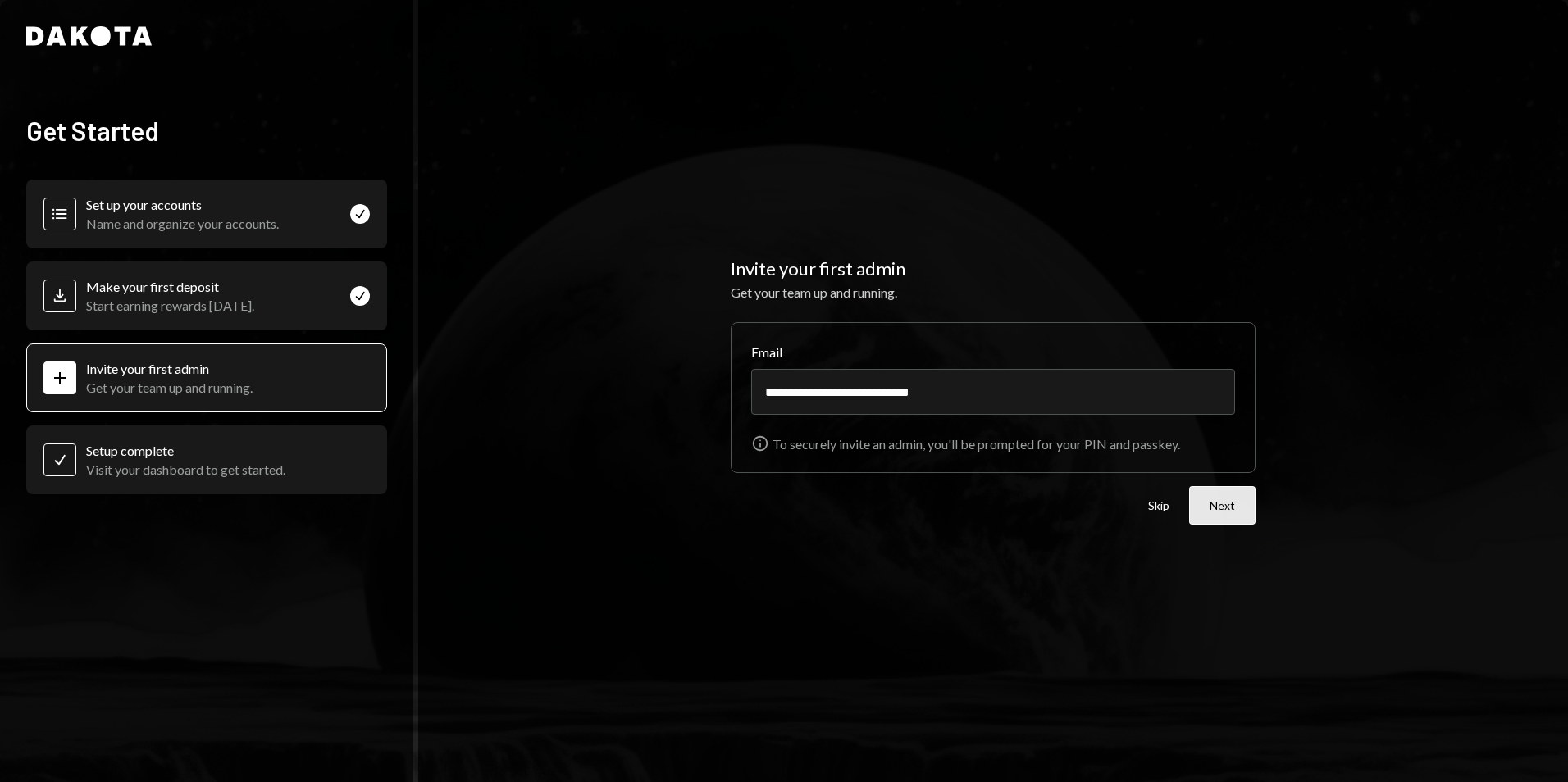
click at [1246, 503] on button "Next" at bounding box center [1223, 505] width 67 height 38
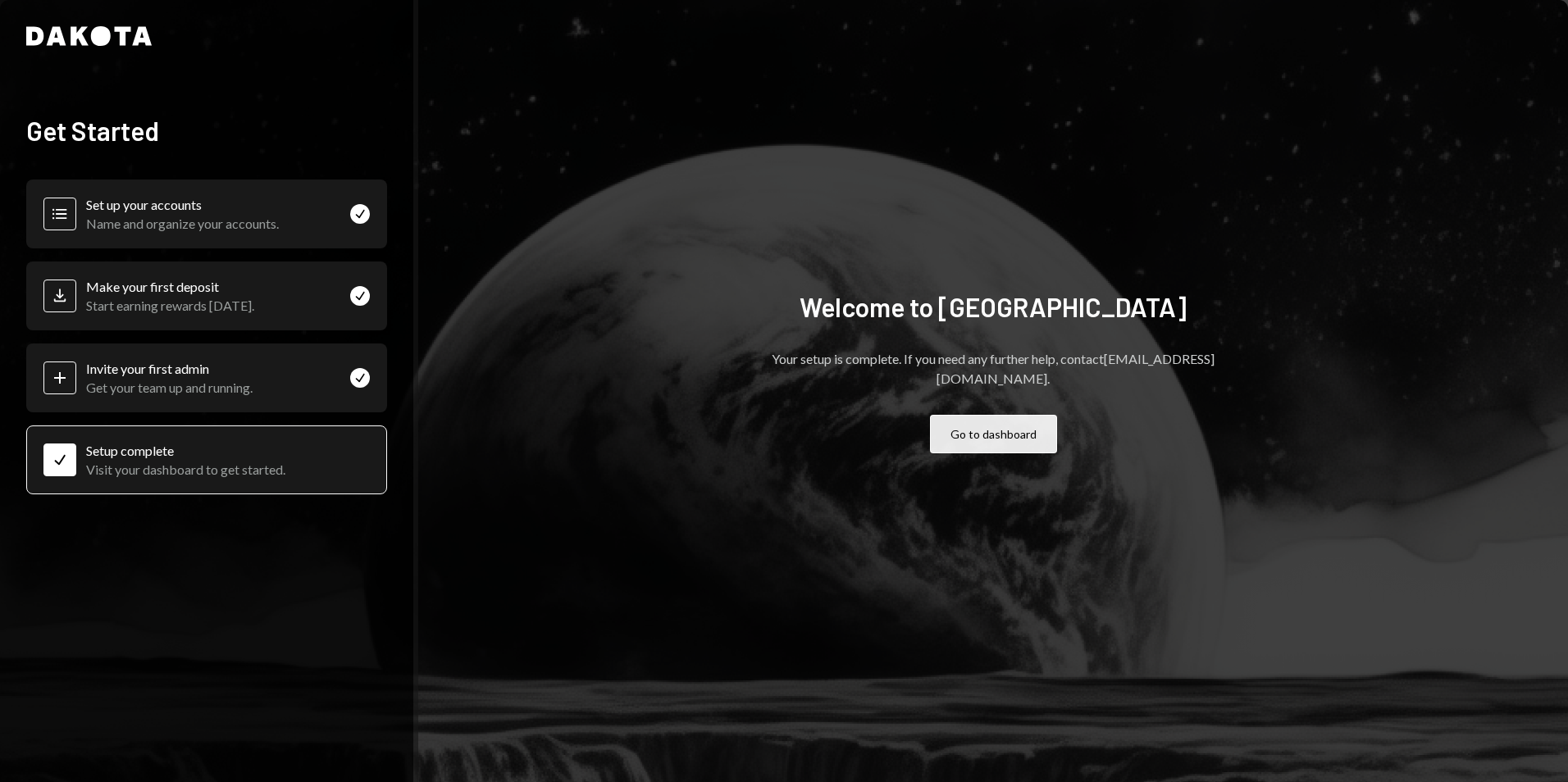
click at [1005, 432] on button "Go to dashboard" at bounding box center [993, 433] width 127 height 38
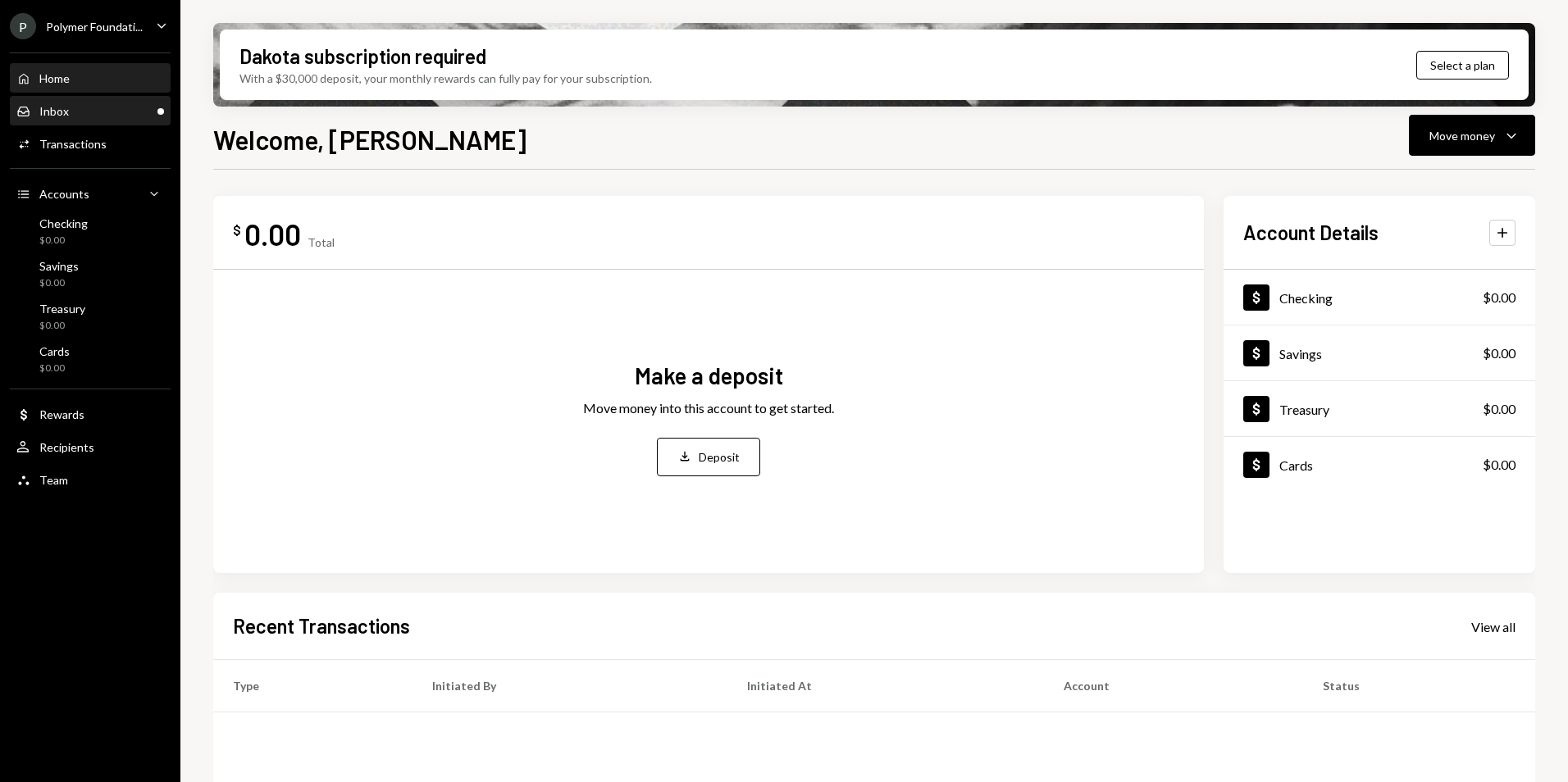
click at [96, 104] on div "Inbox Inbox" at bounding box center [90, 111] width 148 height 15
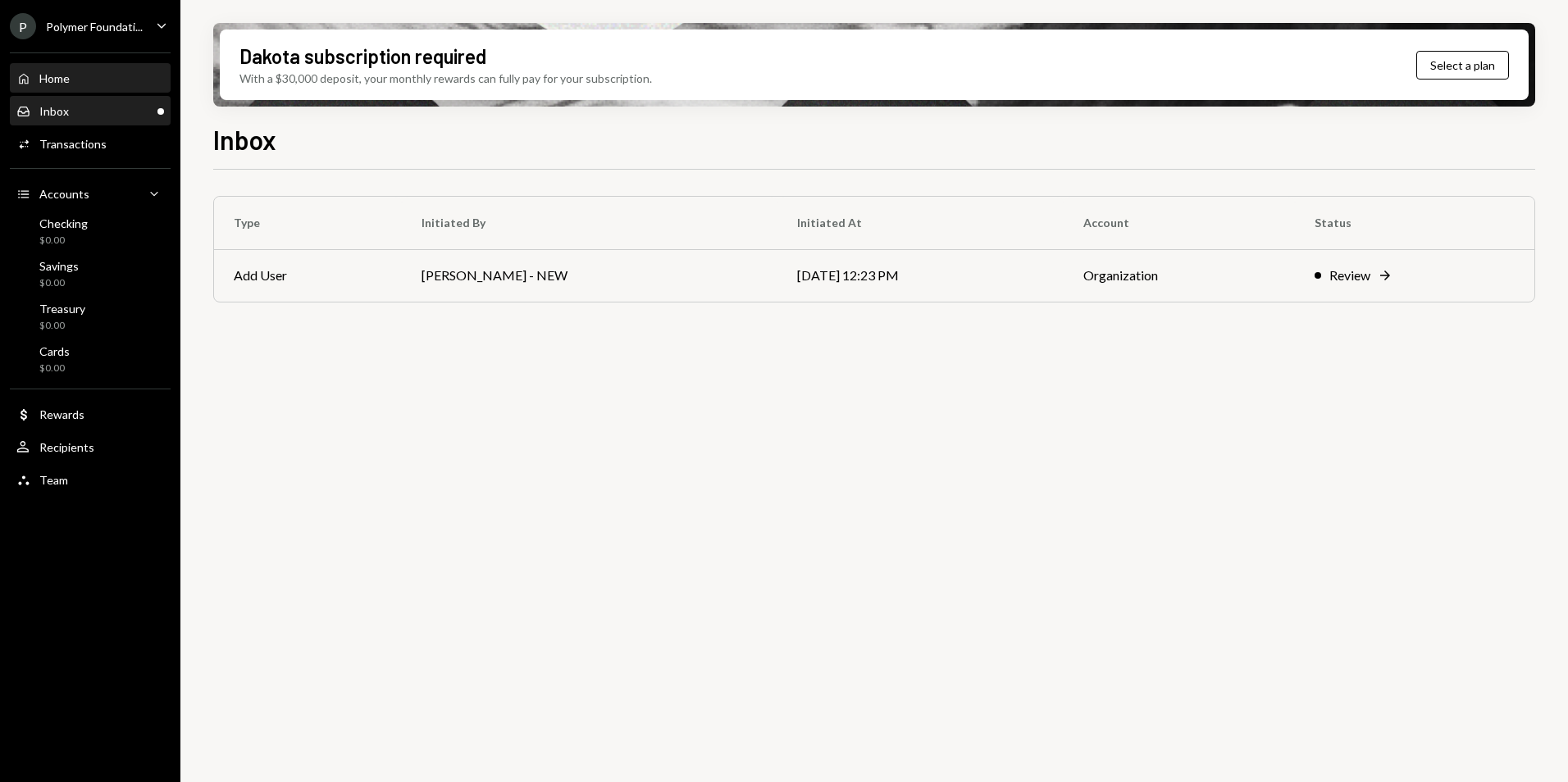
click at [103, 90] on div "Home Home" at bounding box center [90, 79] width 148 height 28
